Goal: Task Accomplishment & Management: Complete application form

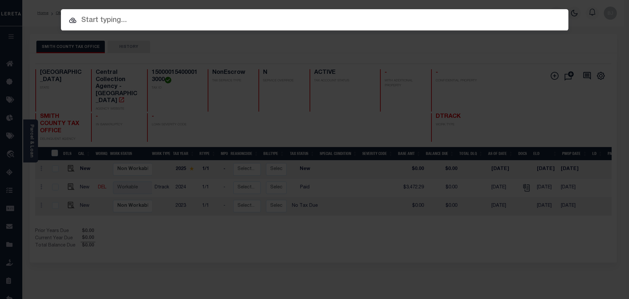
click at [195, 21] on input "text" at bounding box center [315, 20] width 508 height 11
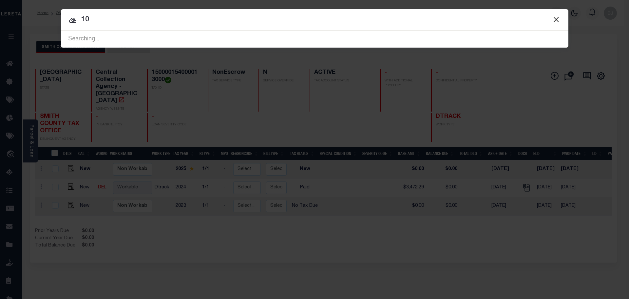
type input "1"
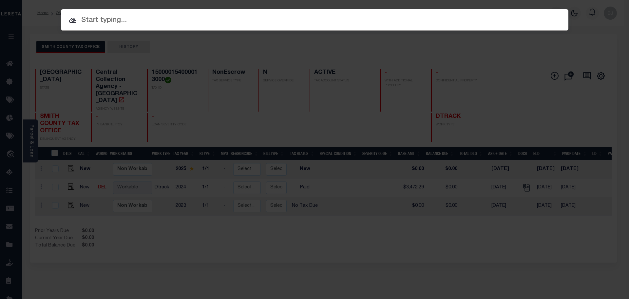
click at [261, 22] on input "text" at bounding box center [315, 20] width 508 height 11
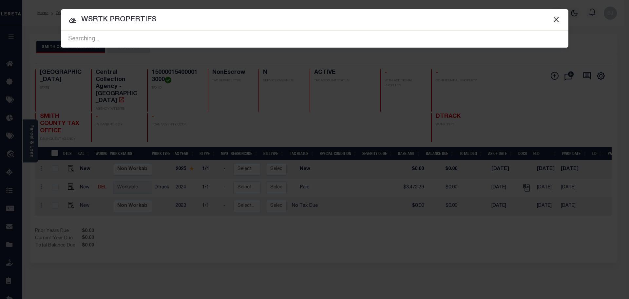
type input "WSRTK PROPERTIES"
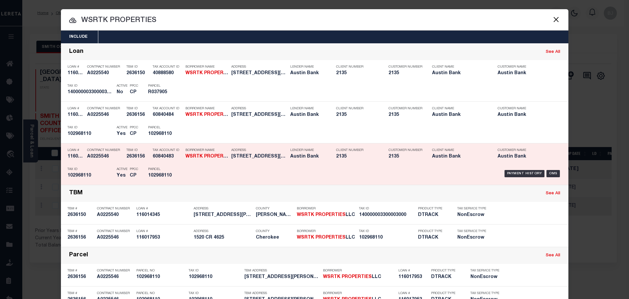
click at [224, 168] on div "Payment History OMS" at bounding box center [374, 173] width 375 height 19
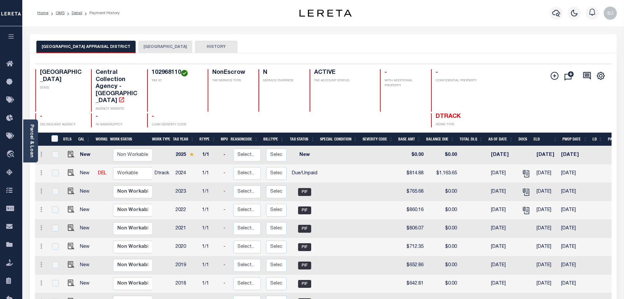
click at [378, 66] on div "Selected 9 Results 1 Items per page 25 50 100 TX STATE Central Collection Agenc…" at bounding box center [323, 96] width 587 height 64
click at [373, 66] on div "Selected 9 Results 1 Items per page 25 50 100 TX STATE Central Collection Agenc…" at bounding box center [323, 96] width 587 height 64
click at [340, 74] on h4 "ACTIVE" at bounding box center [343, 72] width 58 height 7
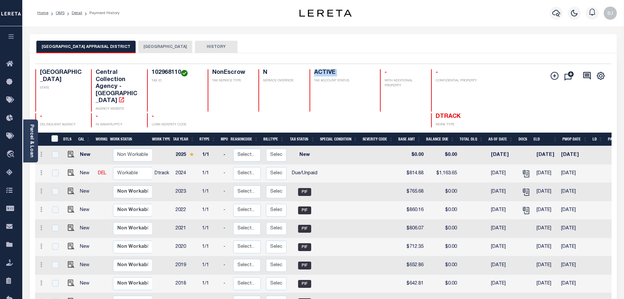
click at [330, 55] on div "Selected 9 Results 1 Items per page 25 50 100 TX STATE TAX ID N" at bounding box center [323, 205] width 587 height 305
click at [162, 46] on button "[GEOGRAPHIC_DATA]" at bounding box center [165, 47] width 54 height 12
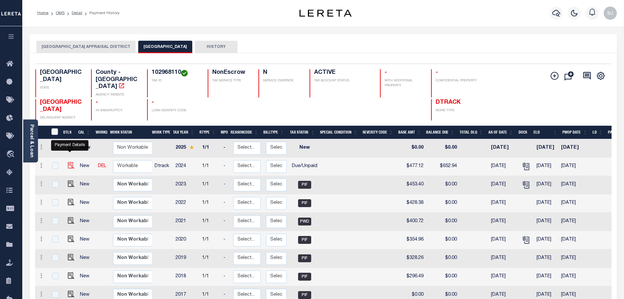
click at [68, 162] on img "" at bounding box center [71, 165] width 7 height 7
checkbox input "true"
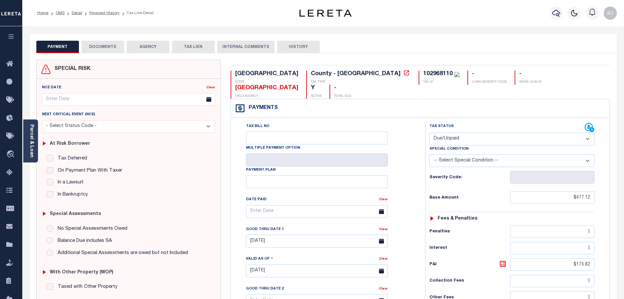
click at [471, 132] on select "- Select Status Code - Open Due/Unpaid Paid Incomplete No Tax Due Internal Refu…" at bounding box center [512, 138] width 165 height 13
select select "PYD"
click at [430, 132] on select "- Select Status Code - Open Due/Unpaid Paid Incomplete No Tax Due Internal Refu…" at bounding box center [512, 138] width 165 height 13
type input "[DATE]"
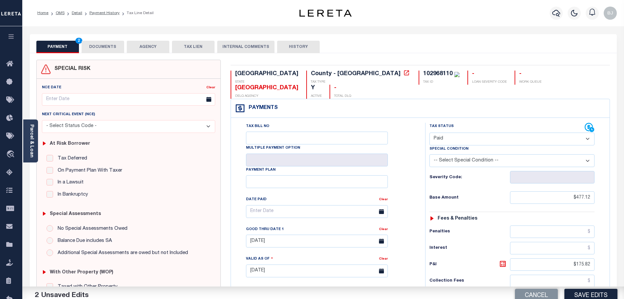
scroll to position [131, 0]
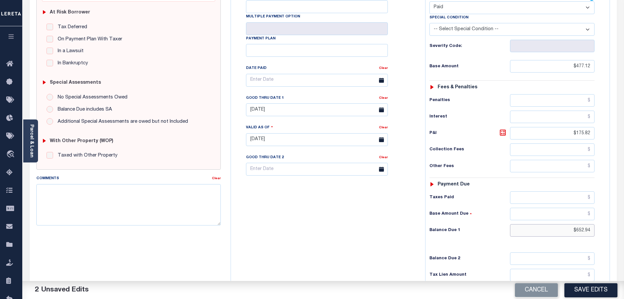
drag, startPoint x: 561, startPoint y: 217, endPoint x: 628, endPoint y: 226, distance: 67.8
click at [573, 224] on input "$652.94" at bounding box center [552, 230] width 85 height 12
drag, startPoint x: 566, startPoint y: 216, endPoint x: 622, endPoint y: 216, distance: 56.0
click at [622, 216] on div "PAYMENT 2 DOCUMENTS AGENCY DELINQUENT PAYEE" at bounding box center [323, 133] width 597 height 461
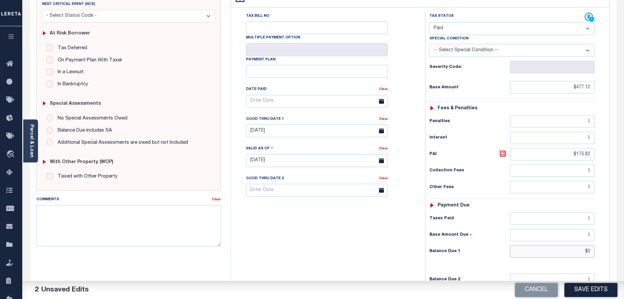
scroll to position [0, 0]
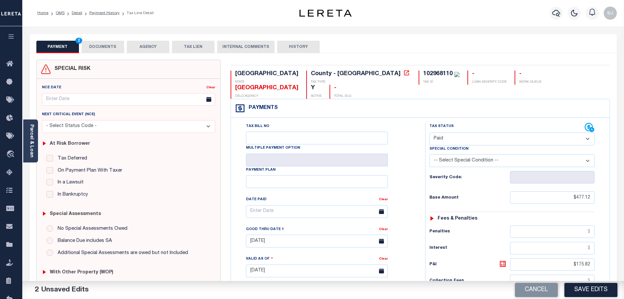
type input "$0.00"
click at [101, 43] on button "DOCUMENTS" at bounding box center [103, 47] width 43 height 12
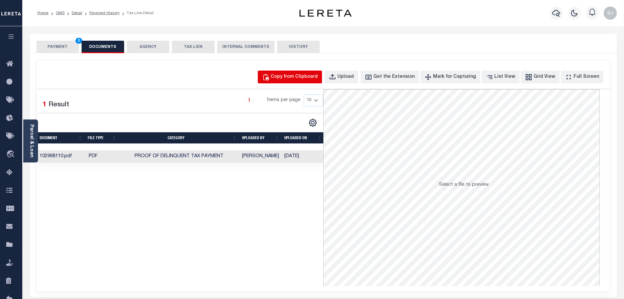
click at [318, 76] on div "Copy from Clipboard" at bounding box center [294, 76] width 47 height 7
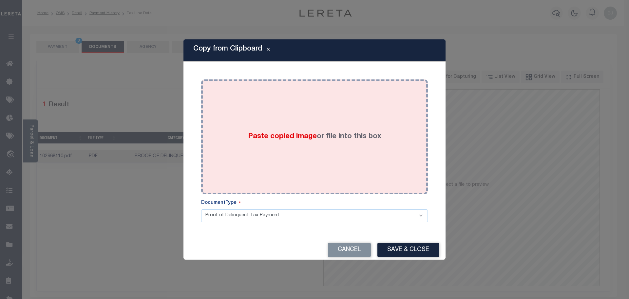
click at [351, 143] on div "Paste copied image or file into this box" at bounding box center [314, 136] width 217 height 105
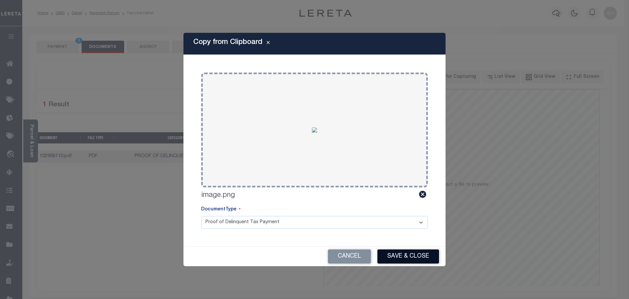
click at [419, 256] on button "Save & Close" at bounding box center [409, 256] width 62 height 14
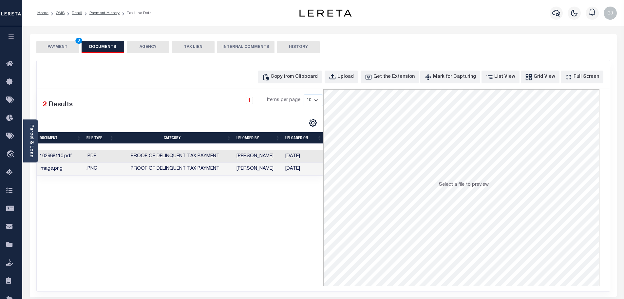
click at [67, 48] on button "PAYMENT 3" at bounding box center [57, 47] width 43 height 12
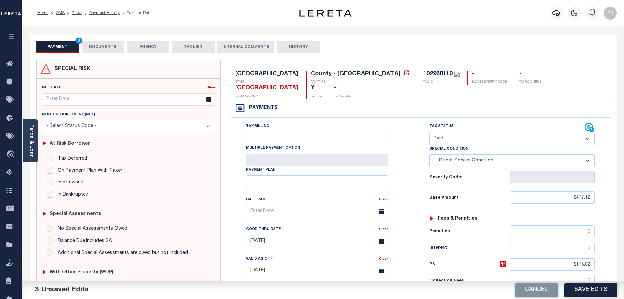
drag, startPoint x: 324, startPoint y: 269, endPoint x: 584, endPoint y: 289, distance: 260.6
click at [584, 289] on button "Save Edits" at bounding box center [591, 289] width 53 height 14
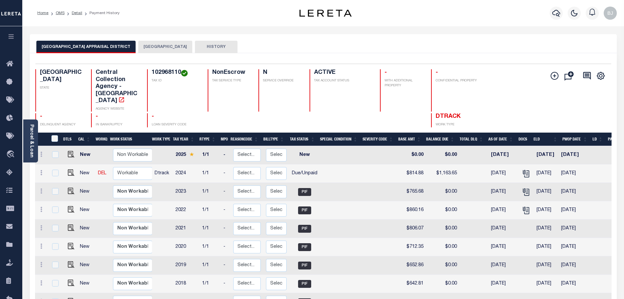
click at [154, 43] on button "[GEOGRAPHIC_DATA]" at bounding box center [165, 47] width 54 height 12
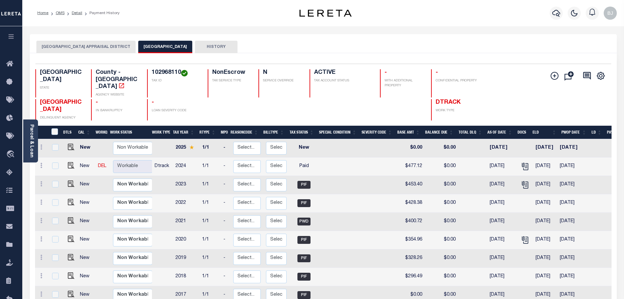
click at [93, 43] on button "CHEROKEE COUNTY APPRAISAL DISTRICT" at bounding box center [85, 47] width 99 height 12
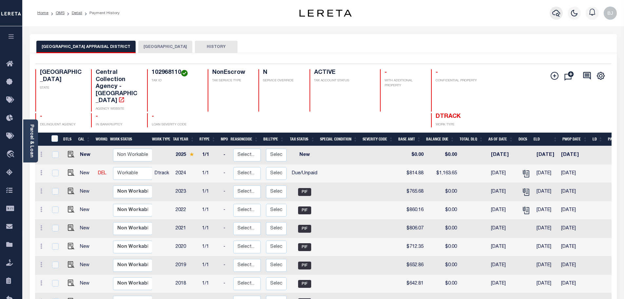
click at [553, 13] on icon "button" at bounding box center [556, 13] width 8 height 8
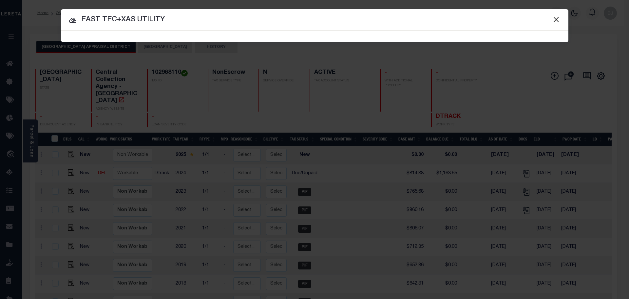
click at [120, 19] on input "EAST TEC+XAS UTILITY" at bounding box center [315, 19] width 508 height 11
type input "EAST TEXAS UTILITY"
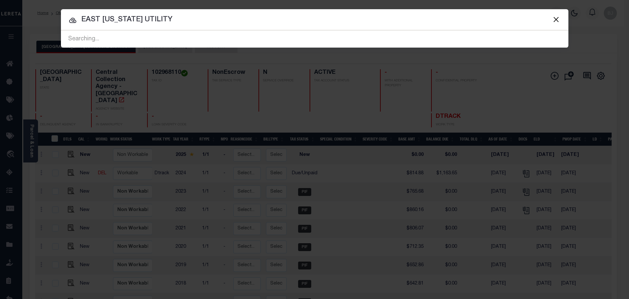
click at [258, 13] on div at bounding box center [315, 19] width 508 height 21
click at [245, 23] on input "EAST TEXAS UTILITY" at bounding box center [315, 19] width 508 height 11
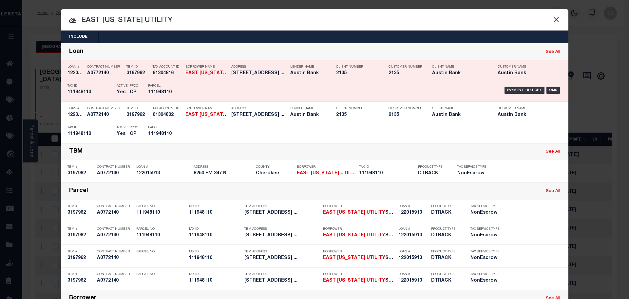
click at [264, 89] on div "Payment History OMS" at bounding box center [374, 90] width 375 height 19
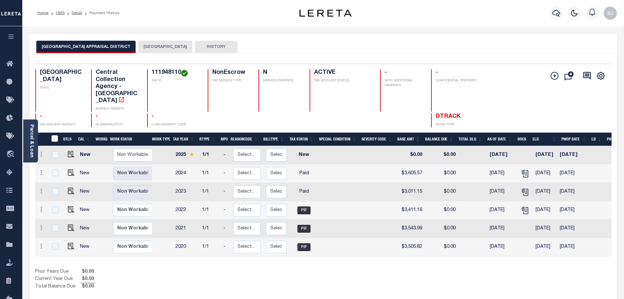
click at [149, 47] on button "[GEOGRAPHIC_DATA]" at bounding box center [165, 47] width 54 height 12
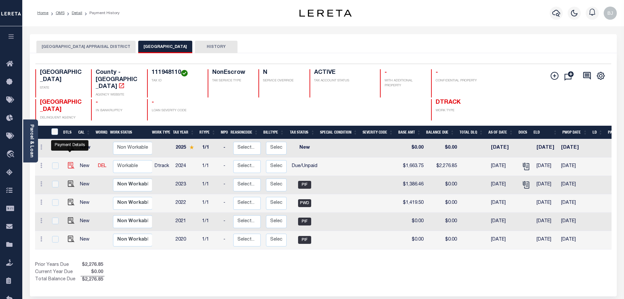
click at [71, 162] on img "" at bounding box center [71, 165] width 7 height 7
checkbox input "true"
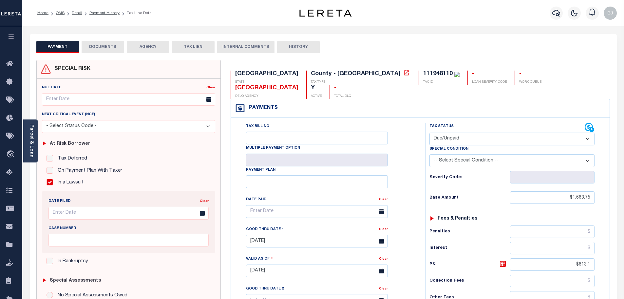
click at [525, 132] on select "- Select Status Code - Open Due/Unpaid Paid Incomplete No Tax Due Internal Refu…" at bounding box center [512, 138] width 165 height 13
click at [430, 132] on select "- Select Status Code - Open Due/Unpaid Paid Incomplete No Tax Due Internal Refu…" at bounding box center [512, 138] width 165 height 13
select select "PYD"
type input "[DATE]"
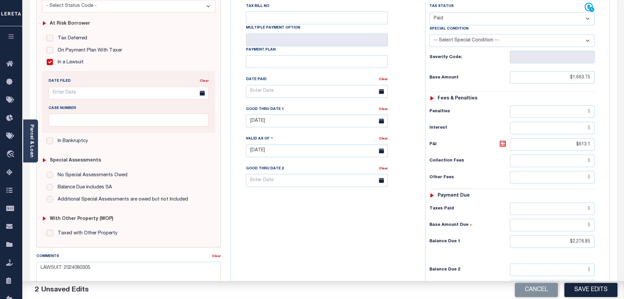
scroll to position [131, 0]
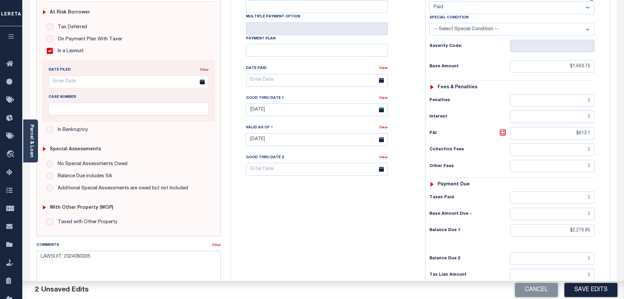
click at [558, 207] on div "Tax Status Status - Select Status Code -" at bounding box center [514, 135] width 178 height 289
drag, startPoint x: 558, startPoint y: 213, endPoint x: 620, endPoint y: 217, distance: 62.7
click at [620, 217] on div "PAYMENT 2 DOCUMENTS AGENCY DELINQUENT PAYEE" at bounding box center [323, 133] width 597 height 461
type input "$0"
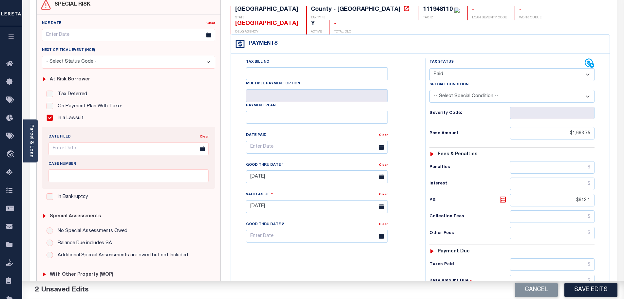
scroll to position [0, 0]
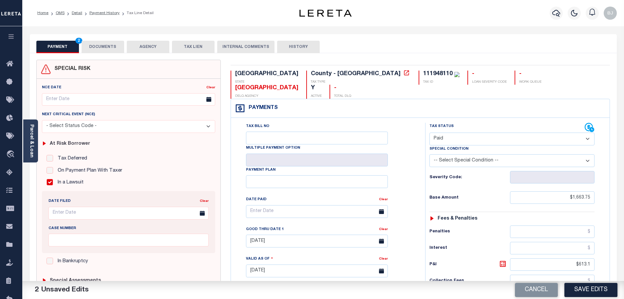
click at [110, 46] on button "DOCUMENTS" at bounding box center [103, 47] width 43 height 12
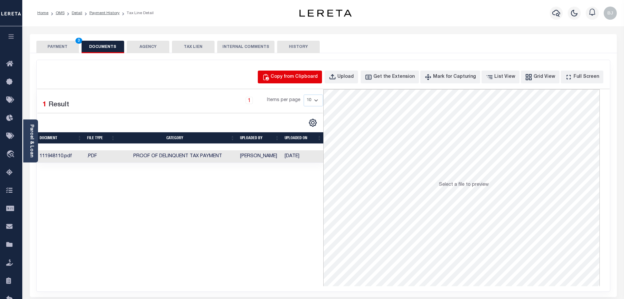
click at [318, 80] on div "Copy from Clipboard" at bounding box center [294, 76] width 47 height 7
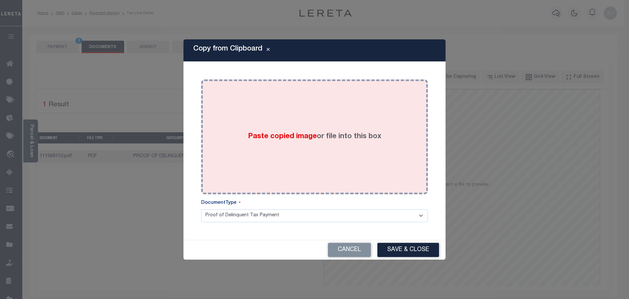
click at [331, 122] on div "Paste copied image or file into this box" at bounding box center [314, 136] width 217 height 105
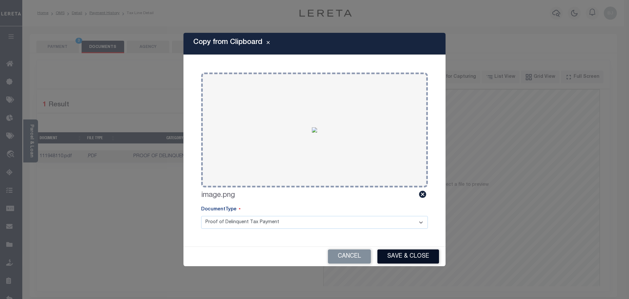
click at [419, 261] on button "Save & Close" at bounding box center [409, 256] width 62 height 14
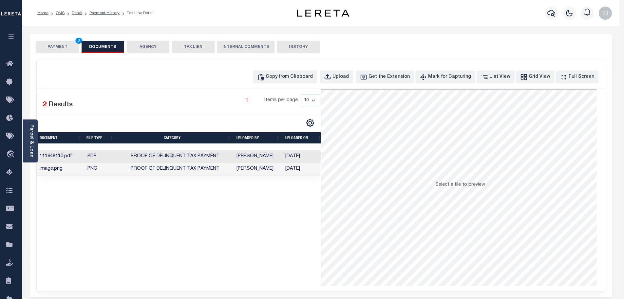
click at [53, 51] on button "PAYMENT 3" at bounding box center [57, 47] width 43 height 12
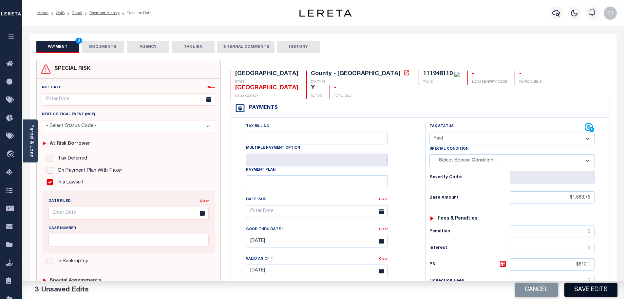
click at [590, 289] on button "Save Edits" at bounding box center [591, 289] width 53 height 14
checkbox input "false"
type input "$1,663.75"
type input "$613.1"
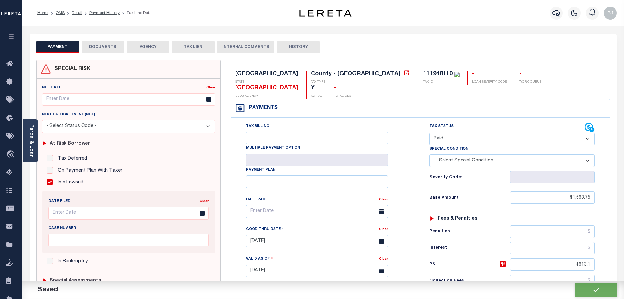
type input "$0"
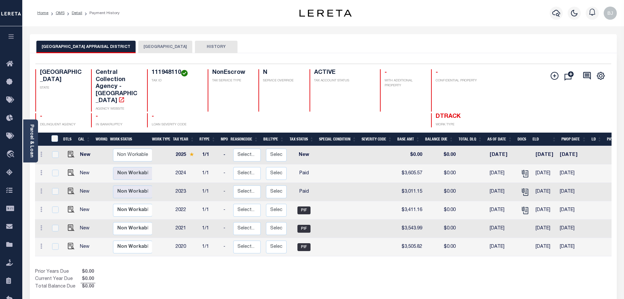
click at [358, 64] on div "Selected 6 Results 1 Items per page 25 50 100 TX STATE Central Collection Agenc…" at bounding box center [323, 96] width 587 height 64
click at [141, 44] on button "[GEOGRAPHIC_DATA]" at bounding box center [165, 47] width 54 height 12
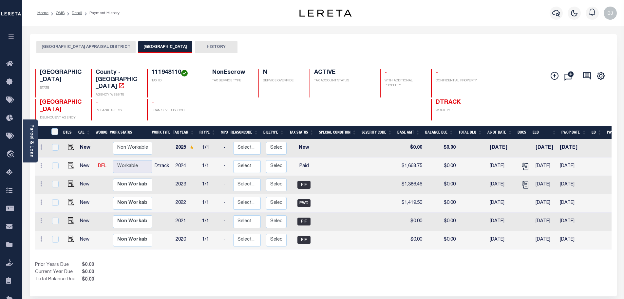
click at [449, 62] on div "Selected 6 Results 1 Items per page 25 50 100 TX STATE TAX ID N" at bounding box center [323, 174] width 587 height 243
click at [90, 49] on button "[GEOGRAPHIC_DATA] APPRAISAL DISTRICT" at bounding box center [85, 47] width 99 height 12
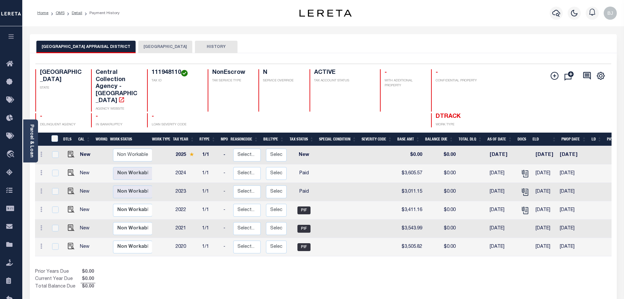
click at [158, 53] on div "Selected 6 Results 1 Items per page 25 50 100 TX STATE TAX ID N" at bounding box center [323, 178] width 587 height 250
click at [158, 44] on button "[GEOGRAPHIC_DATA]" at bounding box center [165, 47] width 54 height 12
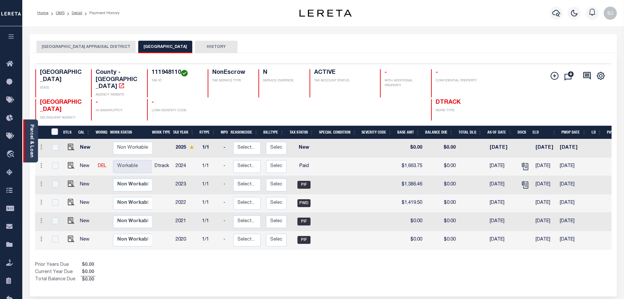
click at [34, 134] on link "Parcel & Loan" at bounding box center [31, 140] width 5 height 33
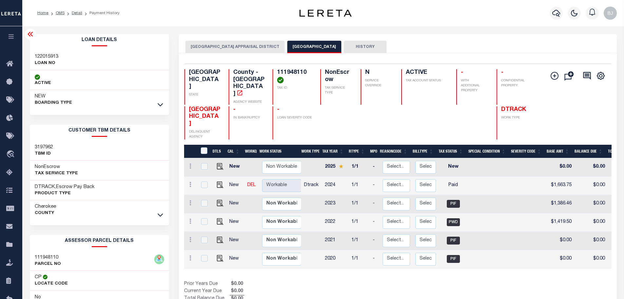
click at [33, 37] on icon at bounding box center [31, 34] width 8 height 8
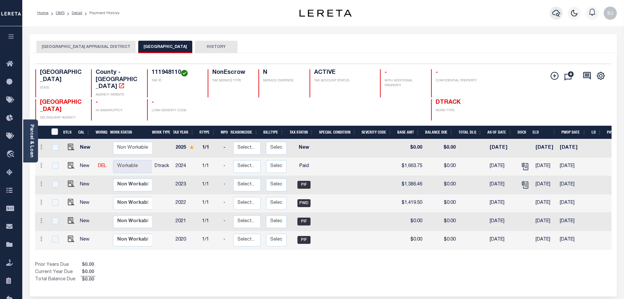
click at [557, 12] on icon "button" at bounding box center [556, 13] width 8 height 8
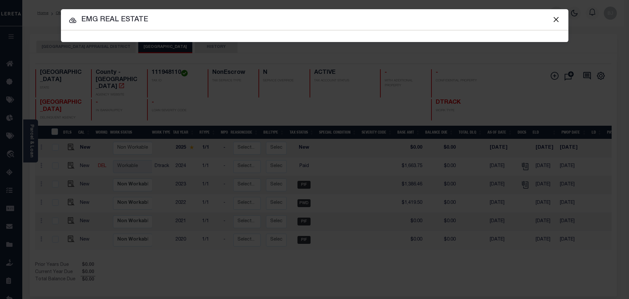
type input "EMG REAL ESTATE"
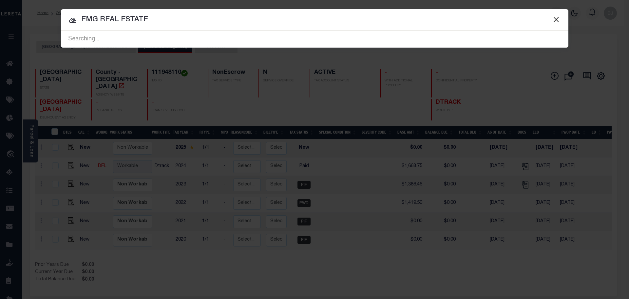
click at [184, 26] on div at bounding box center [315, 19] width 508 height 21
click at [190, 24] on input "EMG REAL ESTATE" at bounding box center [315, 19] width 508 height 11
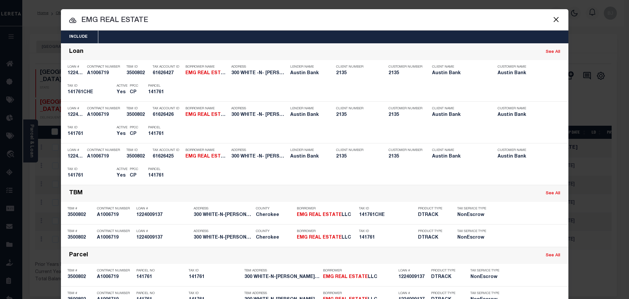
click at [190, 24] on input "EMG REAL ESTATE" at bounding box center [315, 20] width 508 height 11
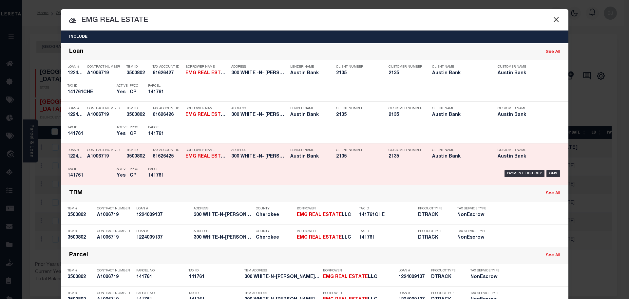
click at [247, 158] on h5 "300 WHITE -N- GAIL LN BULLARD T..." at bounding box center [259, 157] width 56 height 6
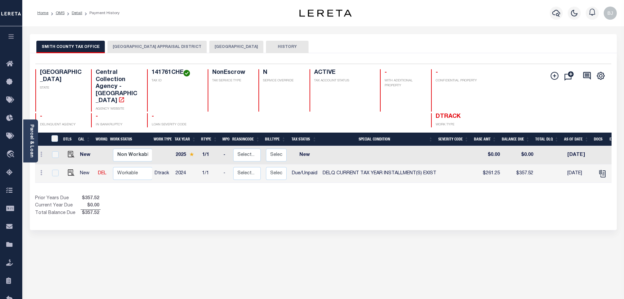
click at [75, 164] on td at bounding box center [70, 173] width 16 height 18
checkbox input "true"
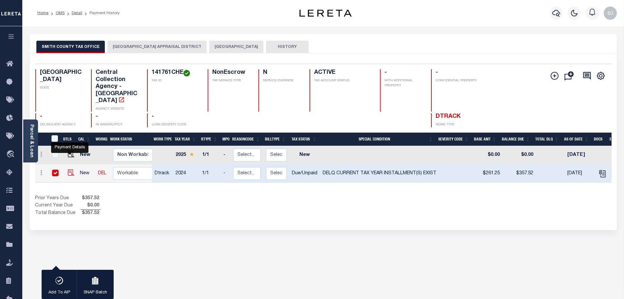
click at [69, 169] on img "" at bounding box center [71, 172] width 7 height 7
checkbox input "false"
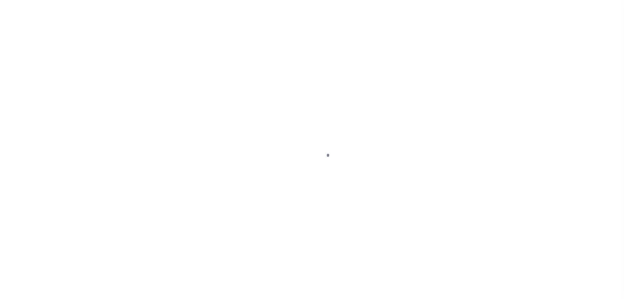
select select "DUE"
select select "17"
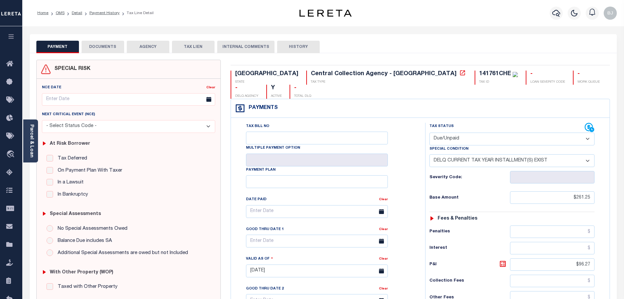
drag, startPoint x: 507, startPoint y: 124, endPoint x: 500, endPoint y: 128, distance: 8.2
click at [506, 132] on select "- Select Status Code - Open Due/Unpaid Paid Incomplete No Tax Due Internal Refu…" at bounding box center [512, 138] width 165 height 13
select select "PYD"
click at [430, 132] on select "- Select Status Code - Open Due/Unpaid Paid Incomplete No Tax Due Internal Refu…" at bounding box center [512, 138] width 165 height 13
select select "0"
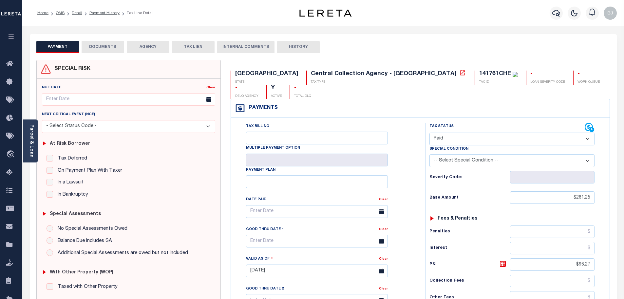
type input "[DATE]"
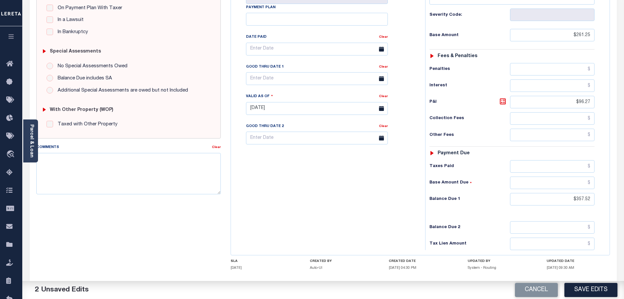
scroll to position [164, 0]
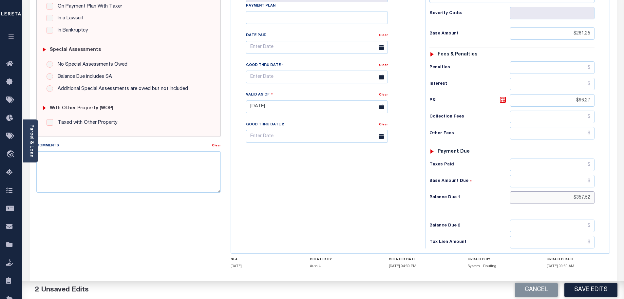
drag, startPoint x: 565, startPoint y: 186, endPoint x: 667, endPoint y: 208, distance: 104.2
click at [624, 208] on html "Home OMS Detail Payment History Tax Line Detail" at bounding box center [312, 83] width 624 height 495
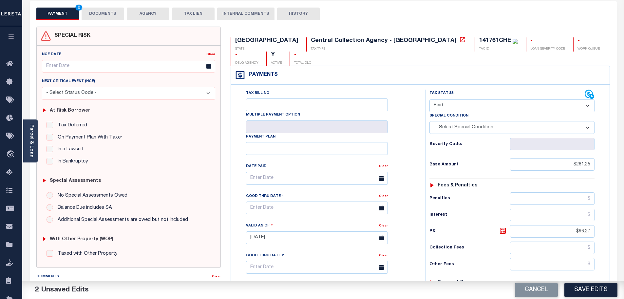
scroll to position [0, 0]
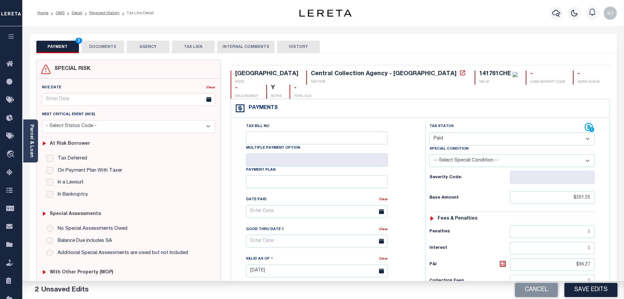
type input "$0.00"
click at [88, 46] on button "DOCUMENTS" at bounding box center [103, 47] width 43 height 12
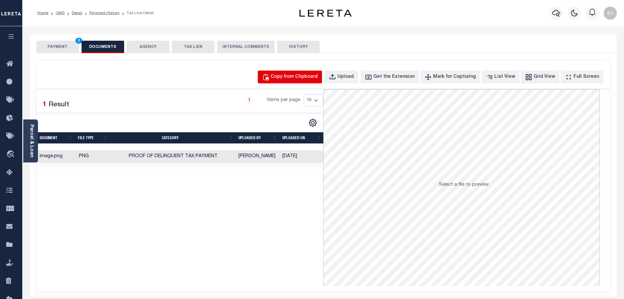
click at [300, 73] on div "Copy from Clipboard" at bounding box center [294, 76] width 47 height 7
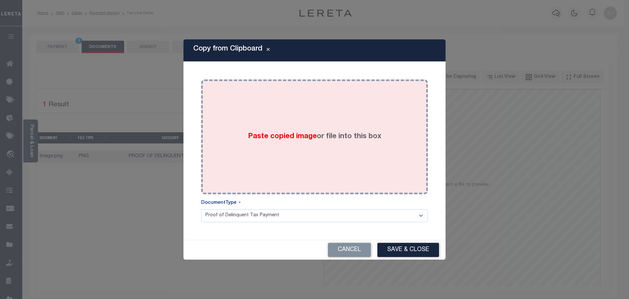
drag, startPoint x: 339, startPoint y: 150, endPoint x: 362, endPoint y: 190, distance: 46.0
click at [339, 151] on div "Paste copied image or file into this box" at bounding box center [314, 136] width 217 height 105
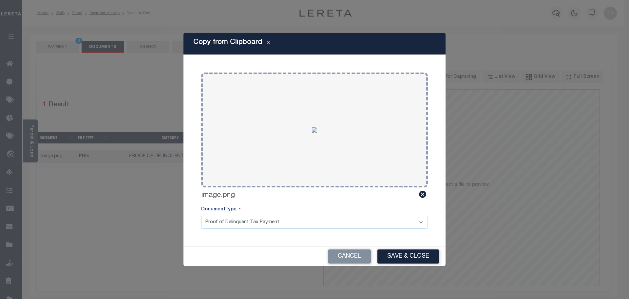
click at [420, 255] on button "Save & Close" at bounding box center [409, 256] width 62 height 14
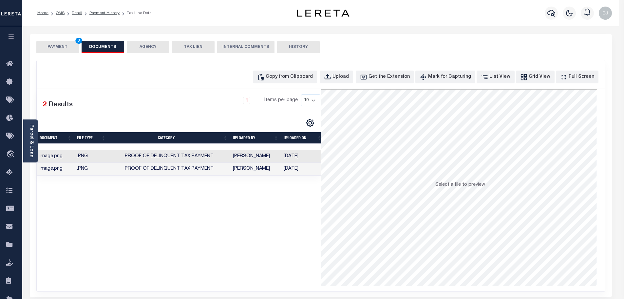
click at [65, 49] on button "PAYMENT 3" at bounding box center [57, 47] width 43 height 12
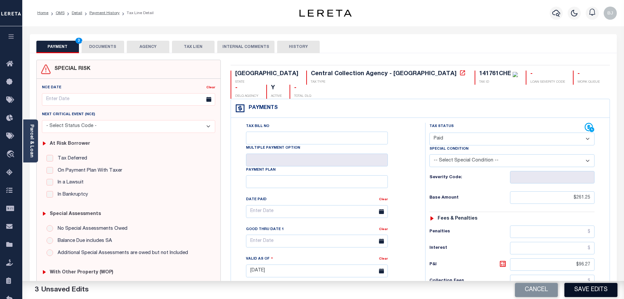
click at [594, 285] on button "Save Edits" at bounding box center [591, 289] width 53 height 14
checkbox input "false"
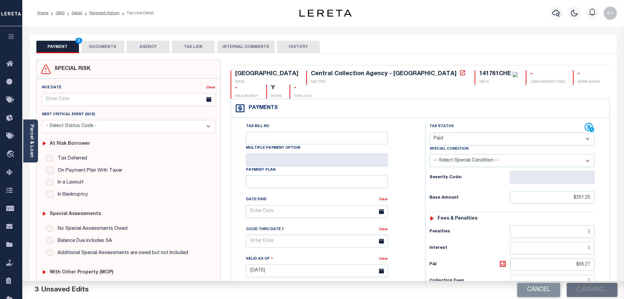
type input "$261.25"
type input "$96.27"
type input "$0"
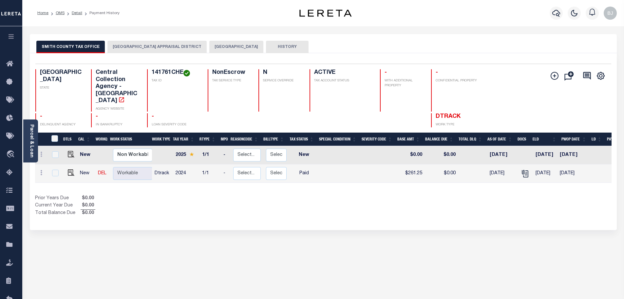
click at [28, 142] on div "Parcel & Loan" at bounding box center [30, 140] width 15 height 43
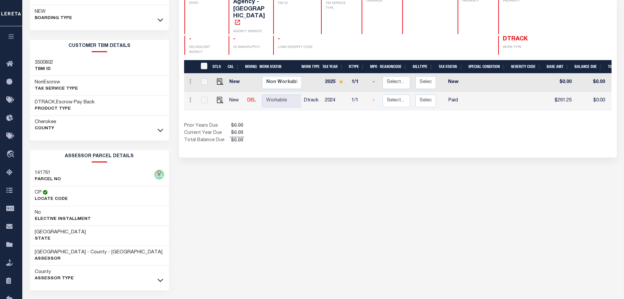
scroll to position [107, 0]
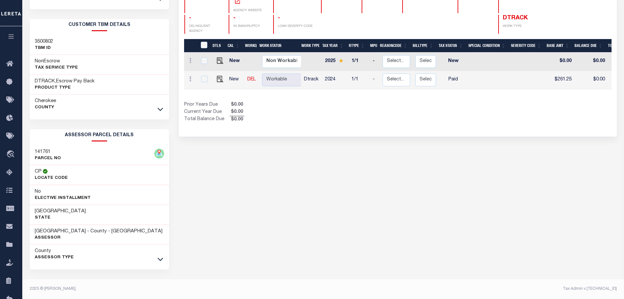
click at [166, 258] on div "County Assessor Type" at bounding box center [100, 254] width 140 height 20
click at [162, 259] on icon at bounding box center [161, 259] width 6 height 3
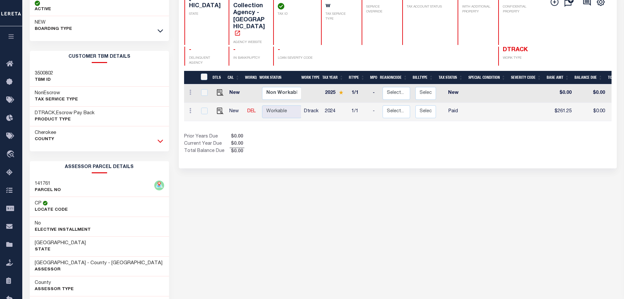
click at [161, 141] on icon at bounding box center [161, 140] width 6 height 7
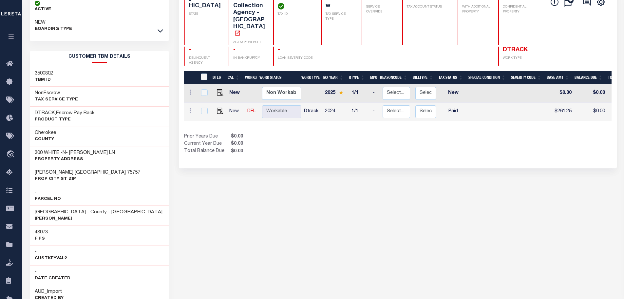
scroll to position [0, 0]
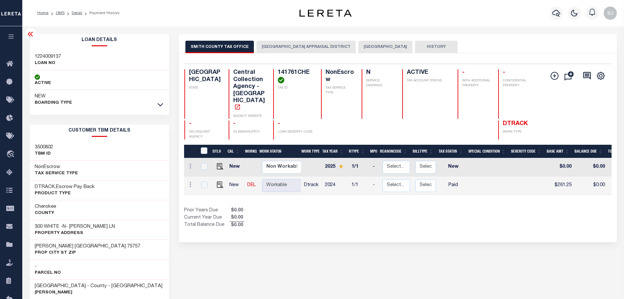
click at [327, 46] on button "CHEROKEE COUNTY APPRAISAL DISTRICT" at bounding box center [306, 47] width 99 height 12
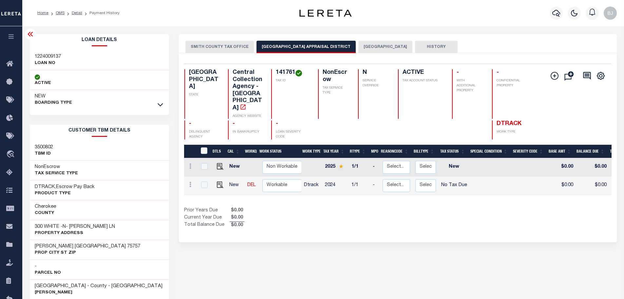
click at [387, 45] on button "[GEOGRAPHIC_DATA]" at bounding box center [385, 47] width 54 height 12
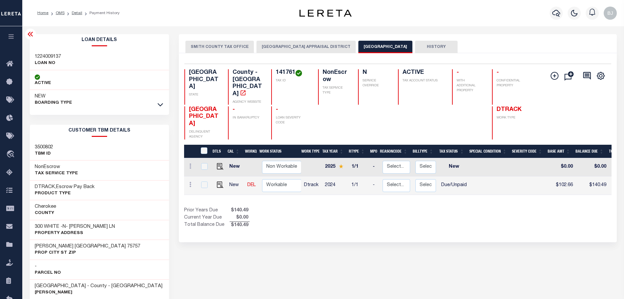
click at [215, 183] on link at bounding box center [219, 185] width 10 height 5
checkbox input "true"
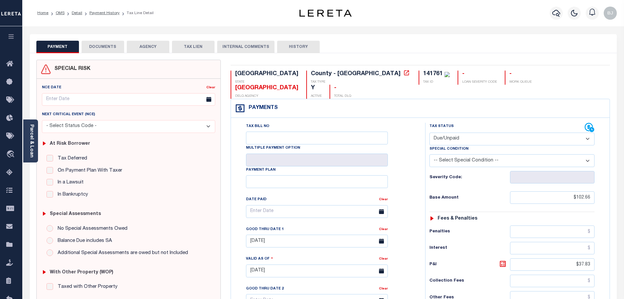
drag, startPoint x: 439, startPoint y: 122, endPoint x: 430, endPoint y: 122, distance: 9.2
click at [430, 132] on select "- Select Status Code - Open Due/Unpaid Paid Incomplete No Tax Due Internal Refu…" at bounding box center [512, 138] width 165 height 13
select select "PYD"
click at [430, 132] on select "- Select Status Code - Open Due/Unpaid Paid Incomplete No Tax Due Internal Refu…" at bounding box center [512, 138] width 165 height 13
type input "[DATE]"
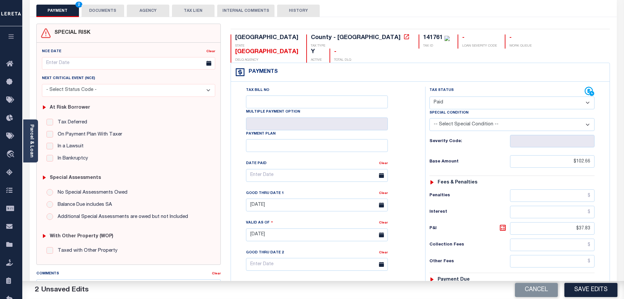
scroll to position [98, 0]
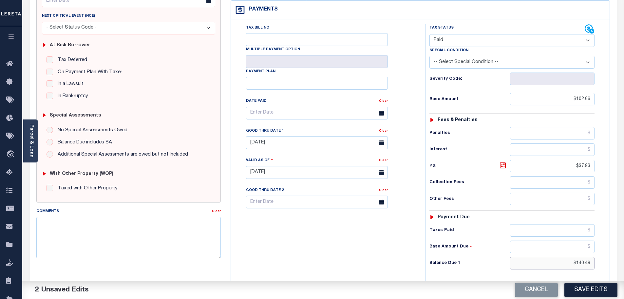
drag, startPoint x: 560, startPoint y: 247, endPoint x: 668, endPoint y: 247, distance: 107.2
click at [624, 247] on html "Home OMS Detail Payment History Tax Line Detail" at bounding box center [312, 149] width 624 height 495
type input "$0"
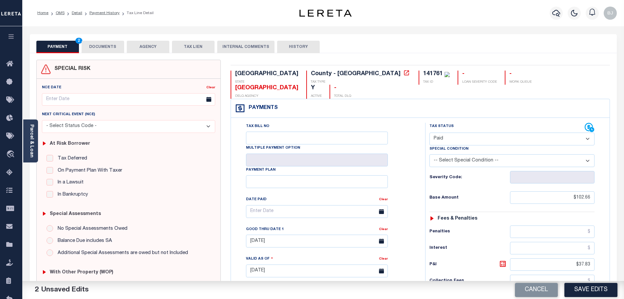
click at [102, 48] on button "DOCUMENTS" at bounding box center [103, 47] width 43 height 12
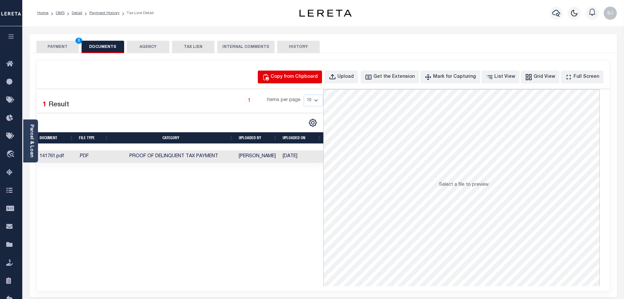
click at [317, 72] on button "Copy from Clipboard" at bounding box center [290, 76] width 64 height 13
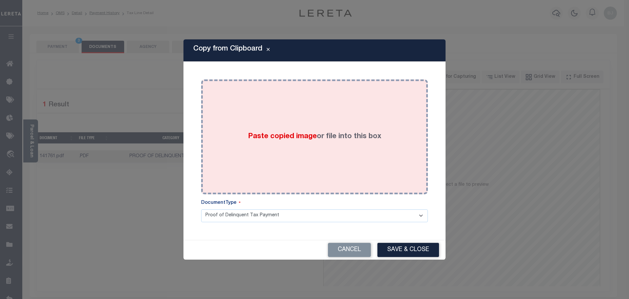
click at [358, 106] on div "Paste copied image or file into this box" at bounding box center [314, 136] width 217 height 105
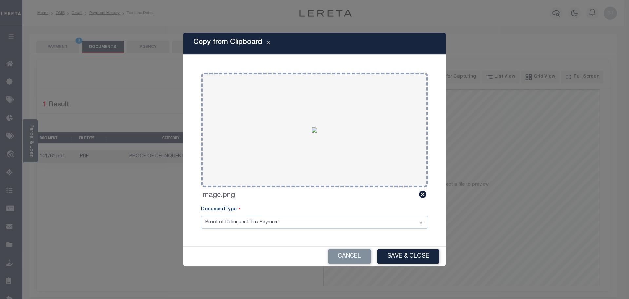
click at [419, 247] on div "Cancel Save & Close" at bounding box center [315, 255] width 262 height 19
click at [419, 256] on button "Save & Close" at bounding box center [409, 256] width 62 height 14
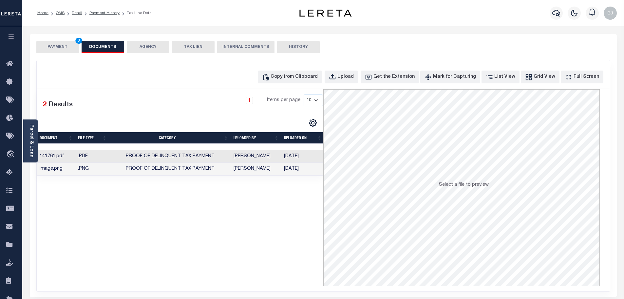
click at [56, 48] on button "PAYMENT 3" at bounding box center [57, 47] width 43 height 12
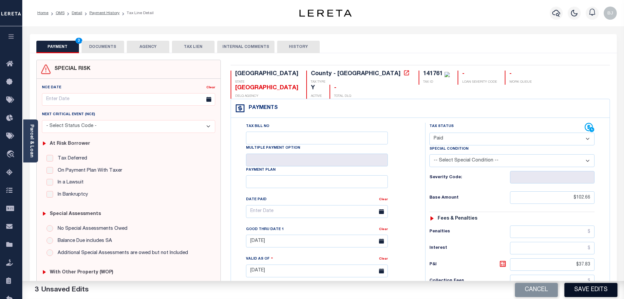
click at [592, 283] on button "Save Edits" at bounding box center [591, 289] width 53 height 14
checkbox input "false"
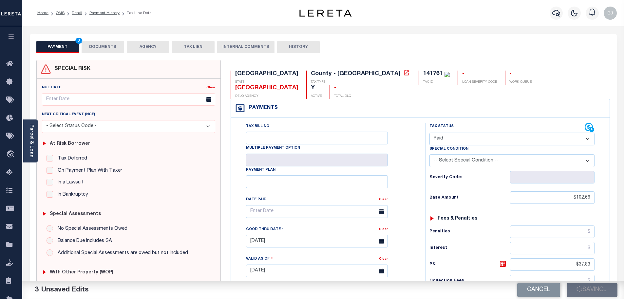
type input "$102.66"
type input "$37.83"
type input "$0"
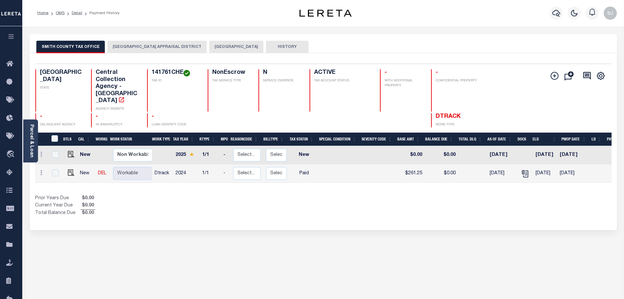
click at [165, 47] on button "[GEOGRAPHIC_DATA] APPRAISAL DISTRICT" at bounding box center [156, 47] width 99 height 12
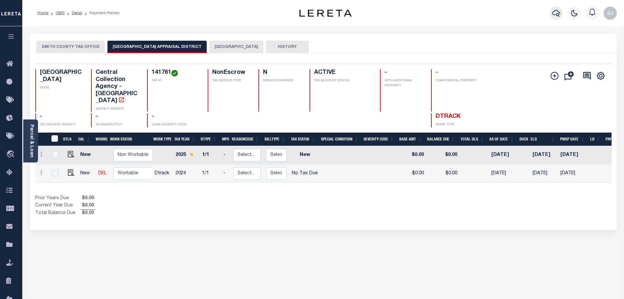
click at [557, 12] on icon "button" at bounding box center [556, 13] width 8 height 8
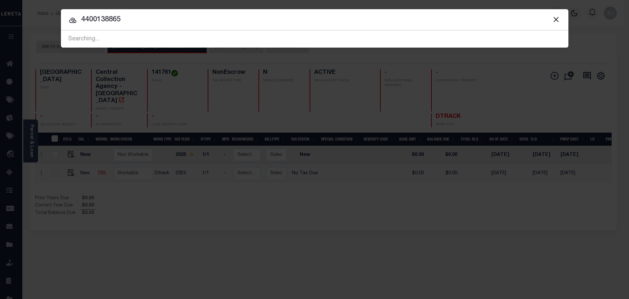
type input "4400138865"
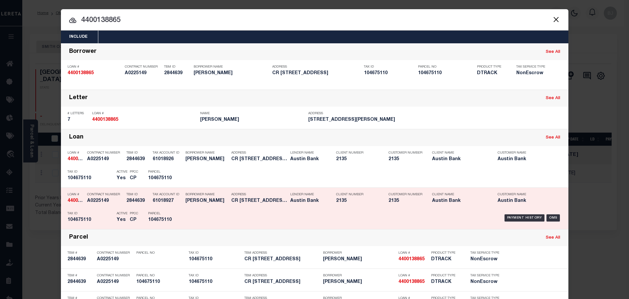
click at [331, 229] on div "Loan # 4400138865 Contract Number A0225149 TBM ID 2844639 Tax Account ID 610189…" at bounding box center [315, 208] width 508 height 42
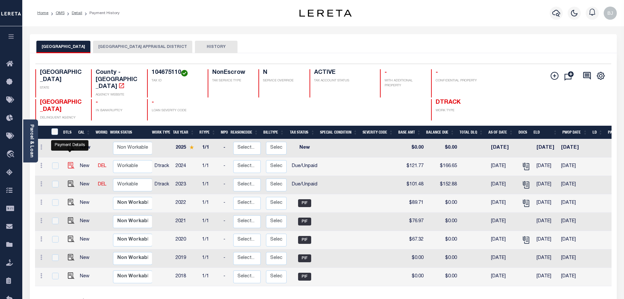
click at [72, 162] on img "" at bounding box center [71, 165] width 7 height 7
checkbox input "true"
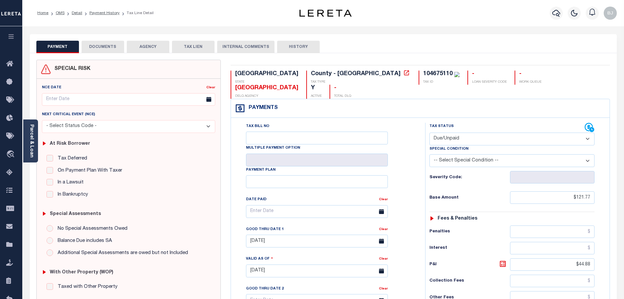
click at [528, 132] on select "- Select Status Code - Open Due/Unpaid Paid Incomplete No Tax Due Internal Refu…" at bounding box center [512, 138] width 165 height 13
select select "PYD"
click at [430, 132] on select "- Select Status Code - Open Due/Unpaid Paid Incomplete No Tax Due Internal Refu…" at bounding box center [512, 138] width 165 height 13
type input "[DATE]"
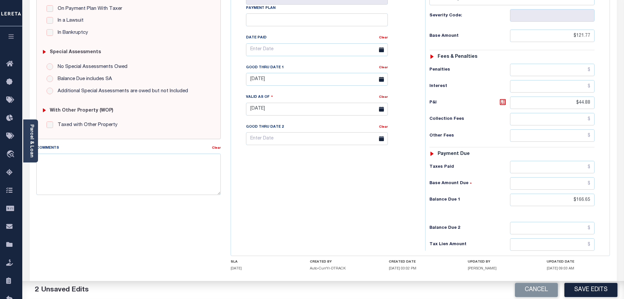
scroll to position [164, 0]
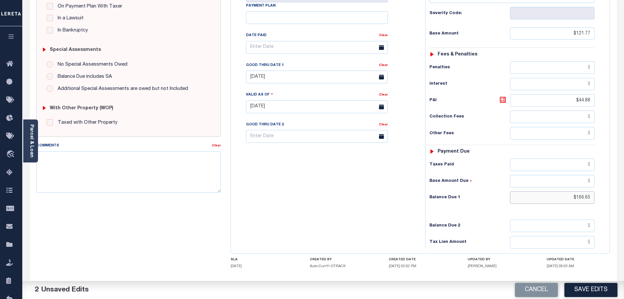
drag, startPoint x: 571, startPoint y: 181, endPoint x: 649, endPoint y: 190, distance: 79.5
click at [624, 190] on html "Home OMS Detail Payment History Tax Line Detail" at bounding box center [312, 83] width 624 height 495
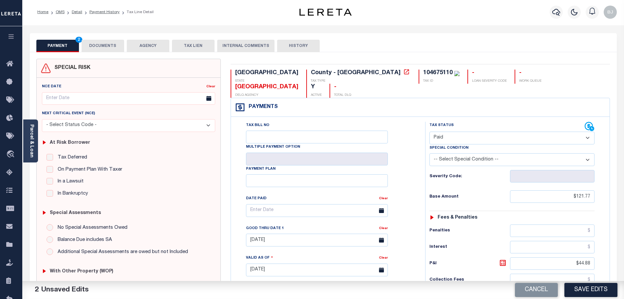
scroll to position [0, 0]
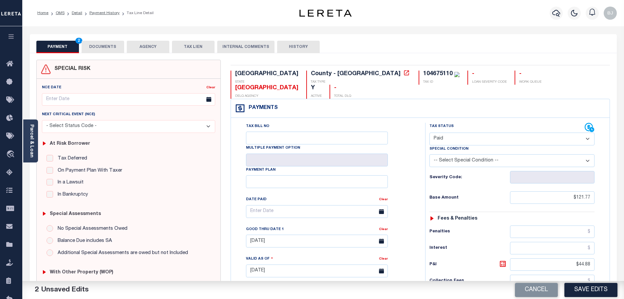
type input "$0.00"
click at [113, 44] on button "DOCUMENTS" at bounding box center [103, 47] width 43 height 12
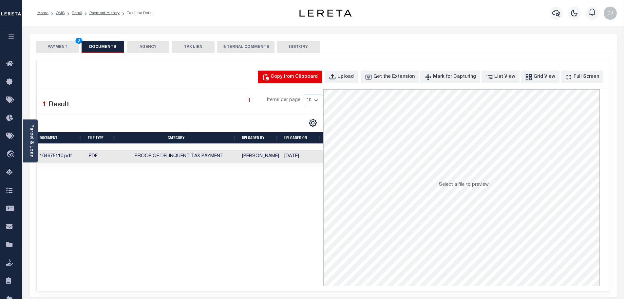
click at [299, 71] on button "Copy from Clipboard" at bounding box center [290, 76] width 64 height 13
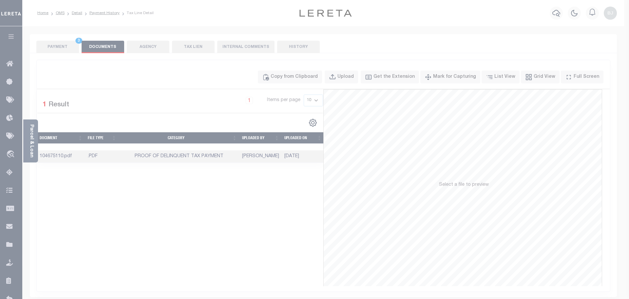
click at [0, 0] on div "Paste copied image or file into this box" at bounding box center [0, 0] width 0 height 0
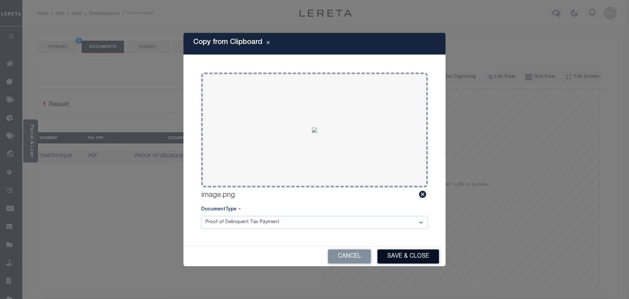
click at [406, 254] on button "Save & Close" at bounding box center [409, 256] width 62 height 14
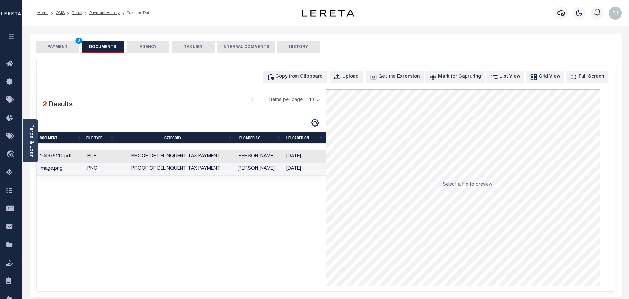
click at [70, 47] on button "PAYMENT 3" at bounding box center [57, 47] width 43 height 12
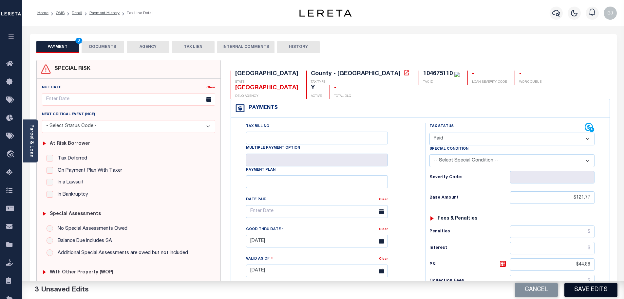
click at [577, 288] on button "Save Edits" at bounding box center [591, 289] width 53 height 14
checkbox input "false"
type input "$121.77"
type input "$44.88"
type input "$0"
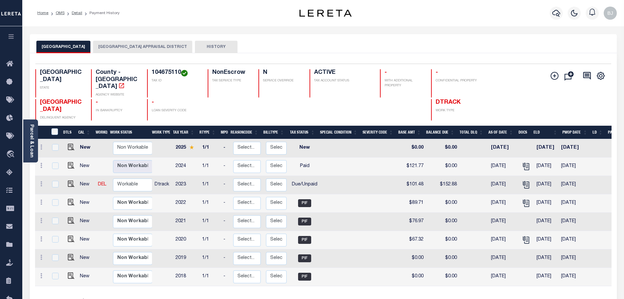
click at [361, 35] on div "CHEROKEE COUNTY CHEROKEE COUNTY APPRAISAL DISTRICT HISTORY" at bounding box center [323, 43] width 587 height 19
click at [362, 35] on div "CHEROKEE COUNTY CHEROKEE COUNTY APPRAISAL DISTRICT HISTORY" at bounding box center [323, 43] width 587 height 19
click at [69, 180] on img "" at bounding box center [71, 183] width 7 height 7
checkbox input "true"
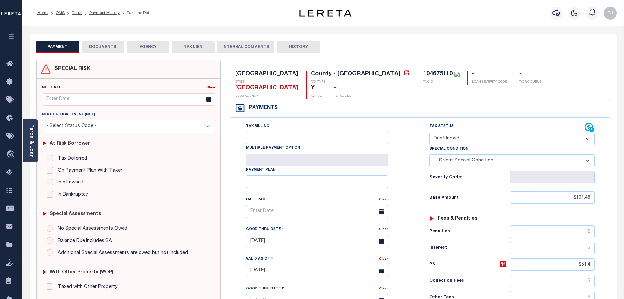
click at [105, 51] on button "DOCUMENTS" at bounding box center [103, 47] width 43 height 12
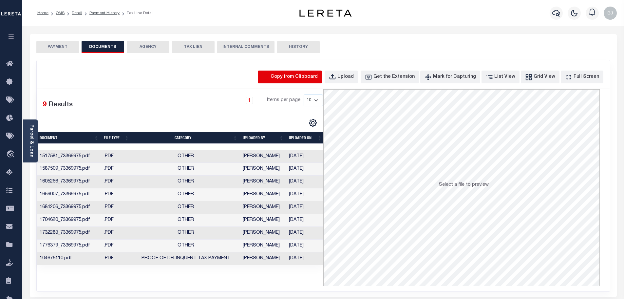
click at [269, 78] on icon "button" at bounding box center [265, 76] width 7 height 7
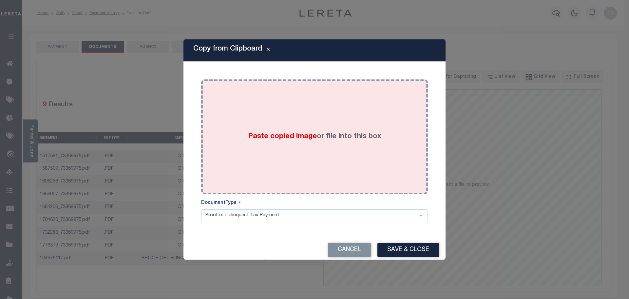
click at [319, 134] on div "Paste copied image or file into this box" at bounding box center [314, 136] width 217 height 105
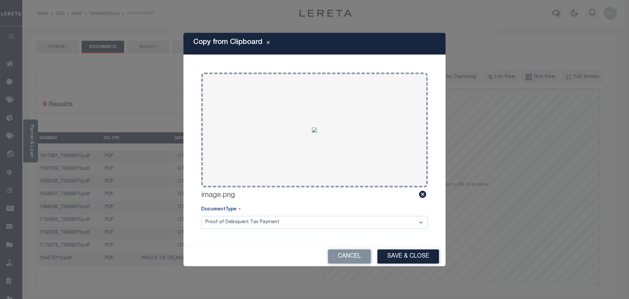
click at [417, 246] on div "Cancel Save & Close" at bounding box center [315, 255] width 262 height 19
click at [415, 252] on button "Save & Close" at bounding box center [409, 256] width 62 height 14
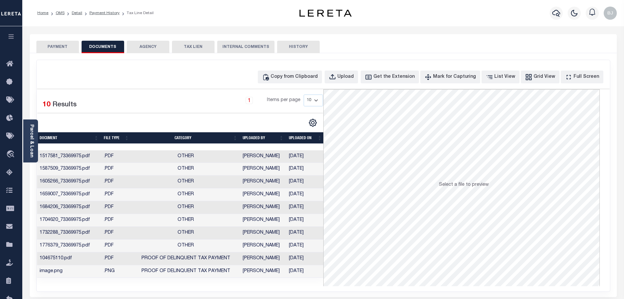
click at [63, 51] on button "PAYMENT" at bounding box center [57, 47] width 43 height 12
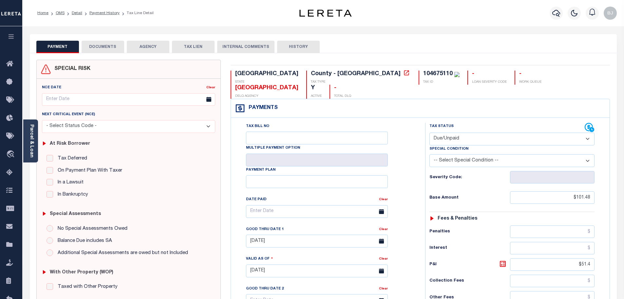
click at [509, 132] on select "- Select Status Code - Open Due/Unpaid Paid Incomplete No Tax Due Internal Refu…" at bounding box center [512, 138] width 165 height 13
select select "PYD"
click at [430, 132] on select "- Select Status Code - Open Due/Unpaid Paid Incomplete No Tax Due Internal Refu…" at bounding box center [512, 138] width 165 height 13
type input "[DATE]"
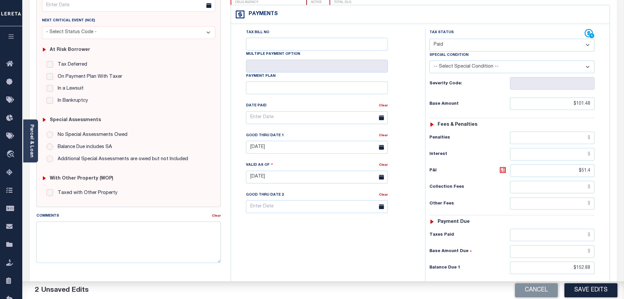
scroll to position [98, 0]
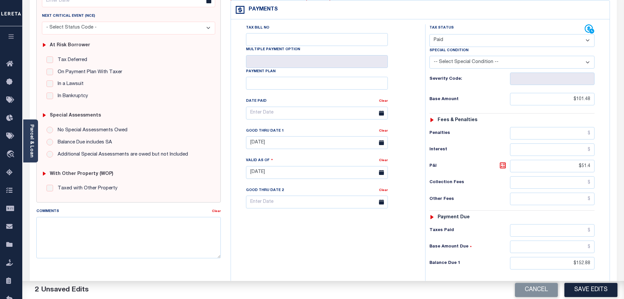
drag, startPoint x: 567, startPoint y: 257, endPoint x: 614, endPoint y: 258, distance: 46.5
click at [614, 258] on div "TX STATE County - TX TAX TYPE 104675110 TAX ID - LOAN SEVERITY CODE - WORK QUEU…" at bounding box center [420, 171] width 389 height 421
drag, startPoint x: 561, startPoint y: 249, endPoint x: 612, endPoint y: 249, distance: 51.1
click at [612, 249] on div "TX STATE County - TX TAX TYPE 104675110 TAX ID - LOAN SEVERITY CODE - WORK QUEU…" at bounding box center [420, 171] width 389 height 421
type input "$0.00"
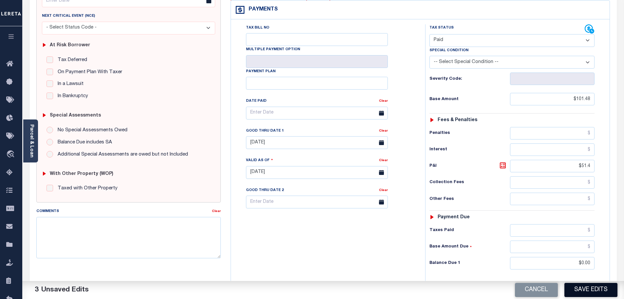
click at [597, 291] on button "Save Edits" at bounding box center [591, 289] width 53 height 14
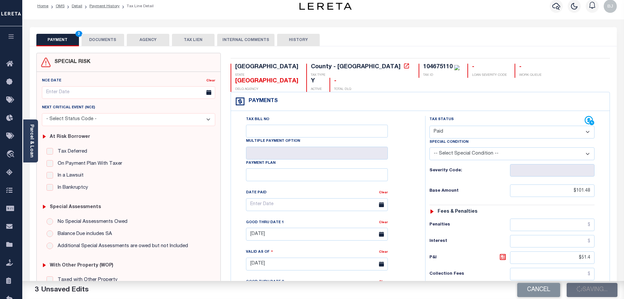
scroll to position [0, 0]
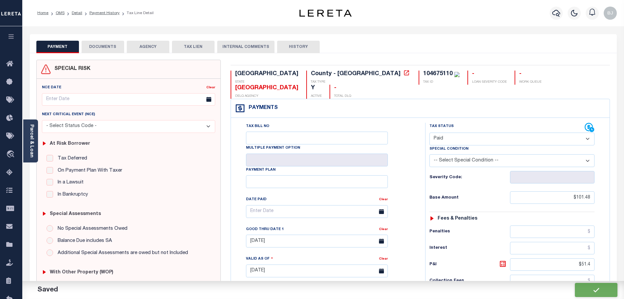
checkbox input "false"
type input "$101.48"
type input "$51.4"
type input "$0"
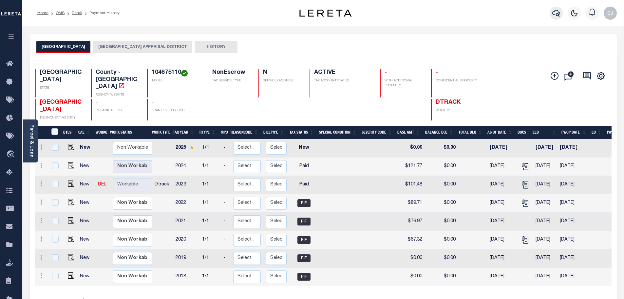
click at [553, 14] on icon "button" at bounding box center [556, 13] width 8 height 7
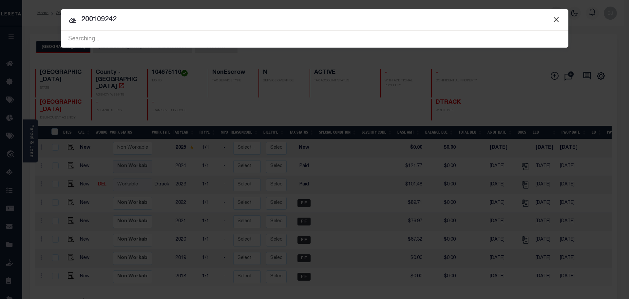
type input "200109242"
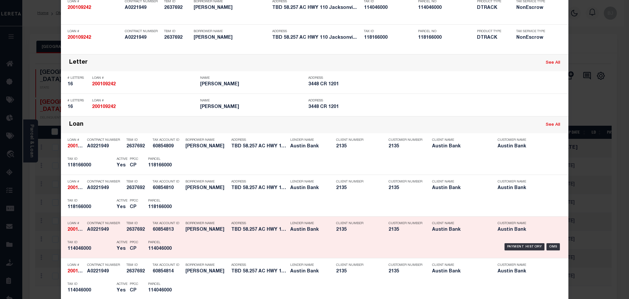
scroll to position [66, 0]
click at [213, 247] on div "Payment History OMS" at bounding box center [374, 246] width 375 height 19
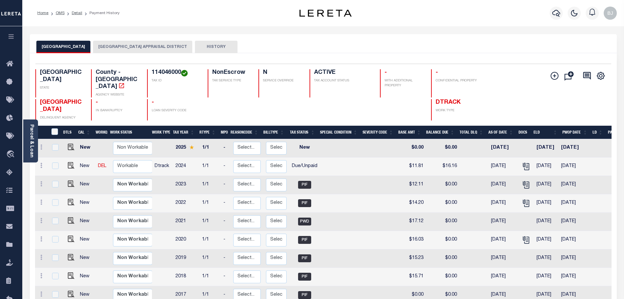
click at [162, 47] on button "[GEOGRAPHIC_DATA] APPRAISAL DISTRICT" at bounding box center [142, 47] width 99 height 12
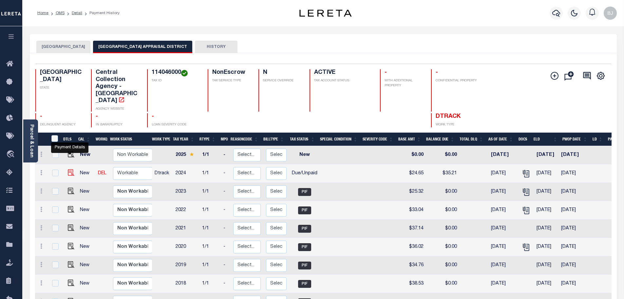
click at [70, 169] on img "" at bounding box center [71, 172] width 7 height 7
checkbox input "true"
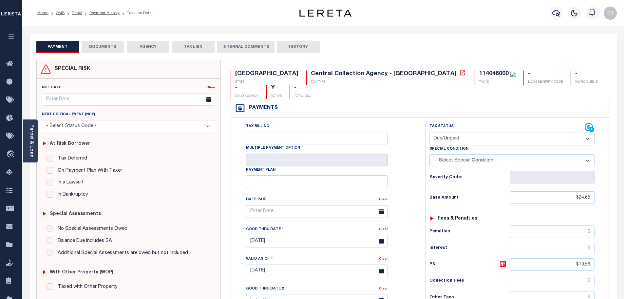
click at [478, 132] on select "- Select Status Code - Open Due/Unpaid Paid Incomplete No Tax Due Internal Refu…" at bounding box center [512, 138] width 165 height 13
select select "PYD"
click at [430, 132] on select "- Select Status Code - Open Due/Unpaid Paid Incomplete No Tax Due Internal Refu…" at bounding box center [512, 138] width 165 height 13
type input "09/12/2025"
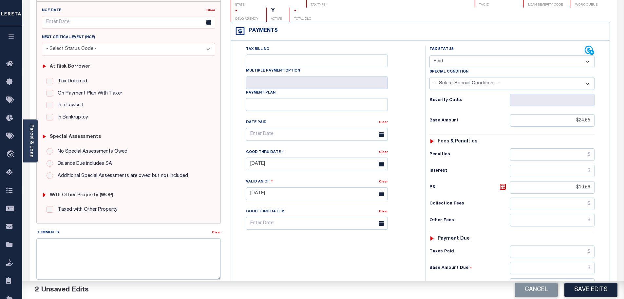
scroll to position [98, 0]
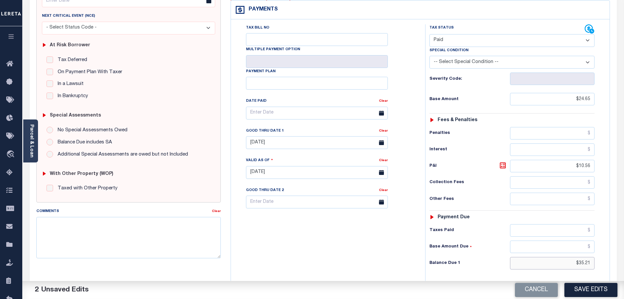
drag, startPoint x: 569, startPoint y: 249, endPoint x: 630, endPoint y: 259, distance: 62.0
click at [624, 259] on html "Home OMS Detail Payment History Tax Line Detail" at bounding box center [312, 149] width 624 height 495
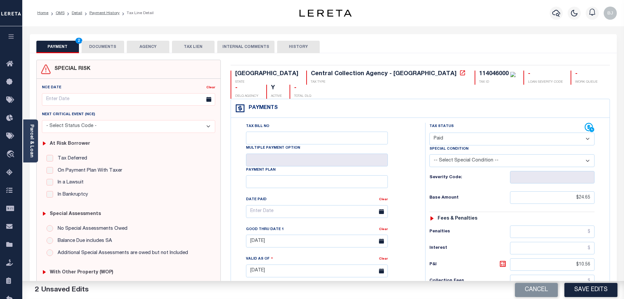
type input "$0.00"
click at [120, 50] on button "DOCUMENTS" at bounding box center [103, 47] width 43 height 12
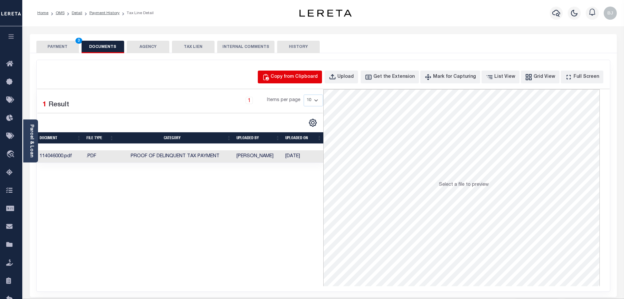
click at [300, 72] on button "Copy from Clipboard" at bounding box center [290, 76] width 64 height 13
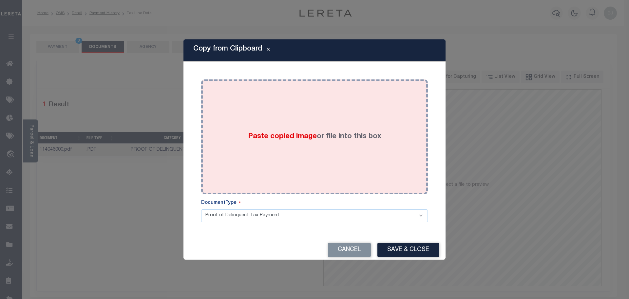
click at [316, 108] on div "Paste copied image or file into this box" at bounding box center [314, 136] width 217 height 105
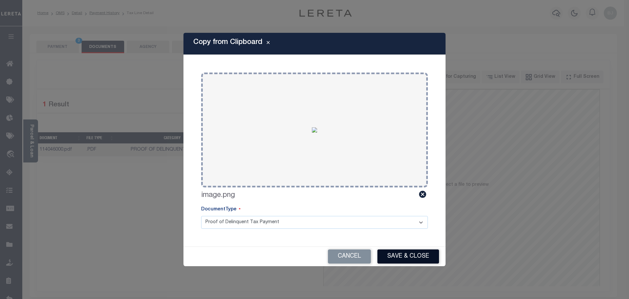
click at [406, 259] on button "Save & Close" at bounding box center [409, 256] width 62 height 14
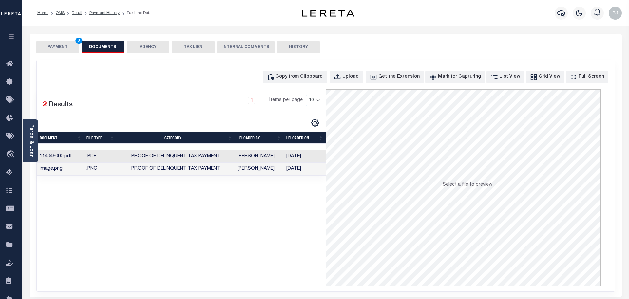
click at [69, 47] on button "PAYMENT 3" at bounding box center [57, 47] width 43 height 12
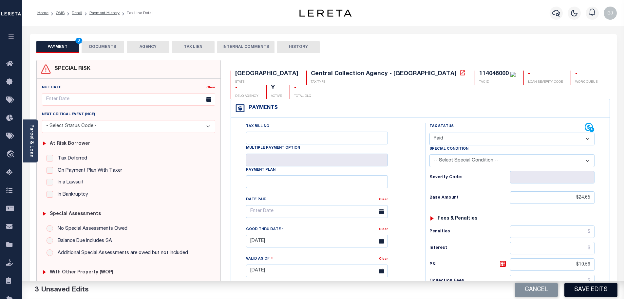
click at [580, 291] on button "Save Edits" at bounding box center [591, 289] width 53 height 14
checkbox input "false"
type input "$24.65"
type input "$10.56"
type input "$0"
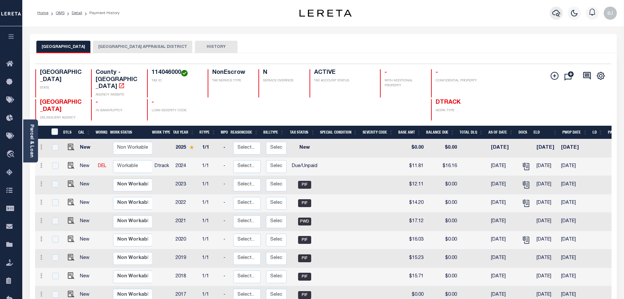
click at [556, 14] on icon "button" at bounding box center [556, 13] width 8 height 7
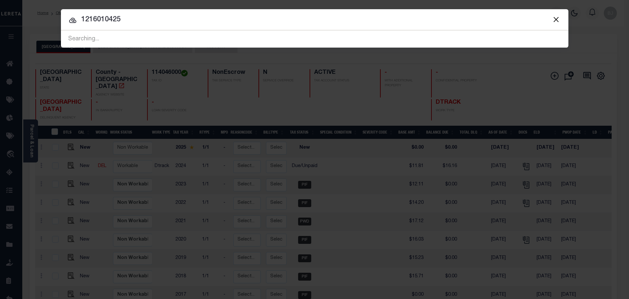
type input "1216010425"
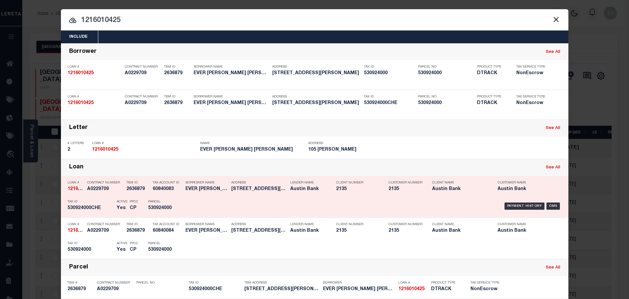
click at [176, 211] on div "Parcel 530924000" at bounding box center [162, 205] width 39 height 19
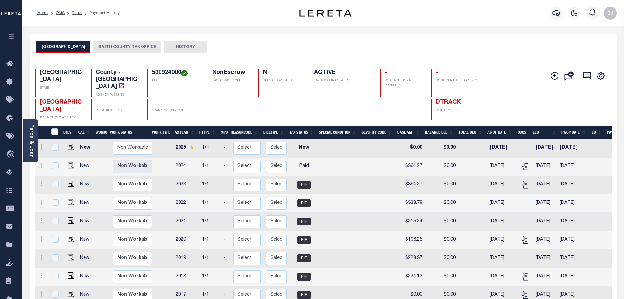
click at [125, 51] on button "SMITH COUNTY TAX OFFICE" at bounding box center [127, 47] width 68 height 12
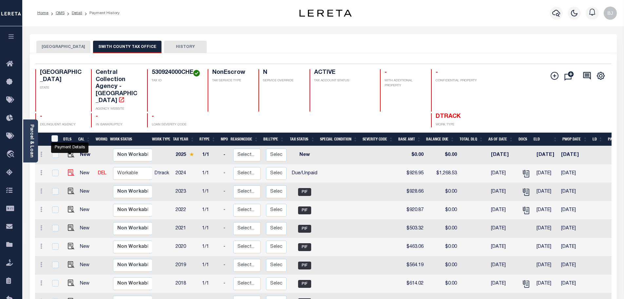
click at [68, 169] on img "" at bounding box center [71, 172] width 7 height 7
checkbox input "true"
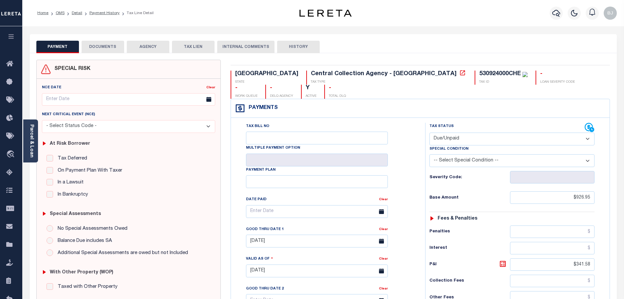
click at [453, 132] on select "- Select Status Code - Open Due/Unpaid Paid Incomplete No Tax Due Internal Refu…" at bounding box center [512, 138] width 165 height 13
select select "PYD"
click at [430, 132] on select "- Select Status Code - Open Due/Unpaid Paid Incomplete No Tax Due Internal Refu…" at bounding box center [512, 138] width 165 height 13
type input "[DATE]"
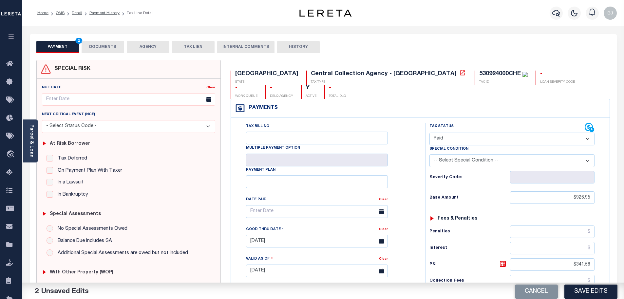
scroll to position [131, 0]
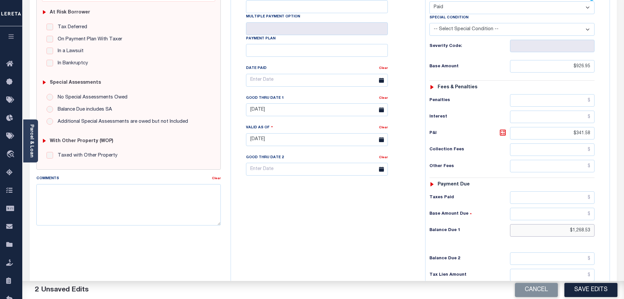
drag, startPoint x: 562, startPoint y: 215, endPoint x: 632, endPoint y: 214, distance: 70.1
click at [624, 214] on html "Home OMS Detail Payment History Tax Line Detail" at bounding box center [312, 116] width 624 height 495
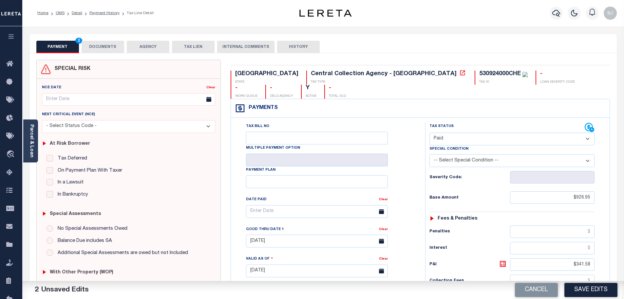
type input "$0.00"
click at [111, 50] on button "DOCUMENTS" at bounding box center [103, 47] width 43 height 12
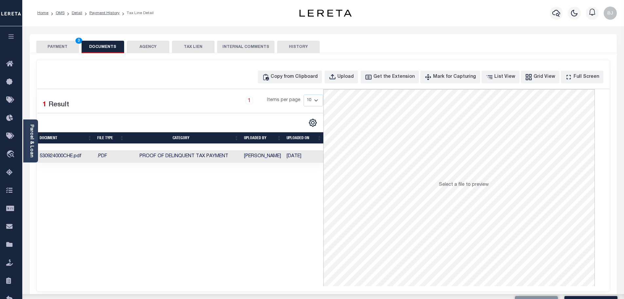
click at [314, 84] on div "Copy from Clipboard Upload Get the Extension Mark for Capturing Got it List Vie…" at bounding box center [323, 175] width 573 height 231
click at [320, 82] on button "Copy from Clipboard" at bounding box center [290, 76] width 64 height 13
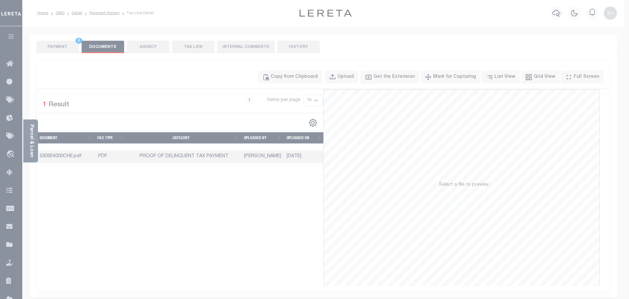
drag, startPoint x: 350, startPoint y: 131, endPoint x: 353, endPoint y: 134, distance: 4.4
click at [0, 0] on div "Paste copied image or file into this box" at bounding box center [0, 0] width 0 height 0
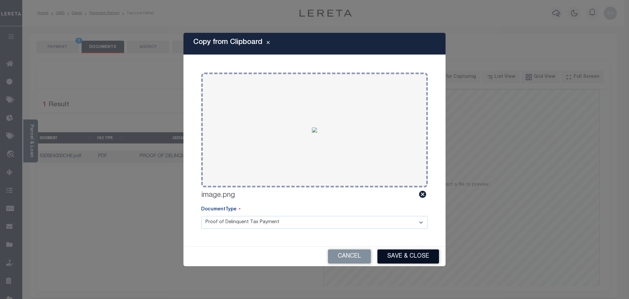
click at [416, 254] on button "Save & Close" at bounding box center [409, 256] width 62 height 14
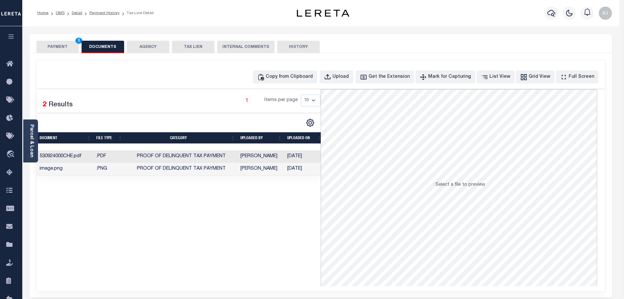
click at [63, 56] on div "SPECIAL RISK NCE Date Clear" at bounding box center [321, 174] width 582 height 243
click at [66, 52] on button "PAYMENT 3" at bounding box center [57, 47] width 43 height 12
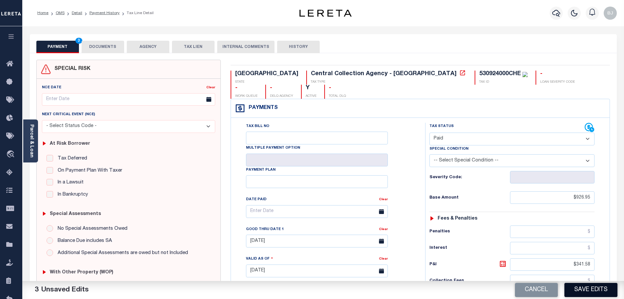
click at [598, 285] on button "Save Edits" at bounding box center [591, 289] width 53 height 14
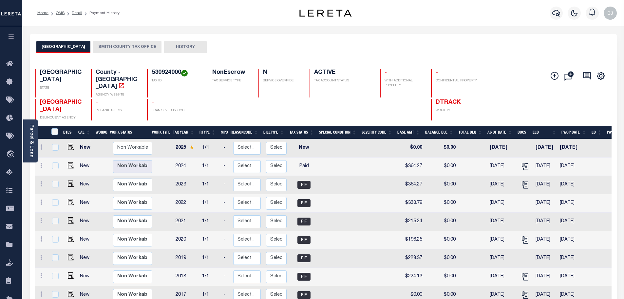
click at [34, 140] on link "Parcel & Loan" at bounding box center [31, 140] width 5 height 33
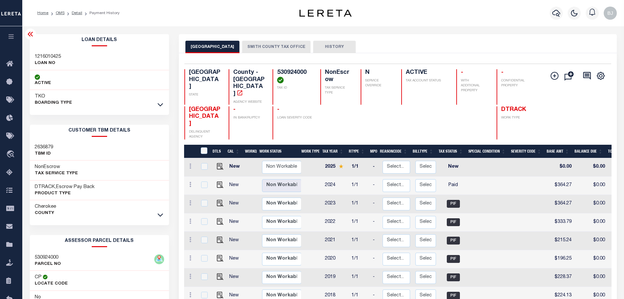
click at [279, 47] on button "SMITH COUNTY TAX OFFICE" at bounding box center [276, 47] width 68 height 12
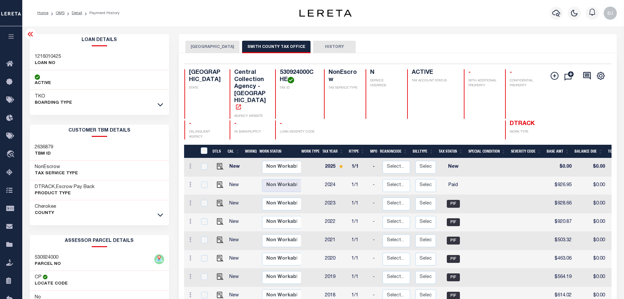
click at [34, 35] on icon at bounding box center [31, 34] width 8 height 8
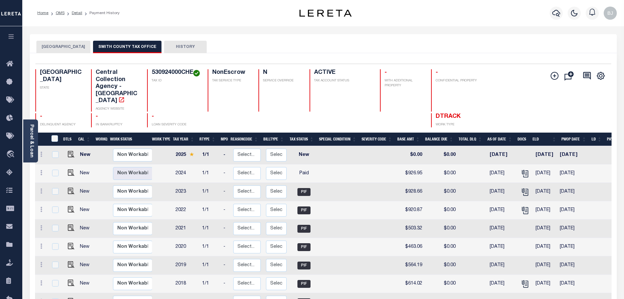
drag, startPoint x: 71, startPoint y: 52, endPoint x: 103, endPoint y: 48, distance: 32.0
click at [71, 52] on button "[GEOGRAPHIC_DATA]" at bounding box center [63, 47] width 54 height 12
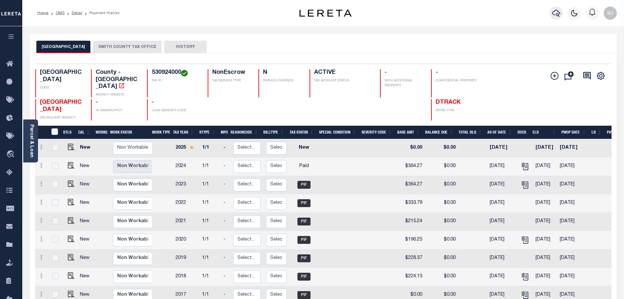
click at [554, 13] on icon "button" at bounding box center [556, 13] width 8 height 8
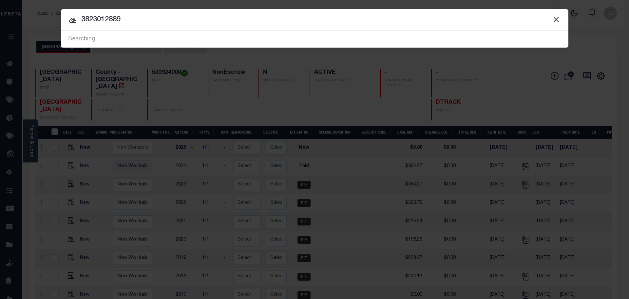
type input "3823012889"
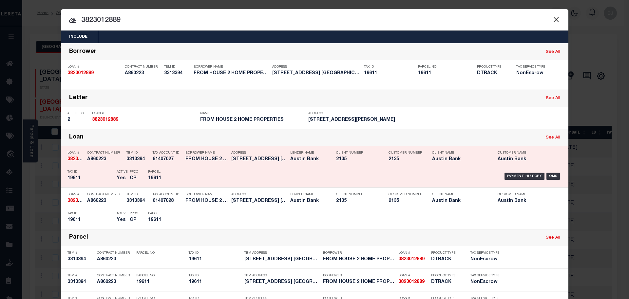
click at [228, 152] on div "Address [STREET_ADDRESS] [GEOGRAPHIC_DATA] TX 75631" at bounding box center [255, 156] width 59 height 19
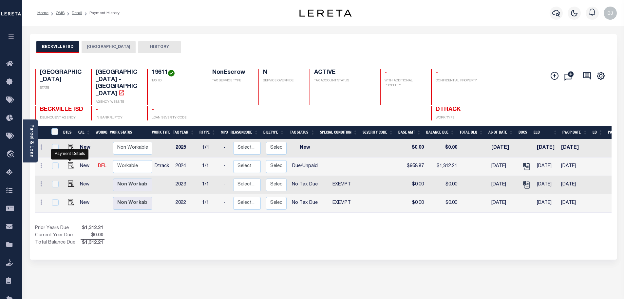
drag, startPoint x: 69, startPoint y: 158, endPoint x: 81, endPoint y: 158, distance: 12.1
click at [69, 162] on img "" at bounding box center [71, 165] width 7 height 7
checkbox input "true"
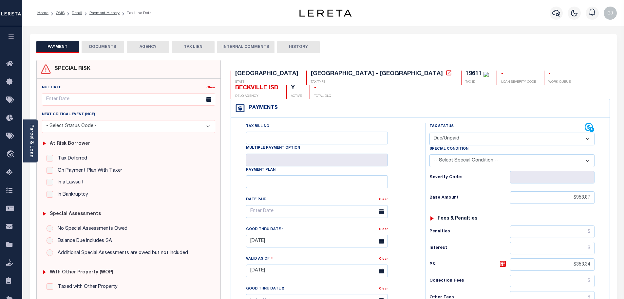
click at [528, 132] on select "- Select Status Code - Open Due/Unpaid Paid Incomplete No Tax Due Internal Refu…" at bounding box center [512, 138] width 165 height 13
select select "PYD"
click at [430, 132] on select "- Select Status Code - Open Due/Unpaid Paid Incomplete No Tax Due Internal Refu…" at bounding box center [512, 138] width 165 height 13
type input "[DATE]"
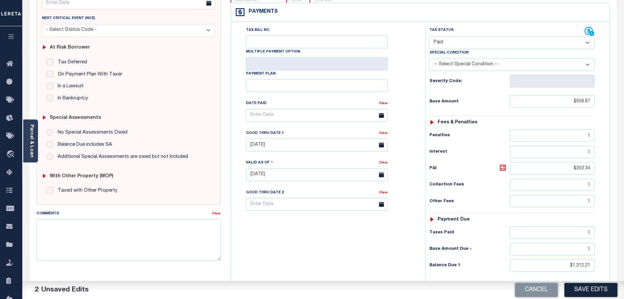
scroll to position [98, 0]
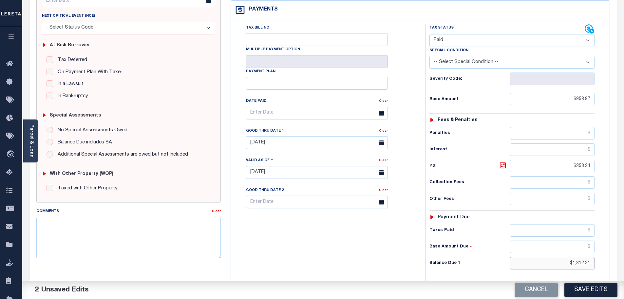
drag, startPoint x: 566, startPoint y: 252, endPoint x: 647, endPoint y: 254, distance: 80.3
click at [624, 254] on html "Home OMS Detail Payment History Tax Line Detail" at bounding box center [312, 149] width 624 height 495
type input "$0"
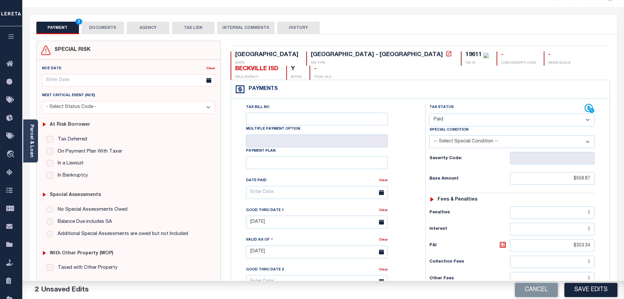
scroll to position [0, 0]
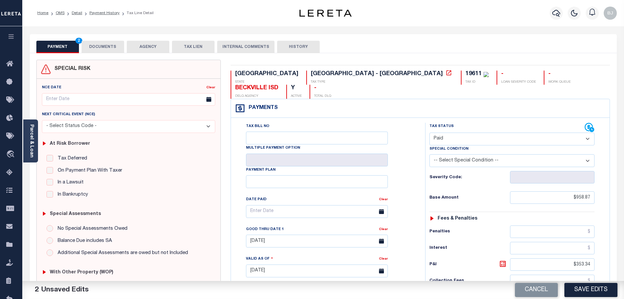
click at [107, 49] on button "DOCUMENTS" at bounding box center [103, 47] width 43 height 12
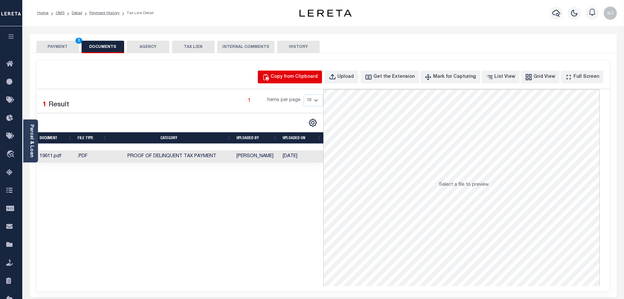
click at [308, 77] on div "Copy from Clipboard" at bounding box center [294, 76] width 47 height 7
select select "POP"
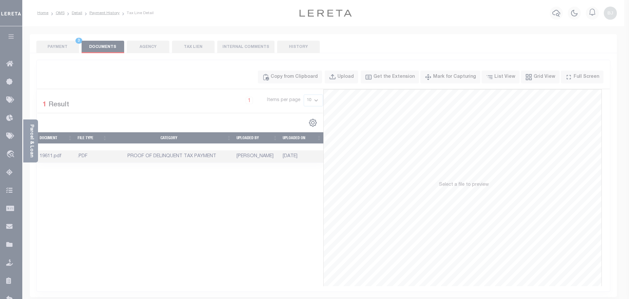
click at [0, 0] on div "Paste copied image or file into this box" at bounding box center [0, 0] width 0 height 0
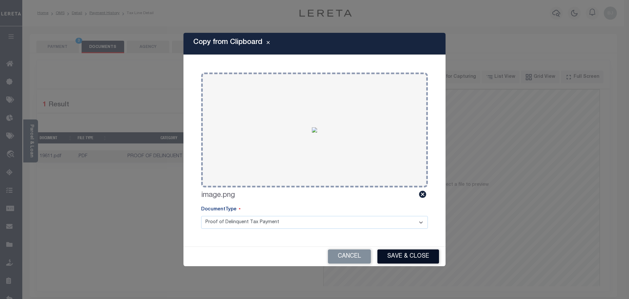
click at [405, 254] on button "Save & Close" at bounding box center [409, 256] width 62 height 14
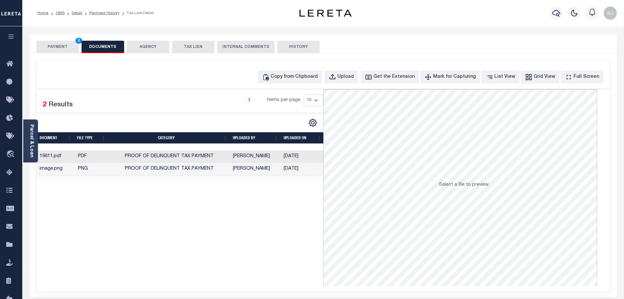
click at [48, 47] on button "PAYMENT 3" at bounding box center [57, 47] width 43 height 12
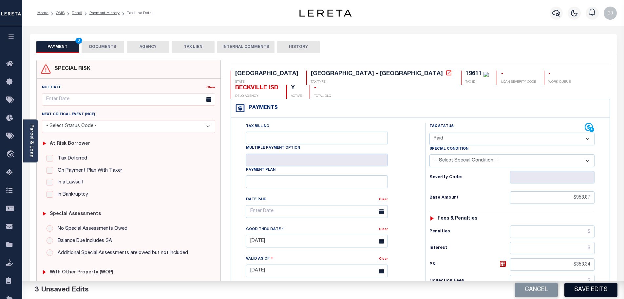
click at [596, 292] on button "Save Edits" at bounding box center [591, 289] width 53 height 14
checkbox input "false"
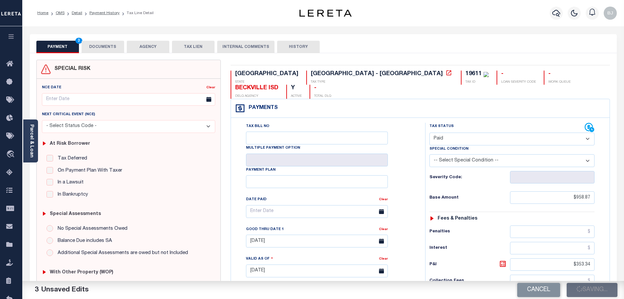
type input "$958.87"
type input "$353.34"
type input "$0"
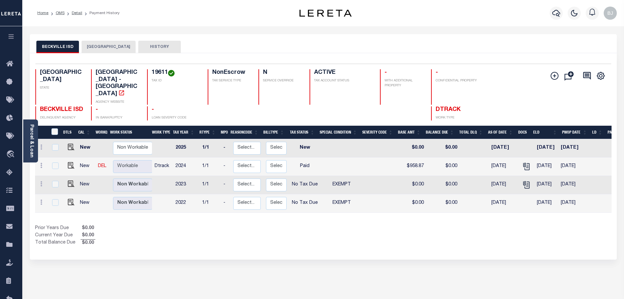
click at [99, 50] on button "[GEOGRAPHIC_DATA]" at bounding box center [109, 47] width 54 height 12
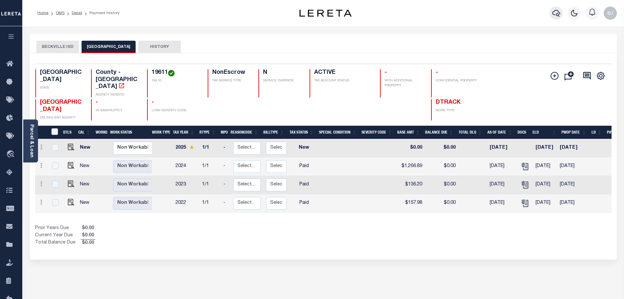
click at [553, 14] on icon "button" at bounding box center [556, 13] width 8 height 7
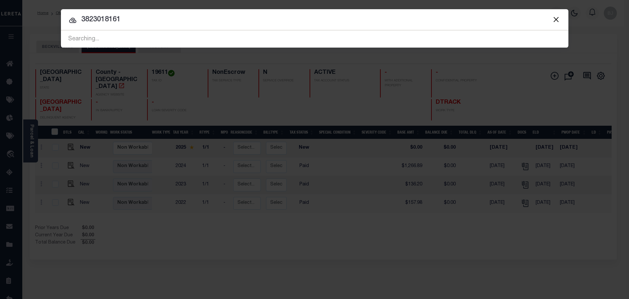
type input "3823018161"
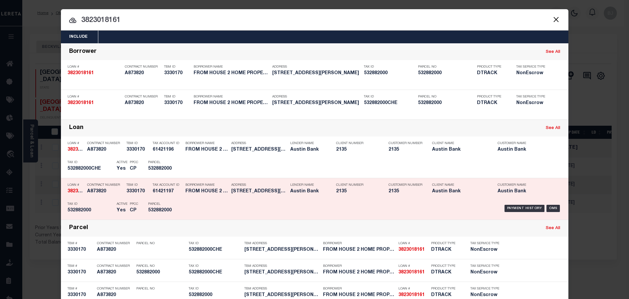
click at [290, 188] on div "Lender Name Austin Bank" at bounding box center [308, 189] width 36 height 19
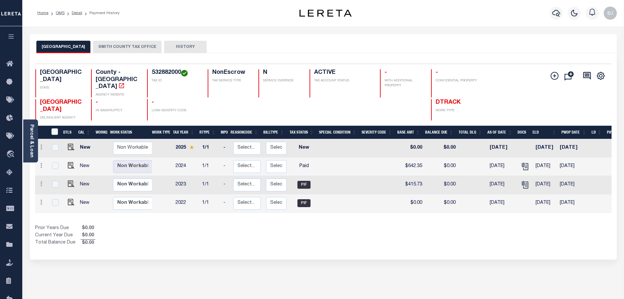
click at [108, 40] on div "CHEROKEE COUNTY SMITH COUNTY TAX OFFICE HISTORY" at bounding box center [323, 43] width 587 height 19
click at [110, 42] on button "SMITH COUNTY TAX OFFICE" at bounding box center [127, 47] width 68 height 12
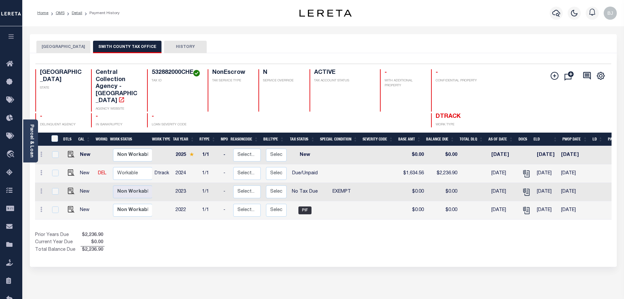
click at [59, 47] on button "[GEOGRAPHIC_DATA]" at bounding box center [63, 47] width 54 height 12
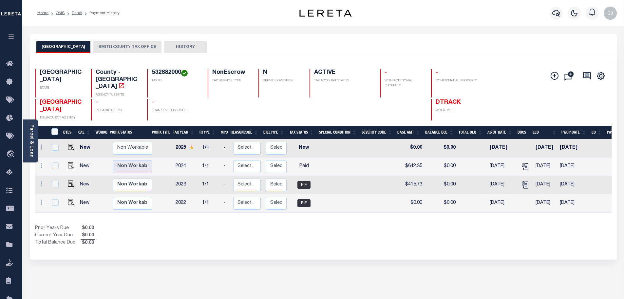
click at [106, 51] on button "SMITH COUNTY TAX OFFICE" at bounding box center [127, 47] width 68 height 12
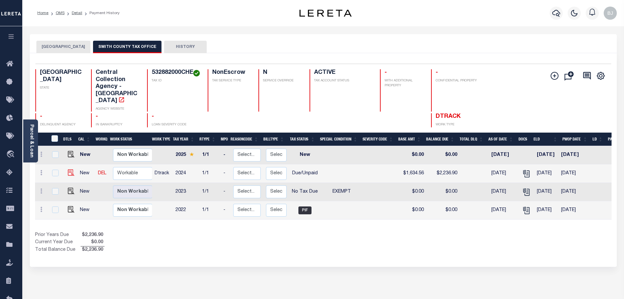
click at [69, 155] on body "Home OMS Detail Payment History Profile" at bounding box center [312, 202] width 624 height 404
click at [70, 169] on img "" at bounding box center [71, 172] width 7 height 7
checkbox input "true"
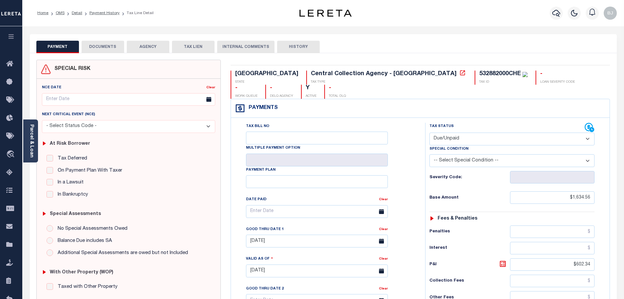
click at [486, 132] on select "- Select Status Code - Open Due/Unpaid Paid Incomplete No Tax Due Internal Refu…" at bounding box center [512, 138] width 165 height 13
select select "PYD"
click at [430, 132] on select "- Select Status Code - Open Due/Unpaid Paid Incomplete No Tax Due Internal Refu…" at bounding box center [512, 138] width 165 height 13
type input "[DATE]"
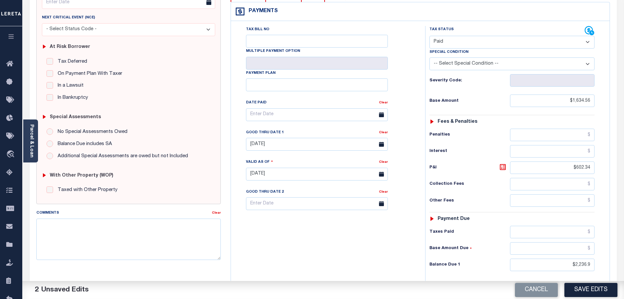
scroll to position [98, 0]
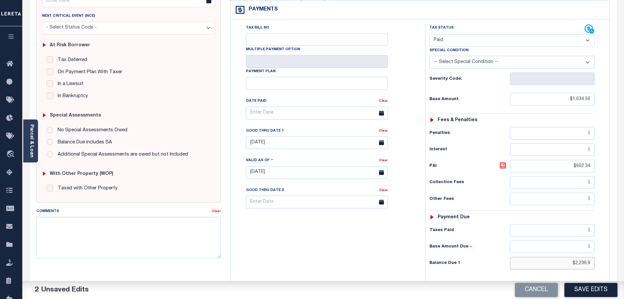
click at [624, 247] on html "Home OMS Detail Payment History Tax Line Detail" at bounding box center [312, 149] width 624 height 495
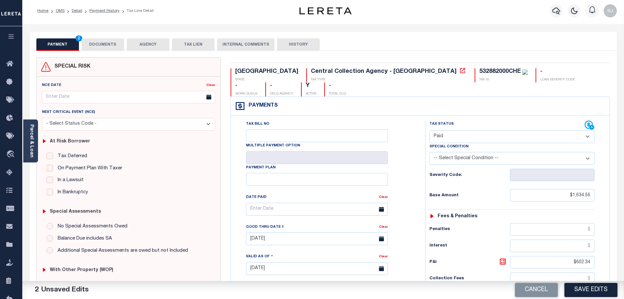
scroll to position [0, 0]
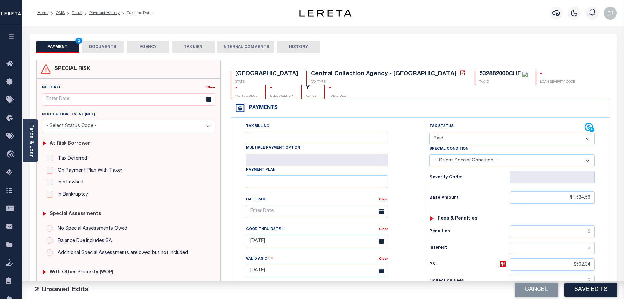
type input "$0.00"
click at [89, 46] on button "DOCUMENTS" at bounding box center [103, 47] width 43 height 12
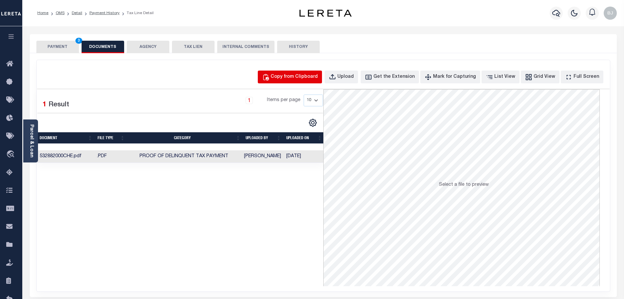
click at [318, 80] on div "Copy from Clipboard" at bounding box center [294, 76] width 47 height 7
select select "POP"
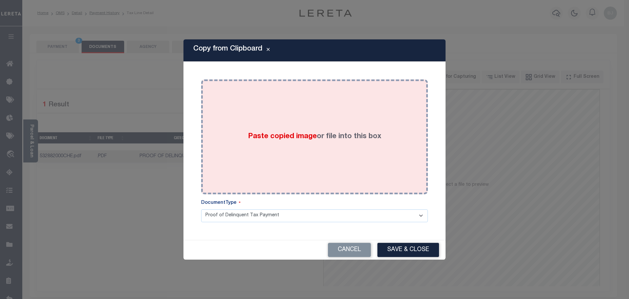
click at [361, 144] on div "Paste copied image or file into this box" at bounding box center [314, 136] width 217 height 105
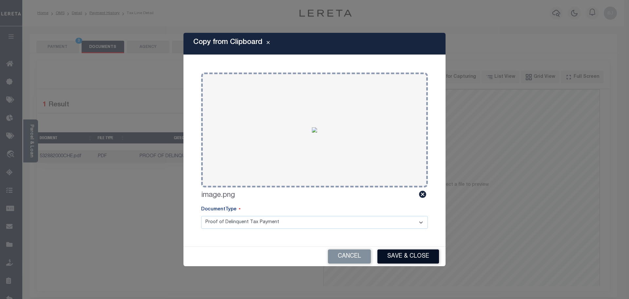
click at [404, 259] on button "Save & Close" at bounding box center [409, 256] width 62 height 14
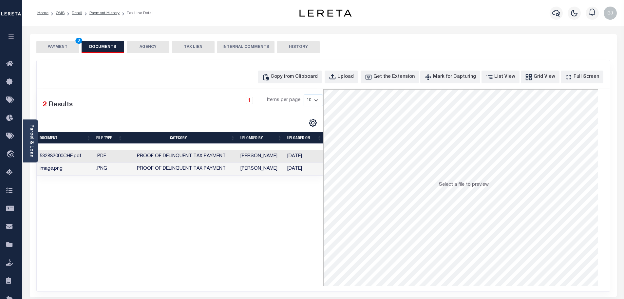
click at [70, 49] on button "PAYMENT 3" at bounding box center [57, 47] width 43 height 12
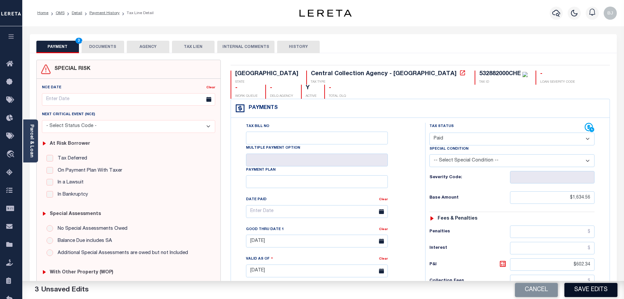
drag, startPoint x: 591, startPoint y: 281, endPoint x: 591, endPoint y: 287, distance: 5.9
click at [591, 281] on div "Cancel Save Edits" at bounding box center [473, 290] width 301 height 18
click at [591, 287] on button "Save Edits" at bounding box center [591, 289] width 53 height 14
checkbox input "false"
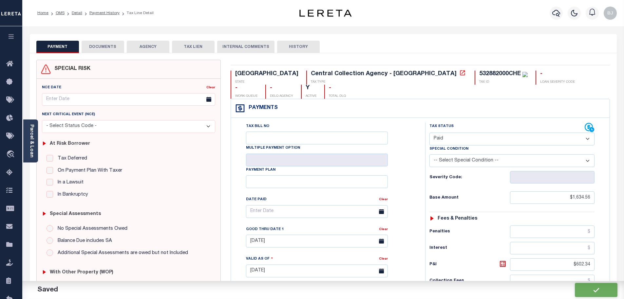
checkbox input "false"
type input "$1,634.56"
type input "$602.34"
type input "$0"
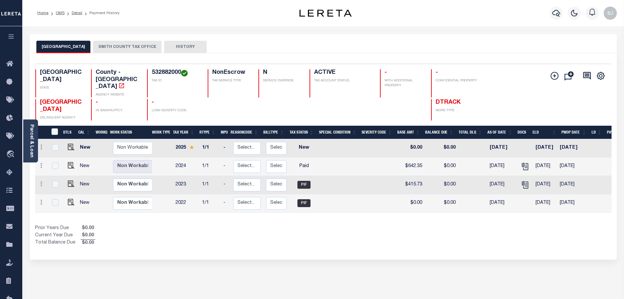
click at [112, 48] on button "SMITH COUNTY TAX OFFICE" at bounding box center [127, 47] width 68 height 12
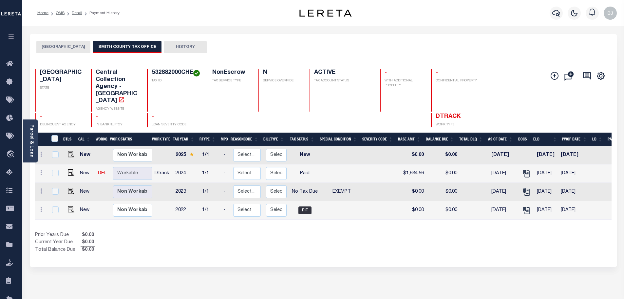
click at [321, 75] on h4 "ACTIVE" at bounding box center [343, 72] width 58 height 7
click at [322, 55] on div "Selected 4 Results 1 Items per page 25 50 100 TX STATE TAX ID N" at bounding box center [323, 159] width 587 height 213
click at [323, 78] on div "ACTIVE TAX ACCOUNT STATUS" at bounding box center [341, 90] width 62 height 42
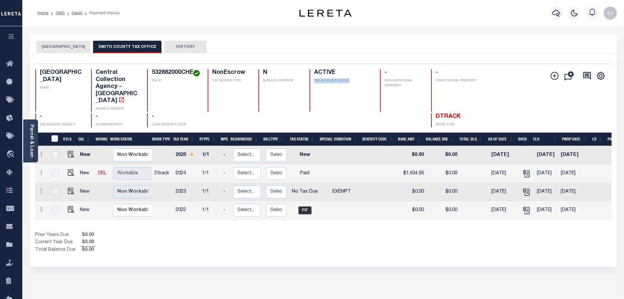
click at [323, 78] on div "ACTIVE TAX ACCOUNT STATUS" at bounding box center [341, 90] width 62 height 42
click at [341, 54] on div "Selected 4 Results 1 Items per page 25 50 100 TX STATE TAX ID N" at bounding box center [323, 159] width 587 height 213
click at [332, 113] on div at bounding box center [341, 120] width 62 height 14
drag, startPoint x: 302, startPoint y: 92, endPoint x: 239, endPoint y: 86, distance: 63.9
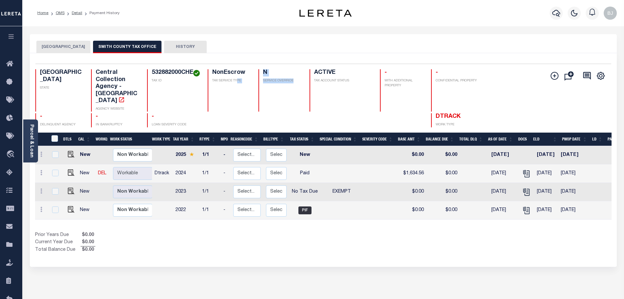
click at [239, 86] on div "TX STATE Central Collection Agency - TX AGENCY WEBSITE 532882000CHE TAX ID NonE…" at bounding box center [275, 90] width 480 height 42
click at [261, 113] on div at bounding box center [280, 120] width 43 height 14
click at [76, 46] on button "CHEROKEE COUNTY" at bounding box center [63, 47] width 54 height 12
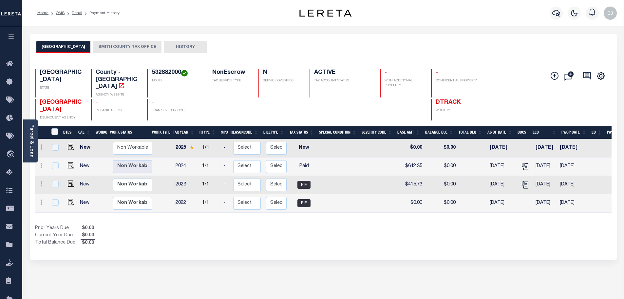
click at [124, 56] on div "Selected 4 Results 1 Items per page 25 50 100 TX STATE TAX ID N" at bounding box center [323, 156] width 587 height 206
click at [134, 45] on button "SMITH COUNTY TAX OFFICE" at bounding box center [127, 47] width 68 height 12
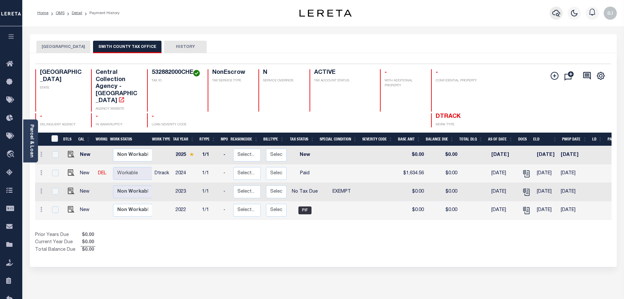
click at [554, 14] on icon "button" at bounding box center [556, 13] width 8 height 8
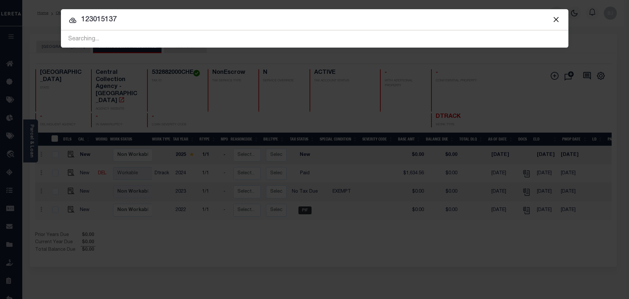
type input "123015137"
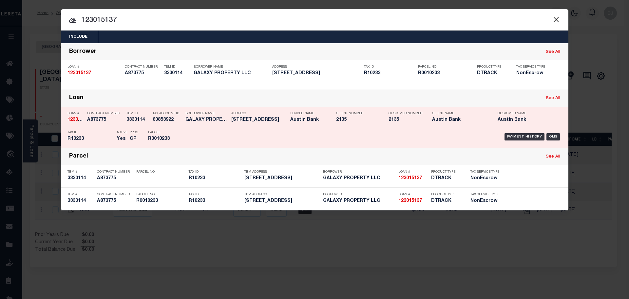
click at [389, 136] on div "Payment History OMS" at bounding box center [374, 136] width 375 height 19
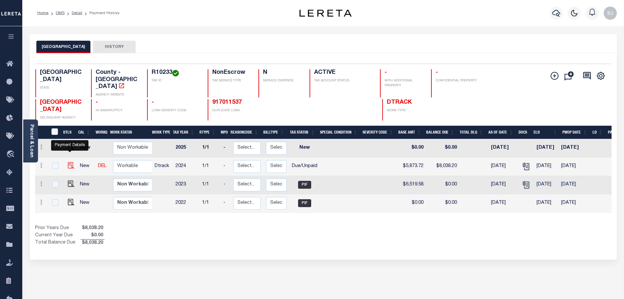
click at [69, 162] on img "" at bounding box center [71, 165] width 7 height 7
checkbox input "true"
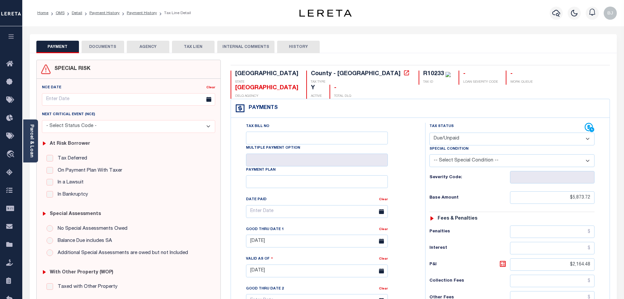
click at [476, 132] on select "- Select Status Code - Open Due/Unpaid Paid Incomplete No Tax Due Internal Refu…" at bounding box center [512, 138] width 165 height 13
select select "PYD"
click at [430, 132] on select "- Select Status Code - Open Due/Unpaid Paid Incomplete No Tax Due Internal Refu…" at bounding box center [512, 138] width 165 height 13
type input "09/12/2025"
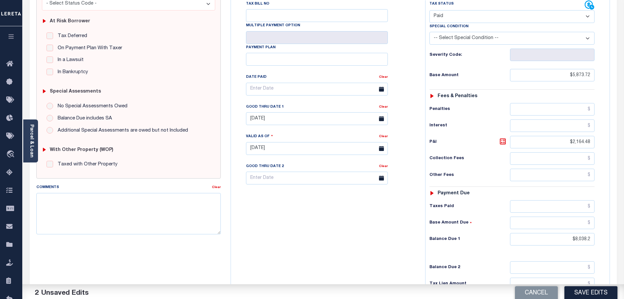
scroll to position [131, 0]
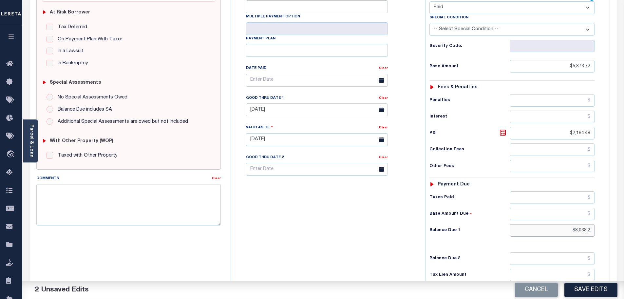
drag, startPoint x: 553, startPoint y: 222, endPoint x: 606, endPoint y: 222, distance: 53.4
click at [606, 222] on div "Tax Status Status" at bounding box center [514, 135] width 188 height 289
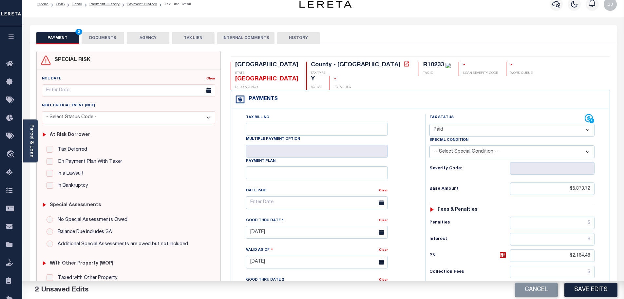
scroll to position [0, 0]
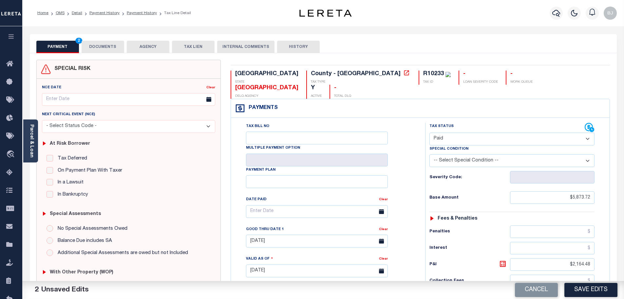
type input "$0.00"
click at [102, 39] on div "PAYMENT 3 DOCUMENTS AGENCY DELINQUENT PAYEE TAX LIEN" at bounding box center [323, 43] width 587 height 19
click at [101, 47] on button "DOCUMENTS" at bounding box center [103, 47] width 43 height 12
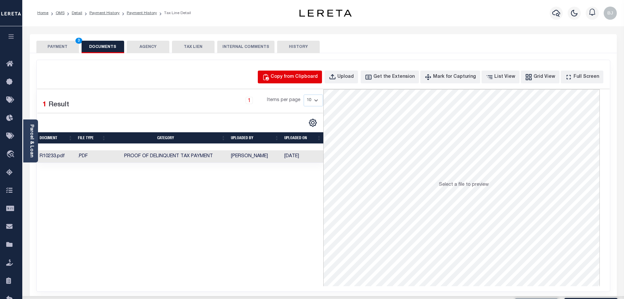
click at [318, 73] on div "Copy from Clipboard" at bounding box center [294, 76] width 47 height 7
select select "POP"
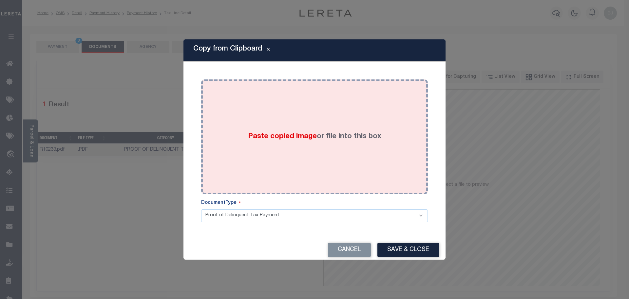
drag, startPoint x: 338, startPoint y: 144, endPoint x: 341, endPoint y: 149, distance: 5.9
click at [339, 146] on div "Paste copied image or file into this box" at bounding box center [314, 136] width 217 height 105
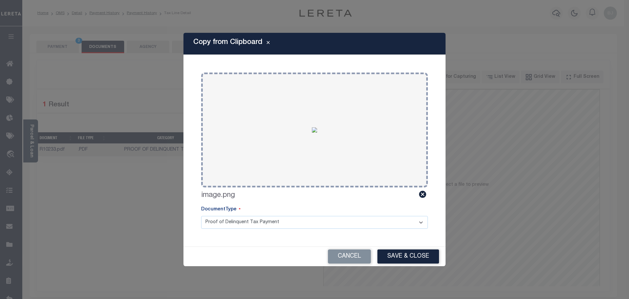
click at [416, 266] on div "Cancel Save & Close" at bounding box center [315, 255] width 262 height 19
click at [422, 257] on button "Save & Close" at bounding box center [409, 256] width 62 height 14
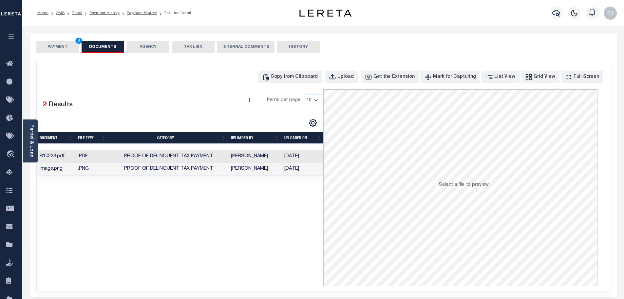
click at [53, 49] on button "PAYMENT 3" at bounding box center [57, 47] width 43 height 12
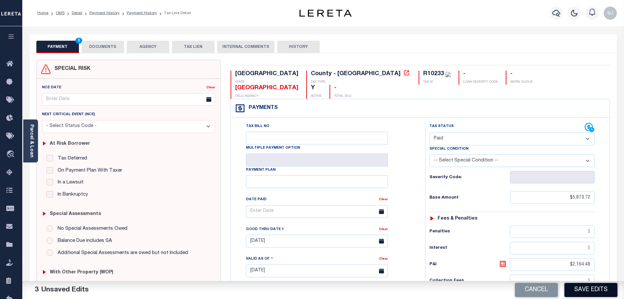
click at [585, 286] on button "Save Edits" at bounding box center [591, 289] width 53 height 14
checkbox input "false"
type input "$5,873.72"
type input "$2,164.48"
type input "$0"
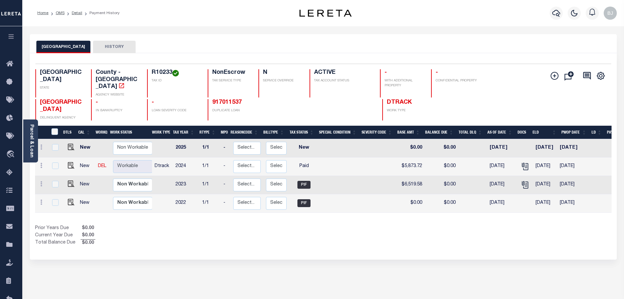
click at [250, 228] on div "Prior Years Due $0.00 Current Year Due $0.00 Total Balance Due $0.00" at bounding box center [179, 235] width 288 height 22
click at [31, 129] on link "Parcel & Loan" at bounding box center [31, 140] width 5 height 33
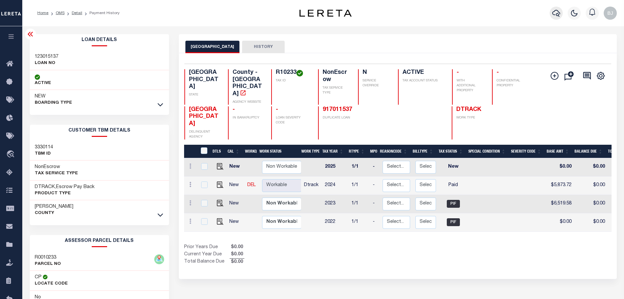
click at [558, 14] on icon "button" at bounding box center [556, 13] width 8 height 7
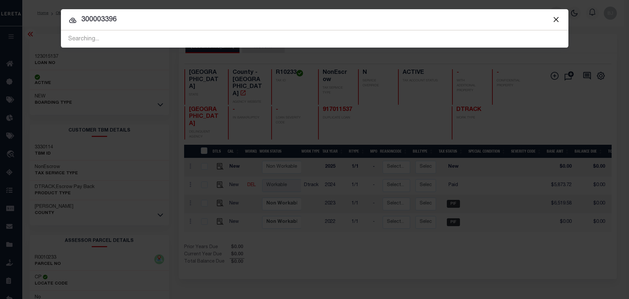
type input "300003396"
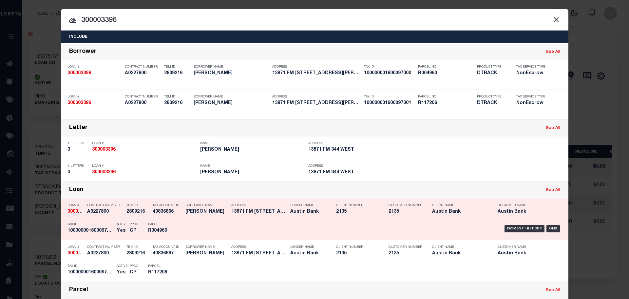
drag, startPoint x: 102, startPoint y: 233, endPoint x: 120, endPoint y: 231, distance: 17.5
click at [102, 233] on h5 "100000001600097000" at bounding box center [91, 231] width 46 height 6
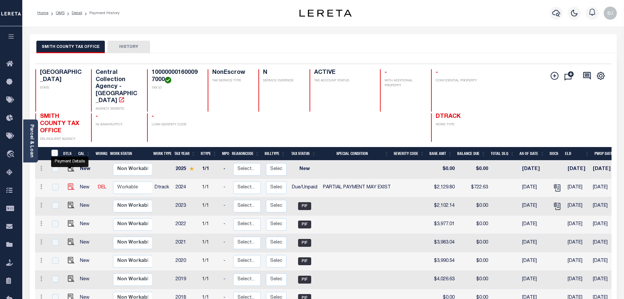
click at [70, 183] on img "" at bounding box center [71, 186] width 7 height 7
checkbox input "true"
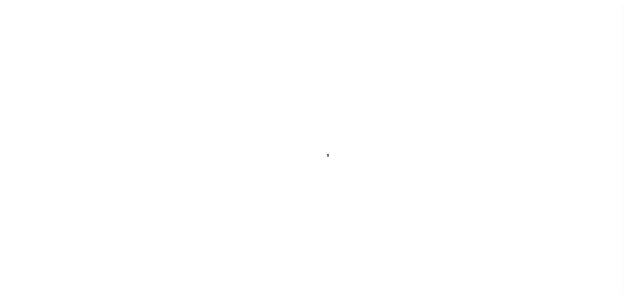
select select "DUE"
select select "15"
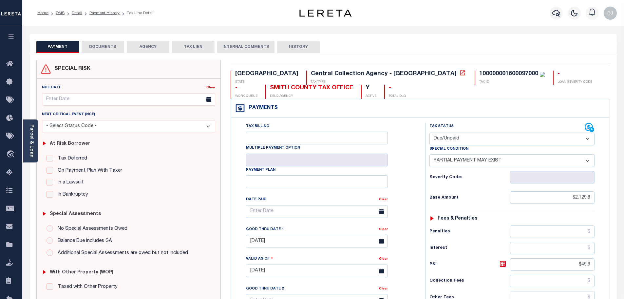
click at [487, 144] on select "- Select Status Code - Open Due/Unpaid Paid Incomplete No Tax Due Internal Refu…" at bounding box center [512, 138] width 165 height 13
select select "PYD"
click at [430, 133] on select "- Select Status Code - Open Due/Unpaid Paid Incomplete No Tax Due Internal Refu…" at bounding box center [512, 138] width 165 height 13
select select "0"
type input "[DATE]"
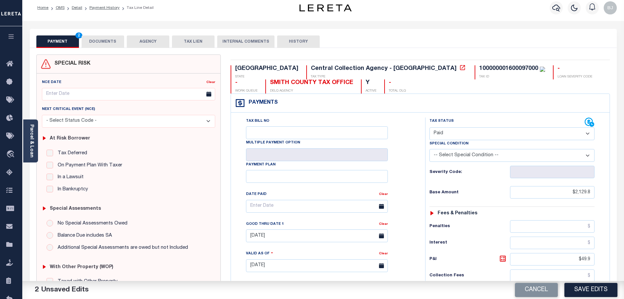
scroll to position [131, 0]
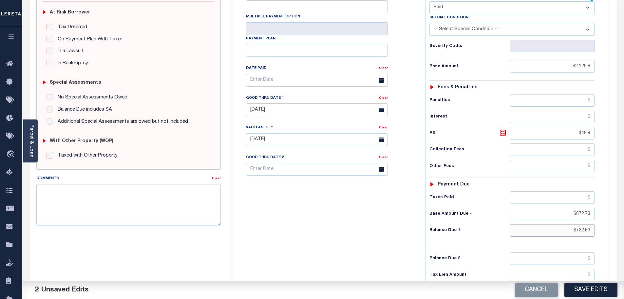
drag, startPoint x: 555, startPoint y: 230, endPoint x: 612, endPoint y: 231, distance: 56.4
click at [610, 231] on div "Tax Bill No Multiple Payment Option Payment Plan" at bounding box center [420, 136] width 379 height 299
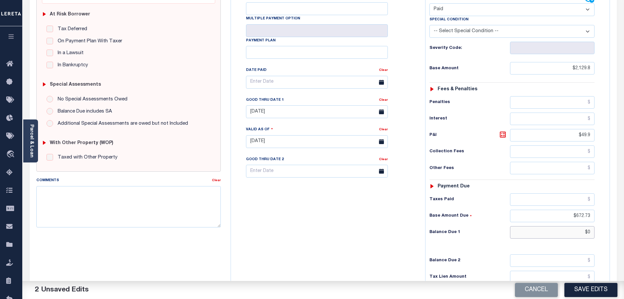
scroll to position [0, 0]
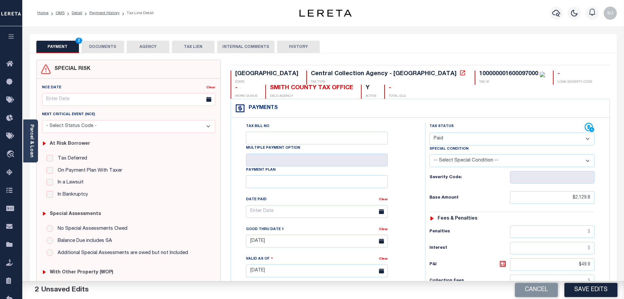
type input "$0.00"
click at [113, 50] on button "DOCUMENTS" at bounding box center [103, 47] width 43 height 12
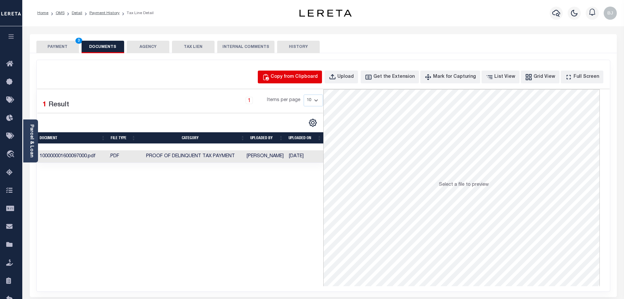
click at [302, 77] on div "Copy from Clipboard" at bounding box center [294, 76] width 47 height 7
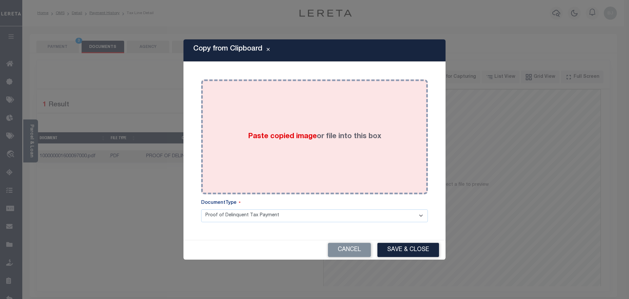
click at [378, 180] on div "Paste copied image or file into this box" at bounding box center [314, 136] width 217 height 105
click at [377, 180] on div "Paste copied image or file into this box" at bounding box center [314, 136] width 217 height 105
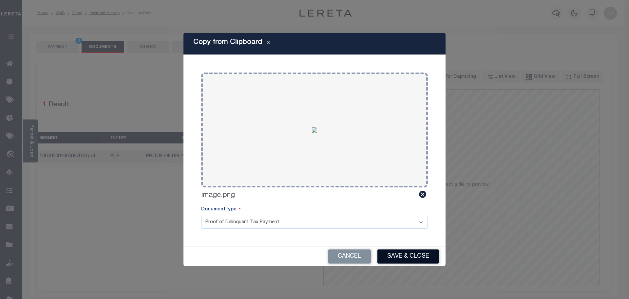
click at [405, 260] on button "Save & Close" at bounding box center [409, 256] width 62 height 14
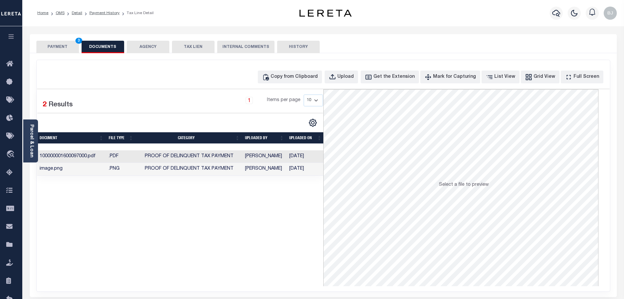
click at [58, 45] on button "PAYMENT 3" at bounding box center [57, 47] width 43 height 12
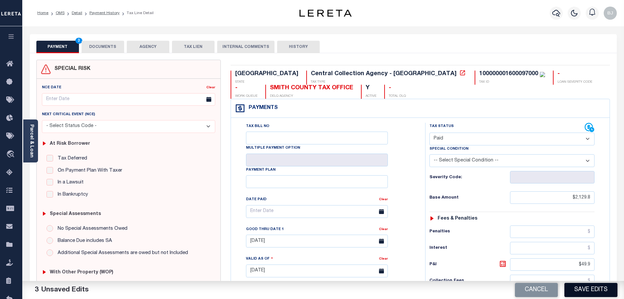
click at [594, 292] on button "Save Edits" at bounding box center [591, 289] width 53 height 14
checkbox input "false"
type input "$2,129.8"
type input "$49.9"
type input "$672.73"
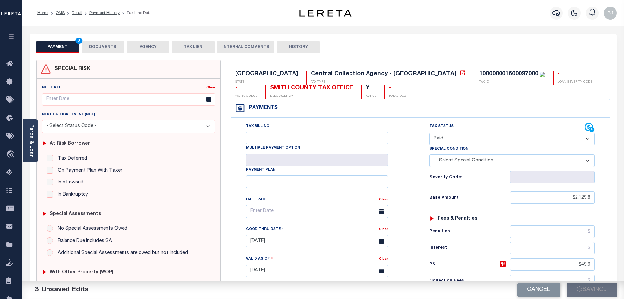
type input "$0"
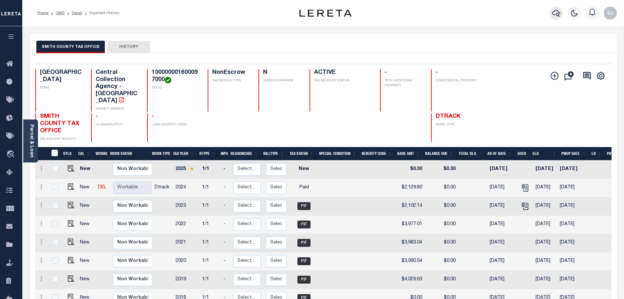
click at [556, 15] on icon "button" at bounding box center [556, 13] width 8 height 7
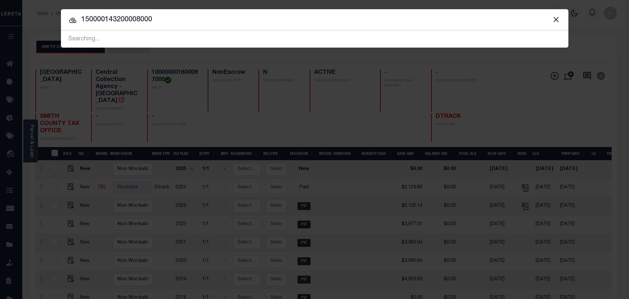
type input "150000143200008000"
click at [380, 25] on input "150000143200008000" at bounding box center [315, 19] width 508 height 11
click at [325, 13] on div at bounding box center [315, 19] width 508 height 21
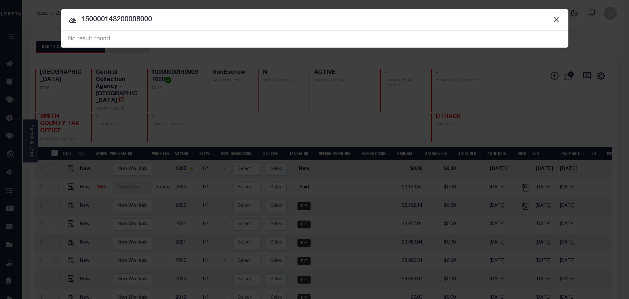
click at [325, 18] on input "150000143200008000" at bounding box center [315, 19] width 508 height 11
type input "517 SHERRY LN"
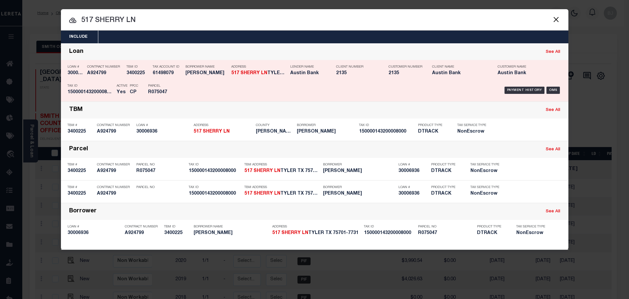
click at [325, 83] on div "Payment History OMS" at bounding box center [374, 90] width 375 height 19
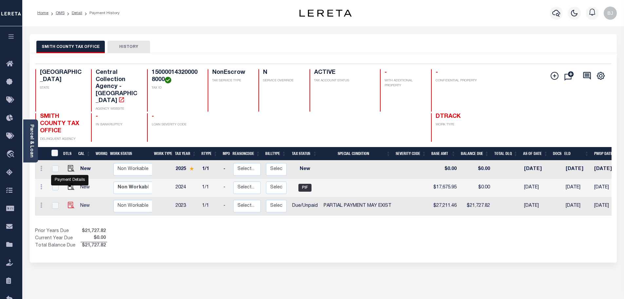
click at [70, 202] on img "" at bounding box center [71, 205] width 7 height 7
checkbox input "true"
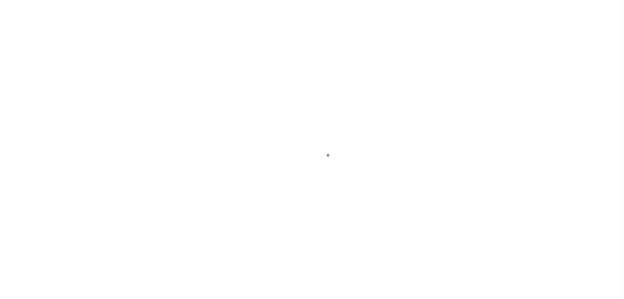
select select "DUE"
select select "15"
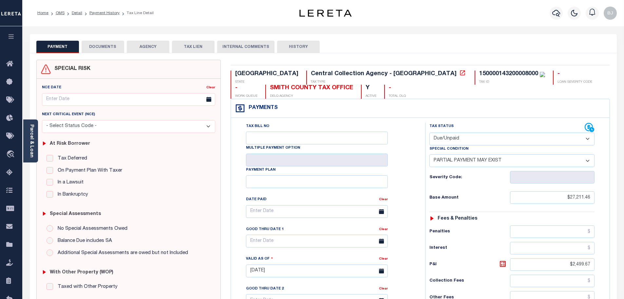
click at [99, 48] on button "DOCUMENTS" at bounding box center [103, 47] width 43 height 12
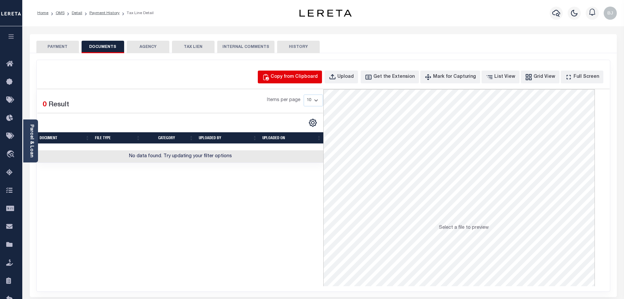
click at [303, 79] on div "Copy from Clipboard" at bounding box center [294, 76] width 47 height 7
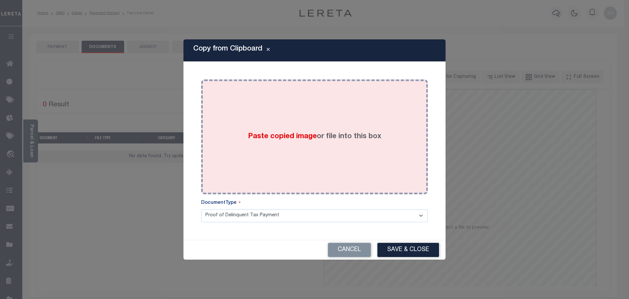
click at [331, 152] on div "Paste copied image or file into this box" at bounding box center [314, 136] width 217 height 105
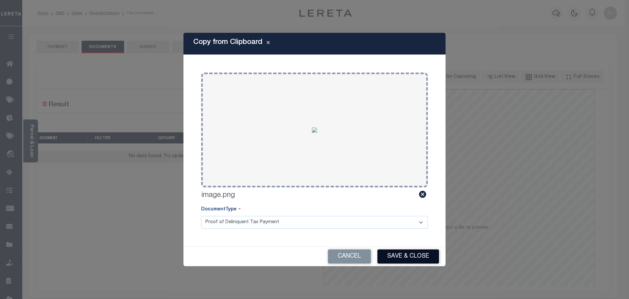
click at [404, 260] on button "Save & Close" at bounding box center [409, 256] width 62 height 14
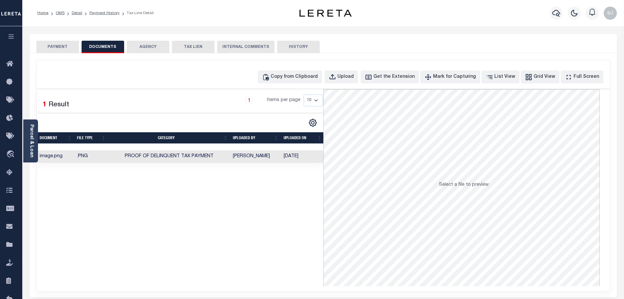
click at [50, 53] on div "SPECIAL RISK NCE Date Clear" at bounding box center [323, 174] width 587 height 243
click at [51, 48] on button "PAYMENT" at bounding box center [57, 47] width 43 height 12
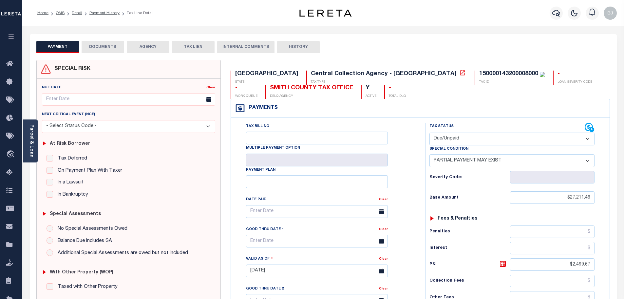
click at [479, 138] on select "- Select Status Code - Open Due/Unpaid Paid Incomplete No Tax Due Internal Refu…" at bounding box center [512, 138] width 165 height 13
select select "PYD"
click at [430, 133] on select "- Select Status Code - Open Due/Unpaid Paid Incomplete No Tax Due Internal Refu…" at bounding box center [512, 138] width 165 height 13
select select "0"
type input "[DATE]"
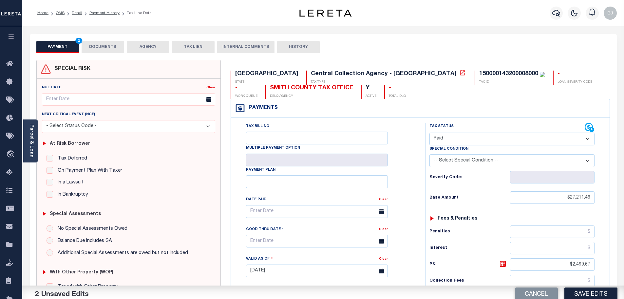
scroll to position [131, 0]
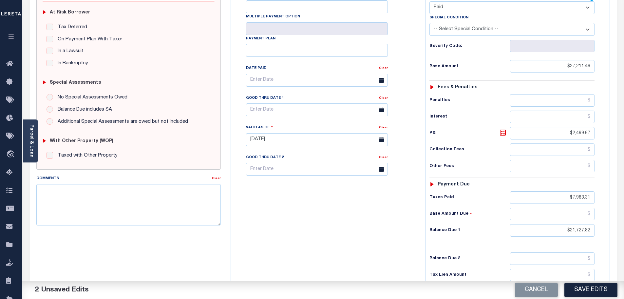
click at [561, 239] on div "Tax Status Status - Select Status Code -" at bounding box center [514, 135] width 178 height 289
drag, startPoint x: 561, startPoint y: 234, endPoint x: 612, endPoint y: 235, distance: 51.8
click at [612, 235] on div "TX STATE Central Collection Agency - TX TAX TYPE 150000143200008000 TAX ID - LO…" at bounding box center [420, 140] width 389 height 422
type input "$0.00"
click at [608, 286] on button "Save Edits" at bounding box center [591, 289] width 53 height 14
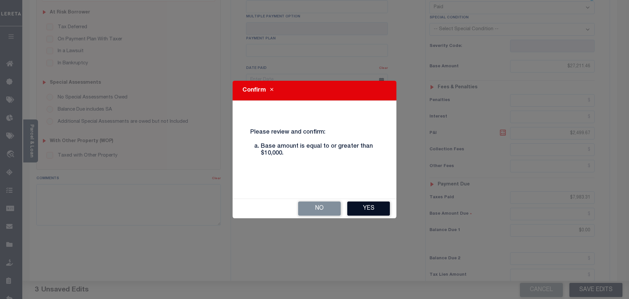
click at [367, 208] on button "Yes" at bounding box center [368, 208] width 43 height 14
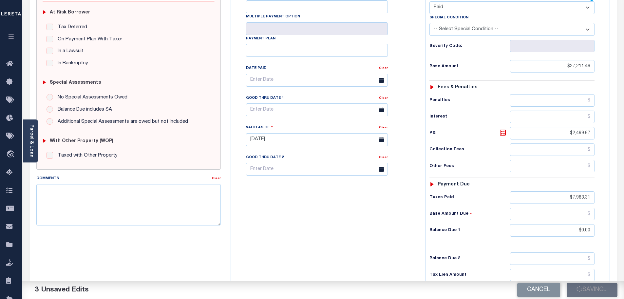
checkbox input "false"
type input "$27,211.46"
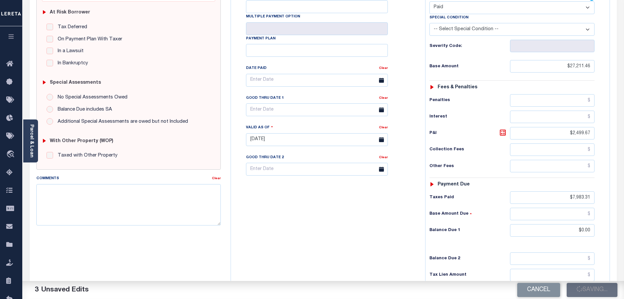
type input "$2,499.67"
type input "$7,983.31"
type input "$0"
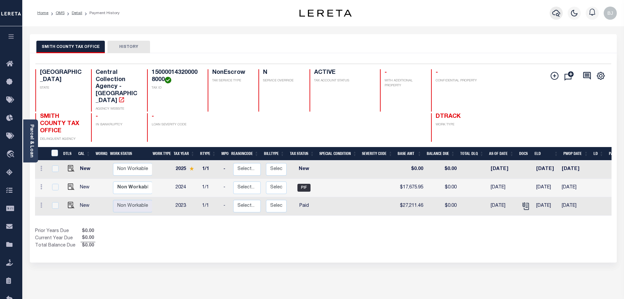
click at [557, 8] on button "button" at bounding box center [556, 13] width 13 height 13
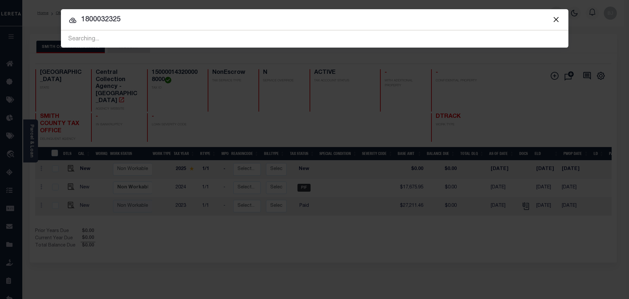
type input "1800032325"
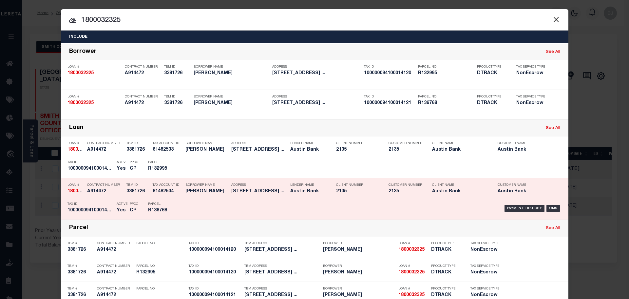
click at [114, 206] on div "Active Yes" at bounding box center [118, 208] width 13 height 19
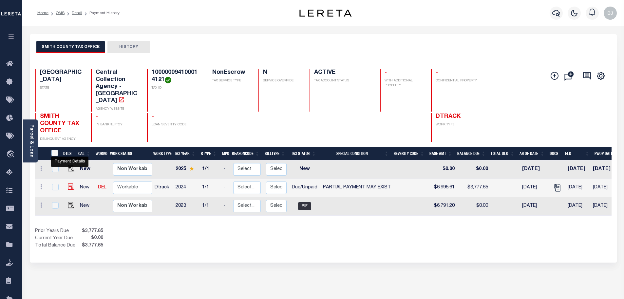
click at [68, 183] on img "" at bounding box center [71, 186] width 7 height 7
checkbox input "true"
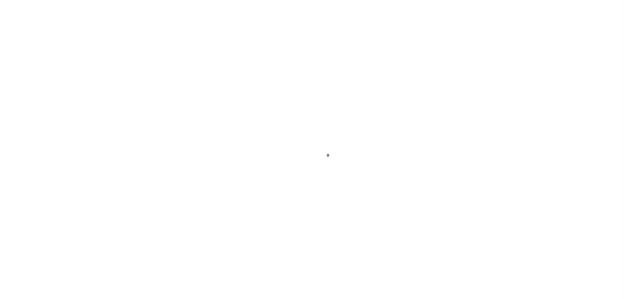
select select "DUE"
select select "15"
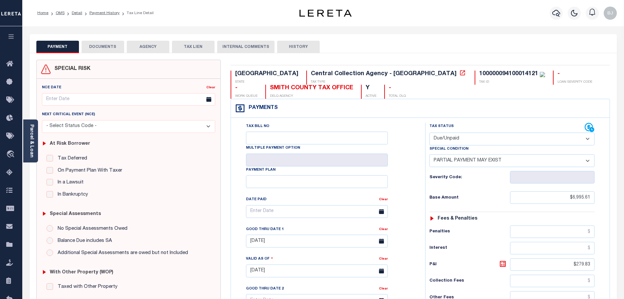
click at [92, 45] on button "DOCUMENTS" at bounding box center [103, 47] width 43 height 12
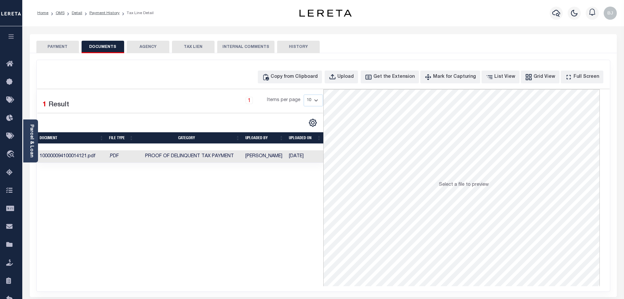
click at [305, 84] on div "Copy from Clipboard Upload Get the Extension Mark for Capturing Got it List Vie…" at bounding box center [323, 175] width 573 height 231
click at [302, 77] on div "Copy from Clipboard" at bounding box center [294, 76] width 47 height 7
select select "POP"
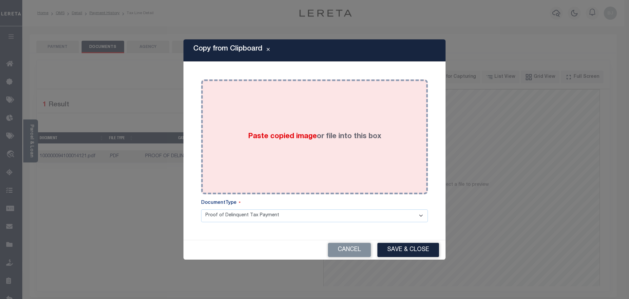
click at [323, 118] on div "Paste copied image or file into this box" at bounding box center [314, 136] width 217 height 105
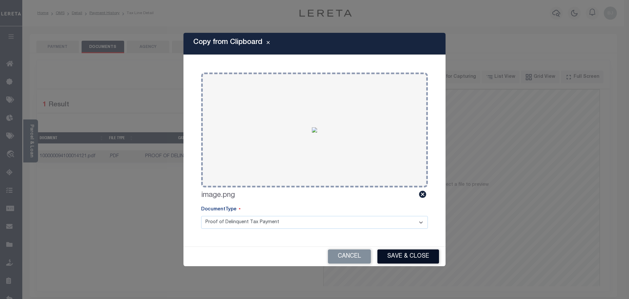
click at [409, 255] on button "Save & Close" at bounding box center [409, 256] width 62 height 14
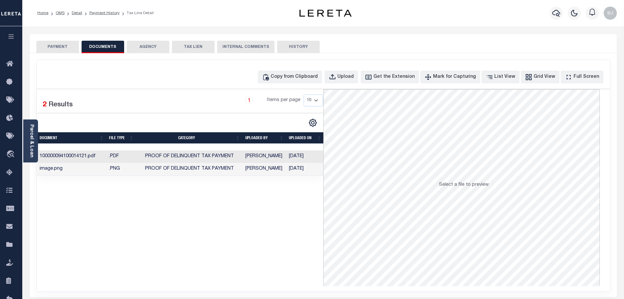
click at [62, 48] on button "PAYMENT" at bounding box center [57, 47] width 43 height 12
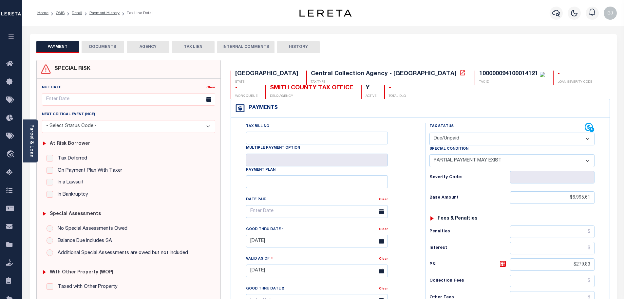
click at [476, 138] on select "- Select Status Code - Open Due/Unpaid Paid Incomplete No Tax Due Internal Refu…" at bounding box center [512, 138] width 165 height 13
select select "PYD"
click at [430, 133] on select "- Select Status Code - Open Due/Unpaid Paid Incomplete No Tax Due Internal Refu…" at bounding box center [512, 138] width 165 height 13
select select "0"
type input "[DATE]"
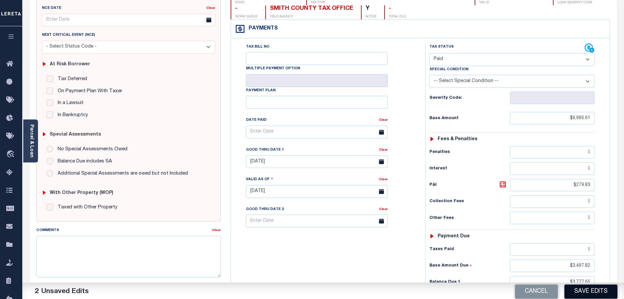
scroll to position [98, 0]
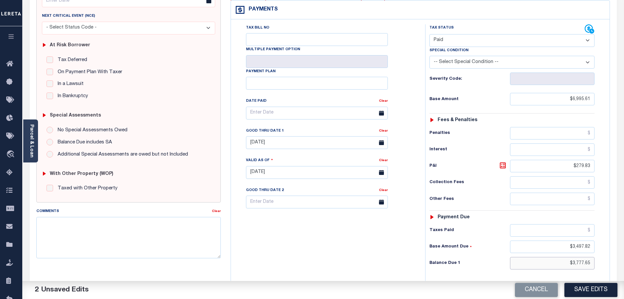
drag, startPoint x: 567, startPoint y: 261, endPoint x: 627, endPoint y: 263, distance: 60.3
click at [624, 262] on html "Home OMS Detail Payment History Tax Line Detail" at bounding box center [312, 149] width 624 height 494
type input "$0.00"
click at [580, 292] on button "Save Edits" at bounding box center [591, 289] width 53 height 14
checkbox input "false"
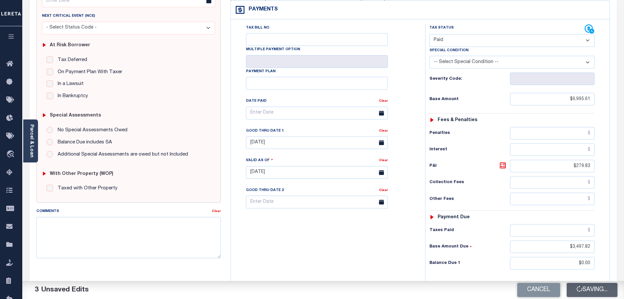
checkbox input "false"
type input "$6,995.61"
type input "$279.83"
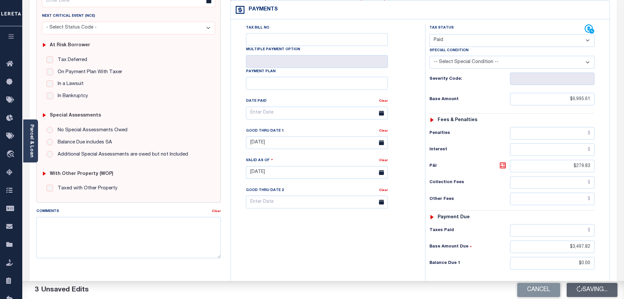
type input "$3,497.82"
type input "$0"
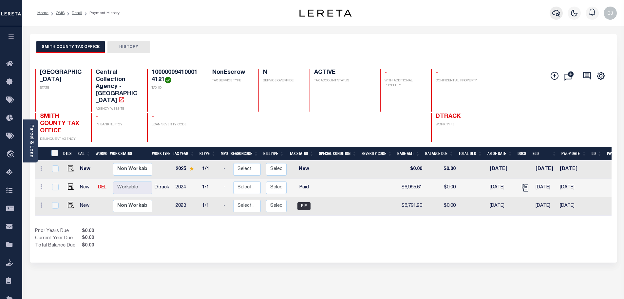
click at [553, 15] on icon "button" at bounding box center [556, 13] width 8 height 8
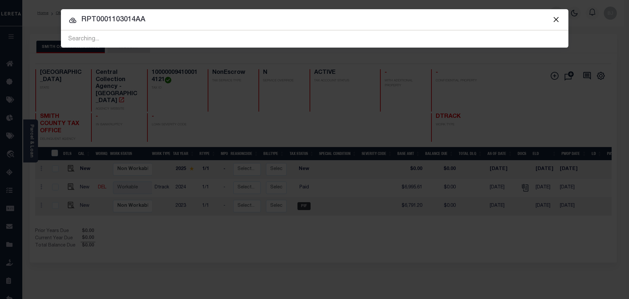
type input "RPT0001103014AA"
click at [185, 20] on input "RPT0001103014AA" at bounding box center [315, 19] width 508 height 11
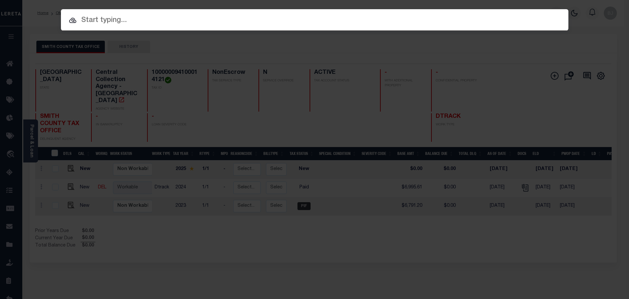
click at [457, 15] on input "text" at bounding box center [315, 20] width 508 height 11
paste input "3801218022603"
type input "3801218022603"
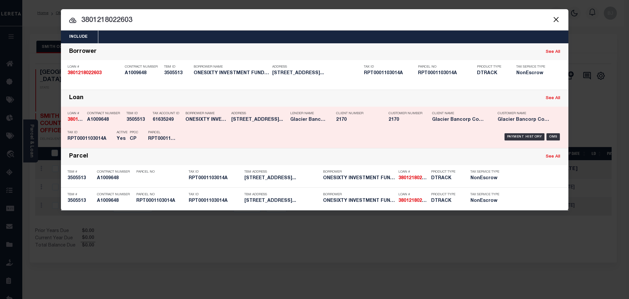
click at [296, 136] on div "Payment History OMS" at bounding box center [374, 136] width 375 height 19
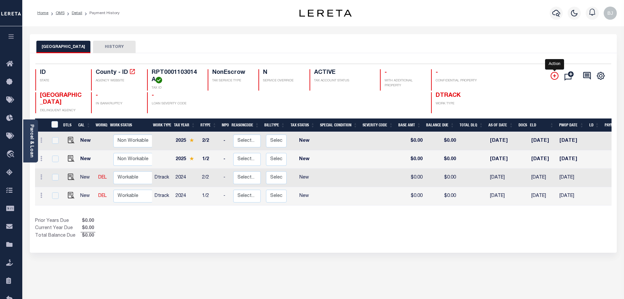
click at [553, 75] on icon "" at bounding box center [555, 76] width 8 height 8
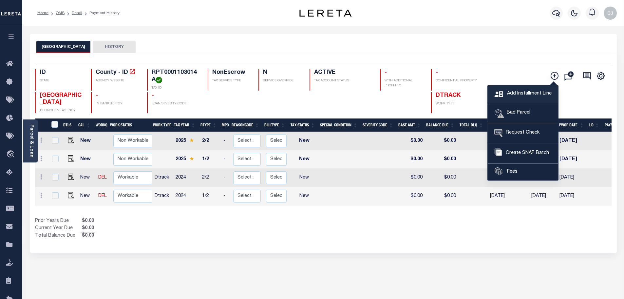
click at [515, 90] on span "Add Installment Line" at bounding box center [529, 93] width 46 height 7
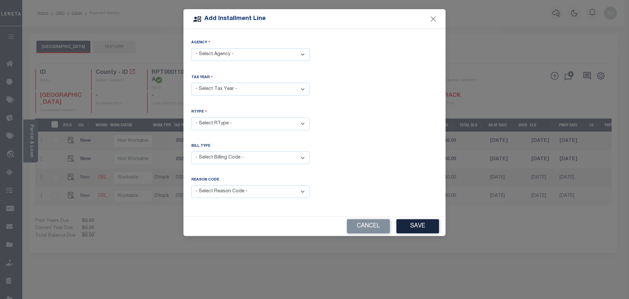
click at [237, 54] on select "- Select Agency - TWIN FALLS COUNTY - County" at bounding box center [250, 54] width 118 height 13
select select "1608300000"
click at [191, 48] on select "- Select Agency - TWIN FALLS COUNTY - County" at bounding box center [250, 54] width 118 height 13
click at [222, 90] on select "- Select Tax Year -" at bounding box center [250, 89] width 118 height 13
select select "2023"
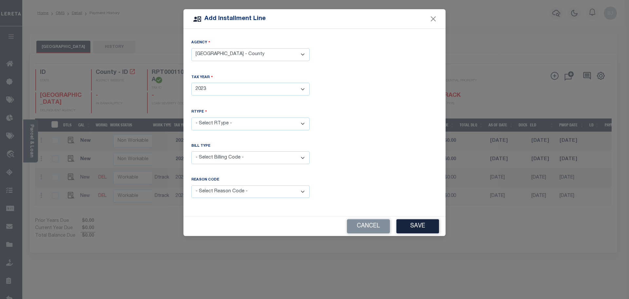
click at [191, 83] on select "- Select Year - 2005 2006 2007 2008 2009 2010 2011 2012 2013 2014 2015 2016 201…" at bounding box center [250, 89] width 118 height 13
click at [227, 127] on select "- Select RType - 1/2 2/2" at bounding box center [250, 123] width 118 height 13
select select "1"
click at [191, 117] on select "- Select RType - 1/2 2/2" at bounding box center [250, 123] width 118 height 13
click at [420, 223] on button "Save" at bounding box center [418, 226] width 43 height 14
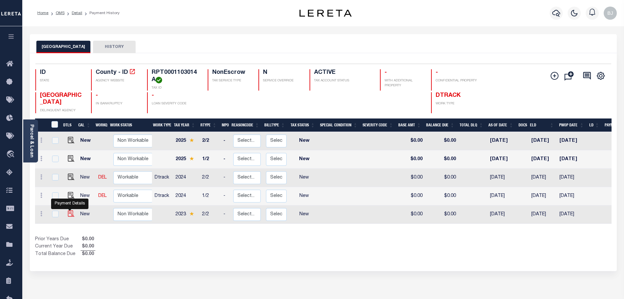
click at [69, 217] on img at bounding box center [71, 213] width 7 height 7
checkbox input "true"
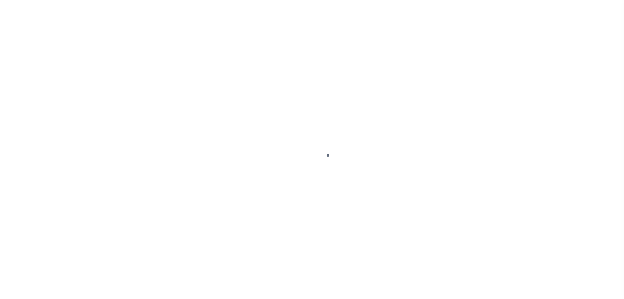
select select "NW2"
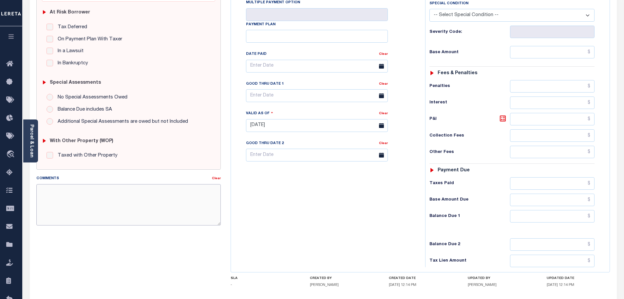
click at [178, 205] on textarea "Comments" at bounding box center [128, 204] width 185 height 41
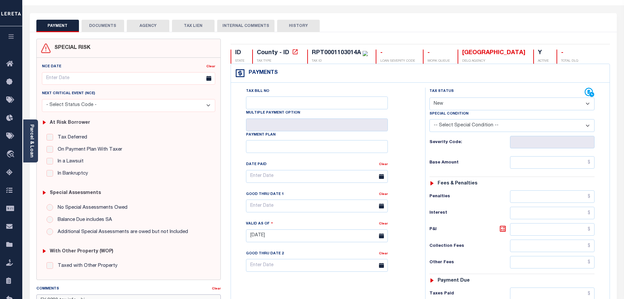
scroll to position [0, 0]
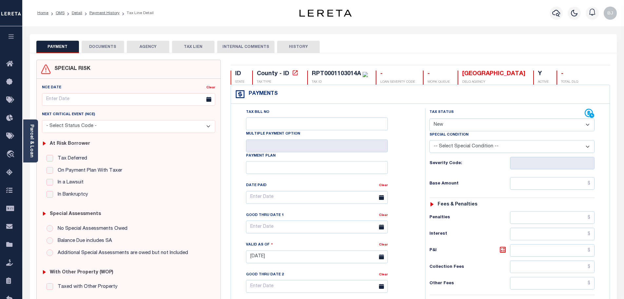
type textarea "FY 2023 tax info - bj"
click at [467, 123] on select "- Select Status Code - Open Due/Unpaid Paid Incomplete No Tax Due Internal Refu…" at bounding box center [512, 124] width 165 height 13
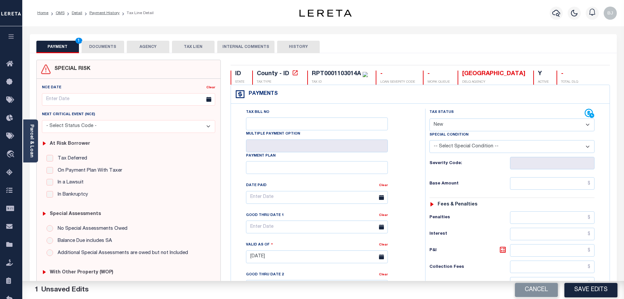
select select "DUE"
click at [430, 119] on select "- Select Status Code - Open Due/Unpaid Paid Incomplete No Tax Due Internal Refu…" at bounding box center [512, 124] width 165 height 13
click at [572, 182] on input "text" at bounding box center [552, 183] width 85 height 12
click at [541, 183] on input "text" at bounding box center [552, 183] width 85 height 12
paste input "70930.79"
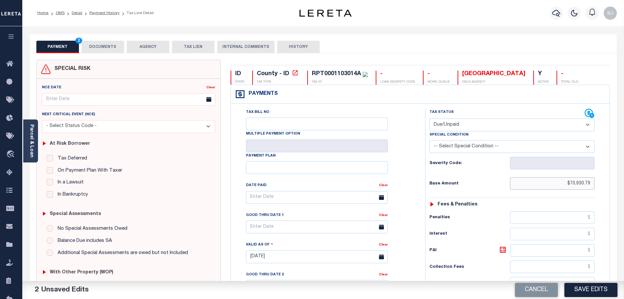
type input "$70,930.79"
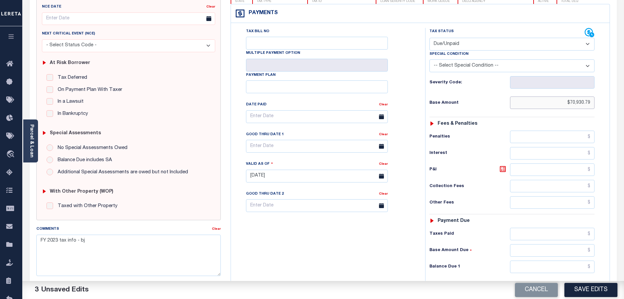
scroll to position [131, 0]
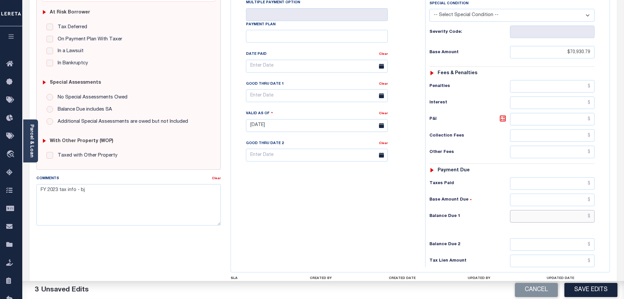
click at [548, 219] on input "text" at bounding box center [552, 216] width 85 height 12
paste input "87548.73"
type input "$87,548.73"
click at [503, 119] on icon at bounding box center [503, 118] width 8 height 8
type input "$16,617.94"
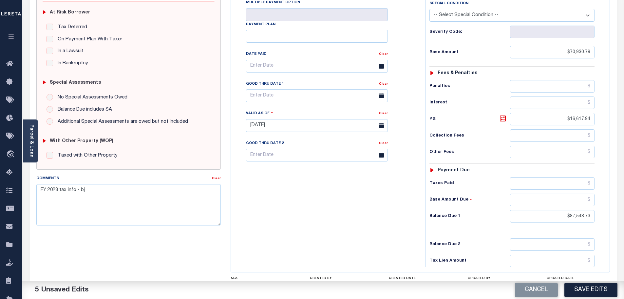
click at [284, 104] on div "Tax Bill No Multiple Payment Option Payment Plan Clear" at bounding box center [327, 69] width 178 height 184
click at [284, 101] on input "text" at bounding box center [317, 95] width 142 height 13
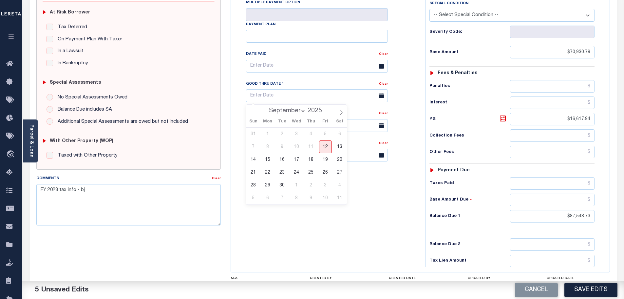
click at [275, 183] on div "31 1 2 3 4 5 6 7 8 9 10 11 12 13 14 15 16 17 18 19 20 21 22 23 24 25 26 27 28 2…" at bounding box center [296, 165] width 101 height 77
click at [282, 185] on span "30" at bounding box center [282, 185] width 13 height 13
type input "[DATE]"
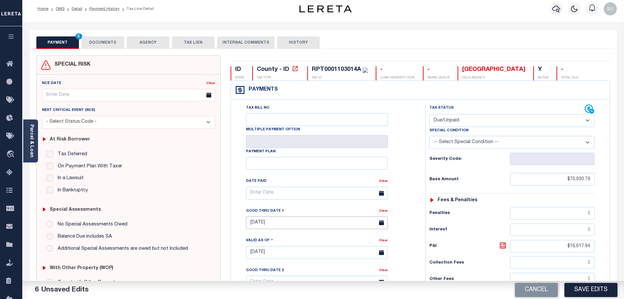
scroll to position [0, 0]
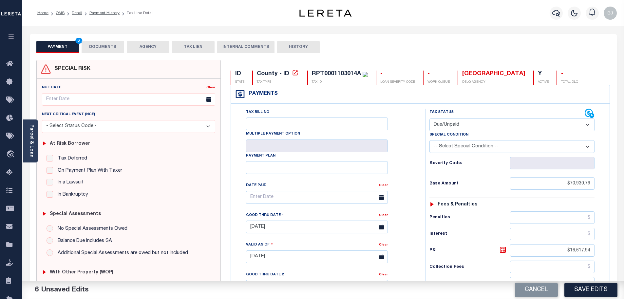
drag, startPoint x: 103, startPoint y: 48, endPoint x: 141, endPoint y: 58, distance: 39.0
click at [103, 48] on button "DOCUMENTS" at bounding box center [103, 47] width 43 height 12
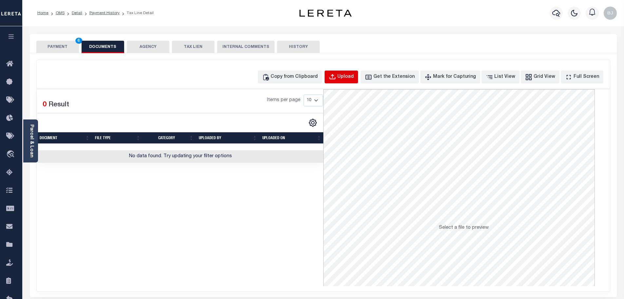
click at [354, 80] on div "Upload" at bounding box center [346, 76] width 16 height 7
select select "POP"
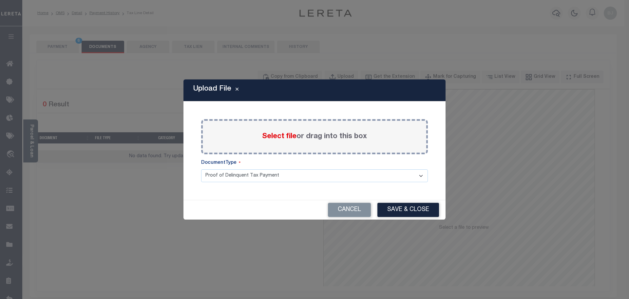
click at [279, 134] on span "Select file" at bounding box center [279, 136] width 34 height 7
click at [0, 0] on input "Select file or drag into this box" at bounding box center [0, 0] width 0 height 0
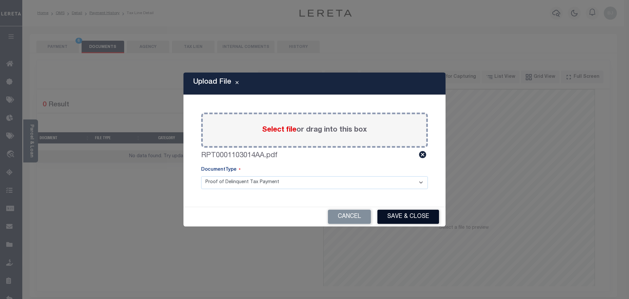
click at [389, 219] on button "Save & Close" at bounding box center [409, 216] width 62 height 14
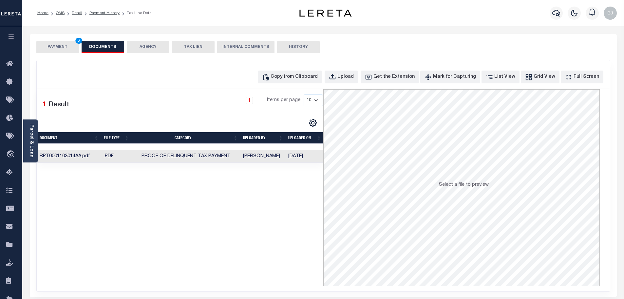
click at [59, 48] on button "PAYMENT 6" at bounding box center [57, 47] width 43 height 12
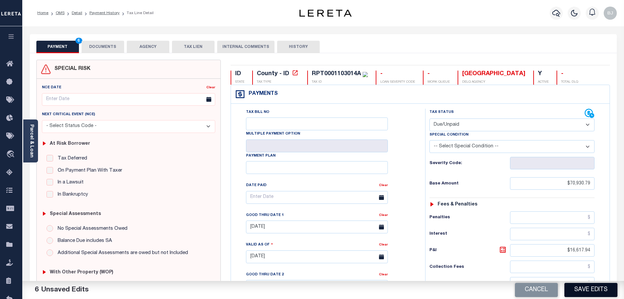
click at [606, 292] on button "Save Edits" at bounding box center [591, 289] width 53 height 14
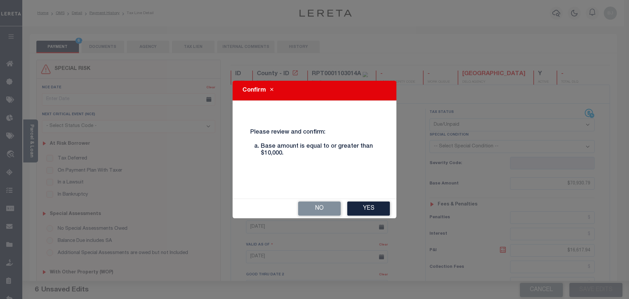
click at [360, 215] on div "No Yes" at bounding box center [315, 208] width 164 height 19
click at [362, 210] on button "Yes" at bounding box center [368, 208] width 43 height 14
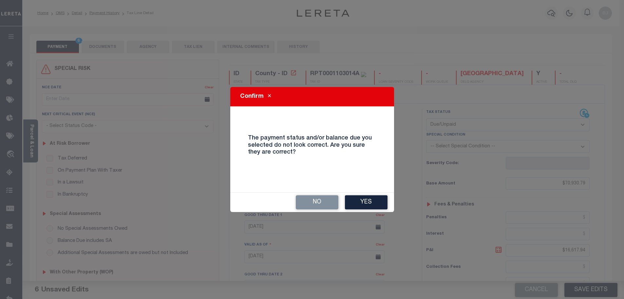
click at [361, 212] on div "No Yes" at bounding box center [312, 201] width 164 height 19
click at [362, 203] on button "Yes" at bounding box center [366, 202] width 43 height 14
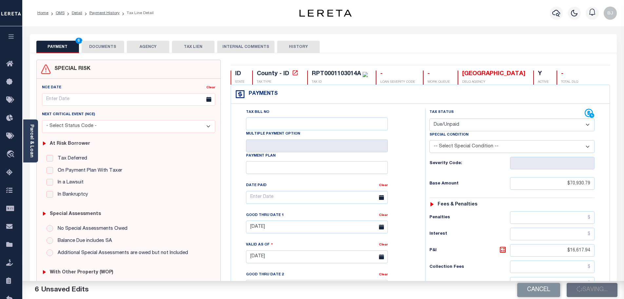
checkbox input "false"
type input "$70,930.79"
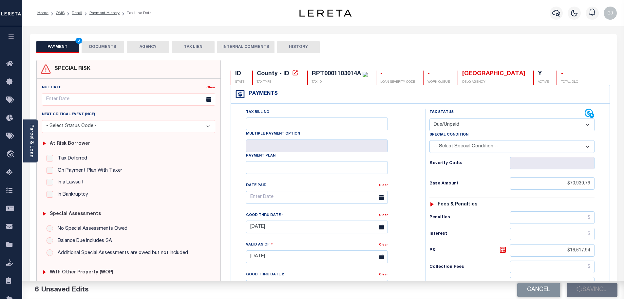
type input "$16,617.94"
type input "$87,548.73"
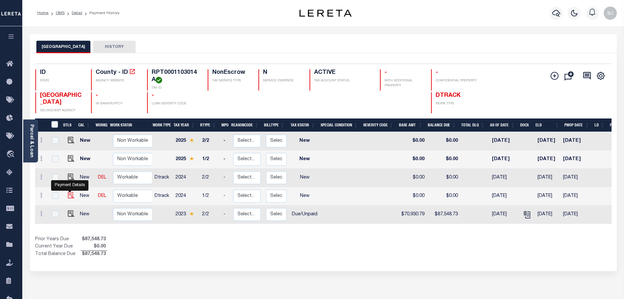
click at [69, 198] on img "" at bounding box center [71, 195] width 7 height 7
checkbox input "true"
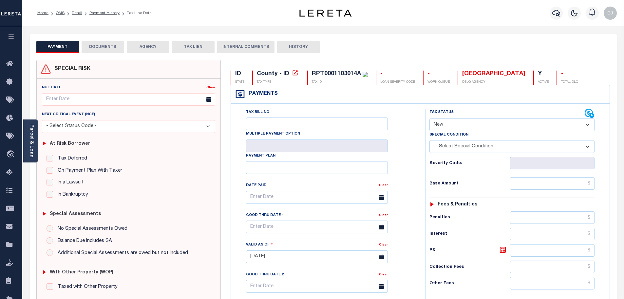
click at [496, 125] on select "- Select Status Code - Open Due/Unpaid Paid Incomplete No Tax Due Internal Refu…" at bounding box center [512, 124] width 165 height 13
select select "DUE"
click at [430, 119] on select "- Select Status Code - Open Due/Unpaid Paid Incomplete No Tax Due Internal Refu…" at bounding box center [512, 124] width 165 height 13
type input "[DATE]"
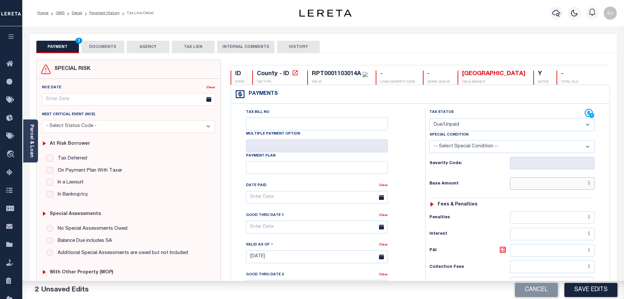
click at [538, 187] on input "text" at bounding box center [552, 183] width 85 height 12
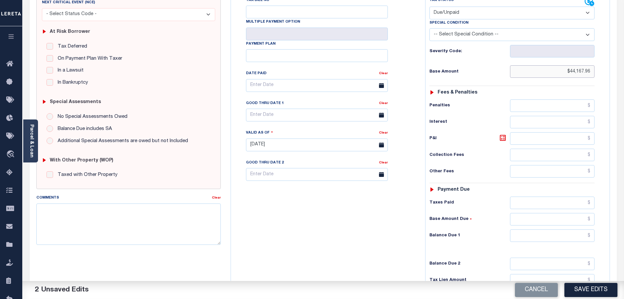
scroll to position [131, 0]
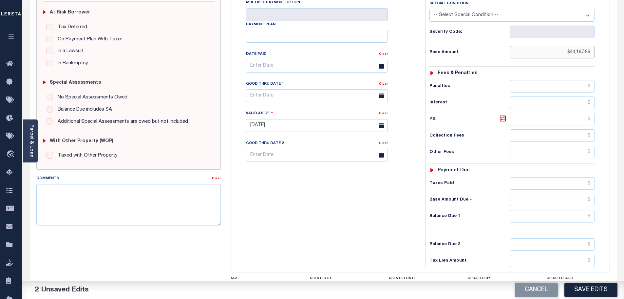
type input "$44,167.96"
click at [546, 213] on input "text" at bounding box center [552, 216] width 85 height 12
type input "$49,094.81"
click at [506, 119] on icon at bounding box center [503, 118] width 6 height 6
type input "$4,926.85"
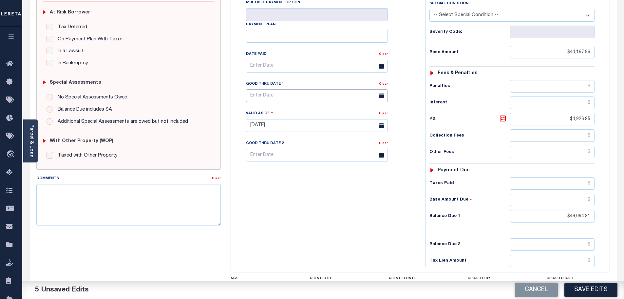
click at [264, 104] on body "Home OMS Detail Payment History Tax Line Detail" at bounding box center [312, 109] width 624 height 481
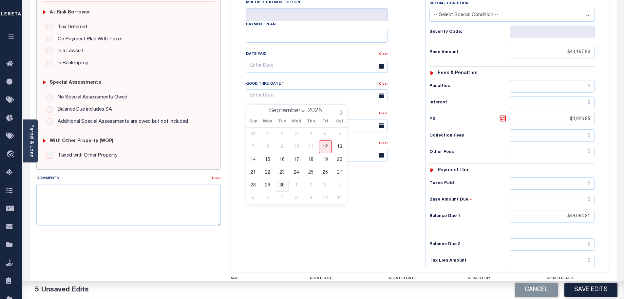
click at [278, 186] on span "30" at bounding box center [282, 185] width 13 height 13
type input "[DATE]"
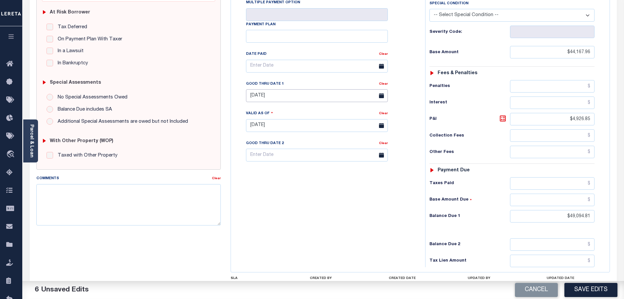
scroll to position [0, 0]
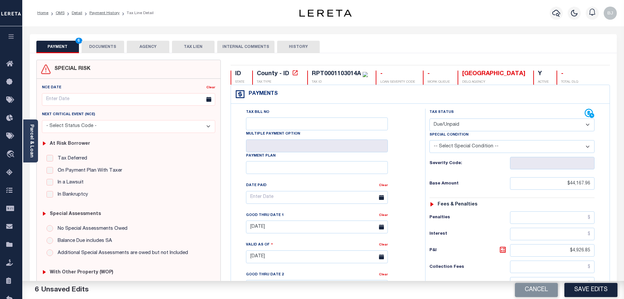
drag, startPoint x: 100, startPoint y: 49, endPoint x: 108, endPoint y: 54, distance: 9.2
click at [100, 49] on button "DOCUMENTS" at bounding box center [103, 47] width 43 height 12
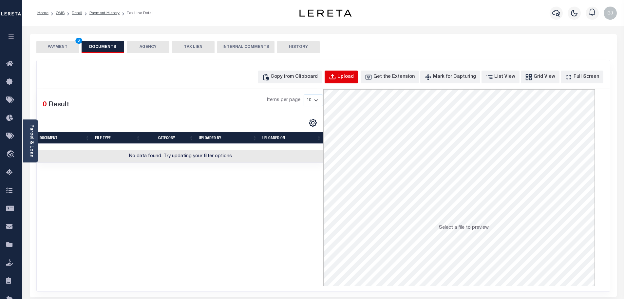
click at [350, 75] on div "Upload" at bounding box center [346, 76] width 16 height 7
select select "POP"
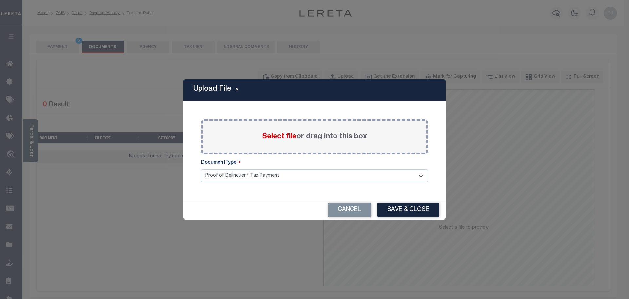
click at [278, 136] on span "Select file" at bounding box center [279, 136] width 34 height 7
click at [0, 0] on input "Select file or drag into this box" at bounding box center [0, 0] width 0 height 0
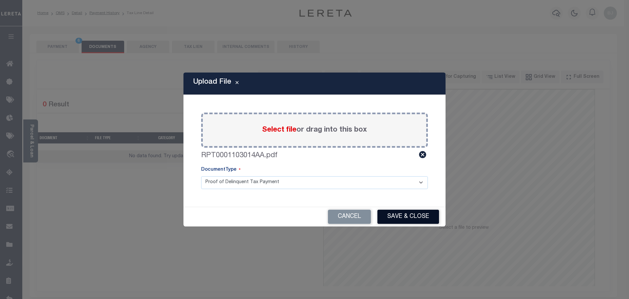
click at [405, 215] on button "Save & Close" at bounding box center [409, 216] width 62 height 14
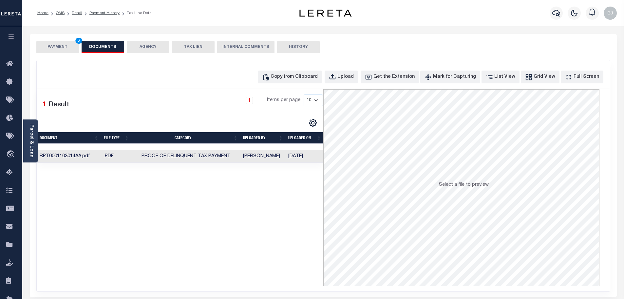
click at [63, 50] on button "PAYMENT 6" at bounding box center [57, 47] width 43 height 12
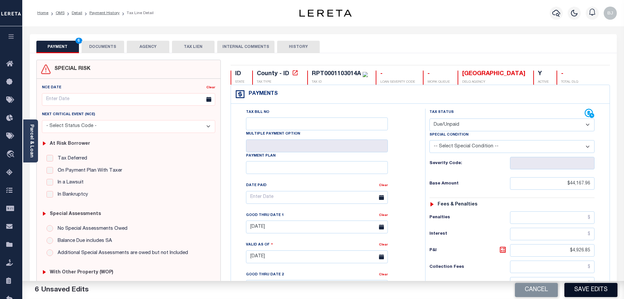
click at [588, 294] on button "Save Edits" at bounding box center [591, 289] width 53 height 14
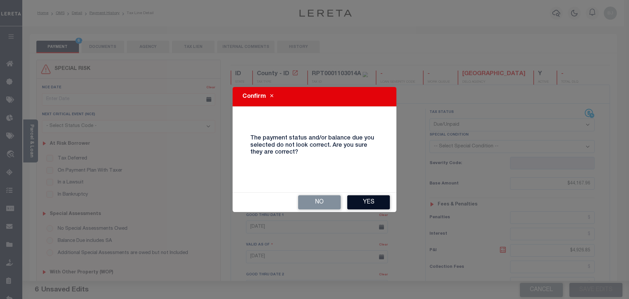
click at [365, 205] on button "Yes" at bounding box center [368, 202] width 43 height 14
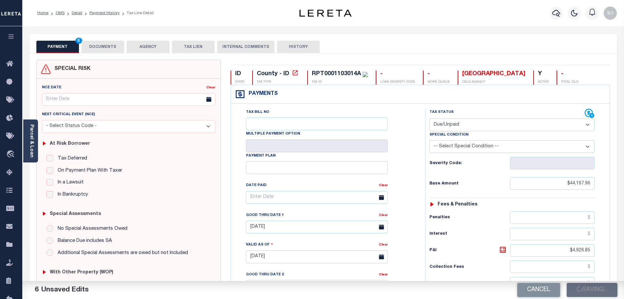
checkbox input "false"
type input "$44,167.96"
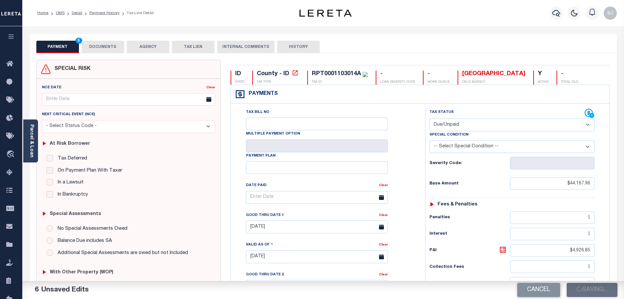
type input "$4,926.85"
type input "$49,094.81"
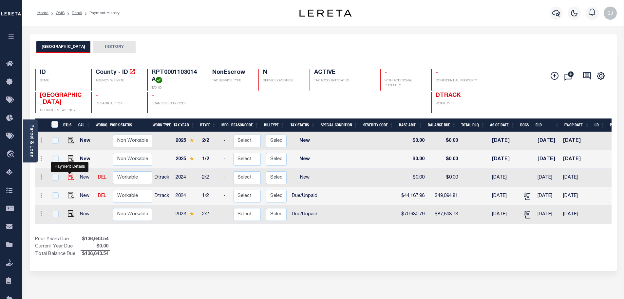
click at [69, 180] on img "" at bounding box center [71, 176] width 7 height 7
checkbox input "true"
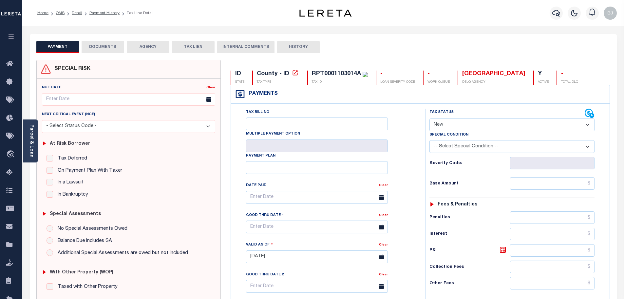
click at [459, 126] on select "- Select Status Code - Open Due/Unpaid Paid Incomplete No Tax Due Internal Refu…" at bounding box center [512, 124] width 165 height 13
select select "DUE"
click at [430, 119] on select "- Select Status Code - Open Due/Unpaid Paid Incomplete No Tax Due Internal Refu…" at bounding box center [512, 124] width 165 height 13
type input "[DATE]"
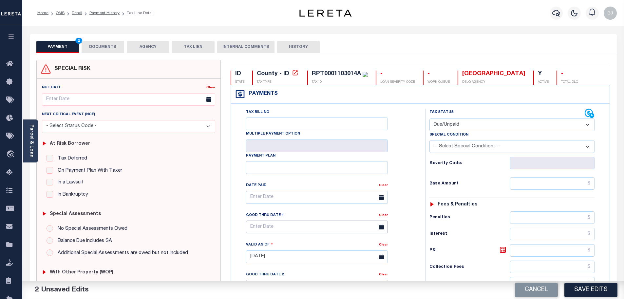
click at [274, 232] on input "text" at bounding box center [317, 226] width 142 height 13
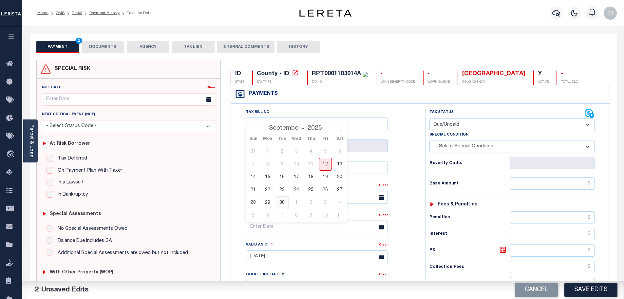
click at [287, 204] on span "30" at bounding box center [282, 202] width 13 height 13
type input "09/30/2025"
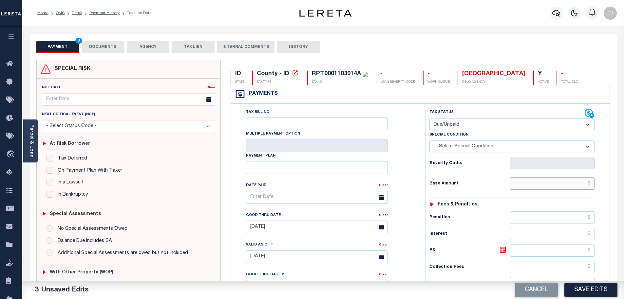
click at [531, 189] on input "text" at bounding box center [552, 183] width 85 height 12
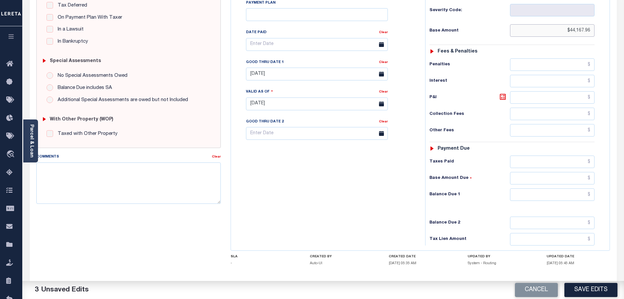
scroll to position [164, 0]
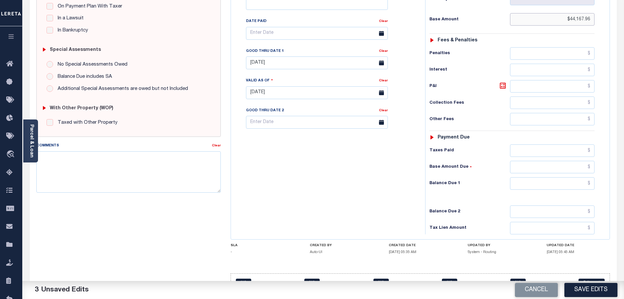
type input "$44,167.96"
click at [556, 181] on input "text" at bounding box center [552, 183] width 85 height 12
type input "$49,094.81"
click at [503, 89] on icon at bounding box center [503, 86] width 8 height 8
type input "$4,926.85"
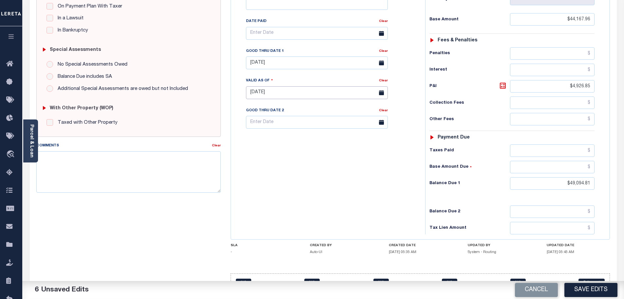
click at [252, 89] on input "09/12/2025" at bounding box center [317, 92] width 142 height 13
click at [224, 87] on div "SPECIAL RISK NCE Date Clear - Select Status Code -" at bounding box center [128, 99] width 195 height 407
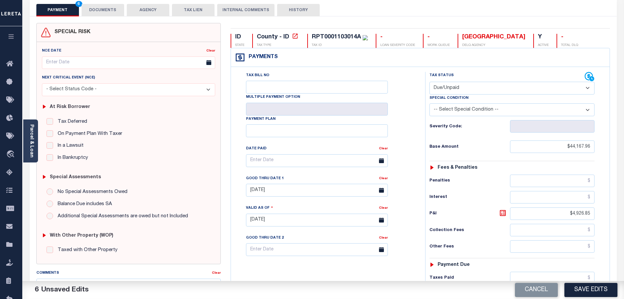
scroll to position [33, 0]
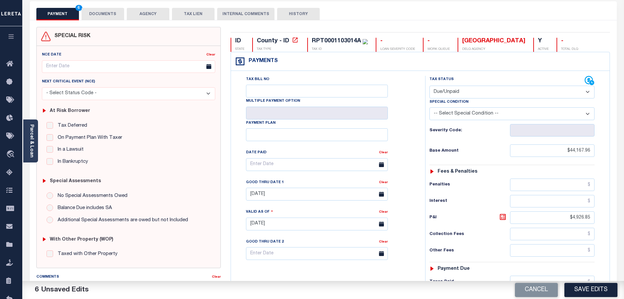
click at [92, 27] on div "SPECIAL RISK NCE Date Clear" at bounding box center [323, 229] width 587 height 418
click at [97, 13] on button "DOCUMENTS" at bounding box center [103, 14] width 43 height 12
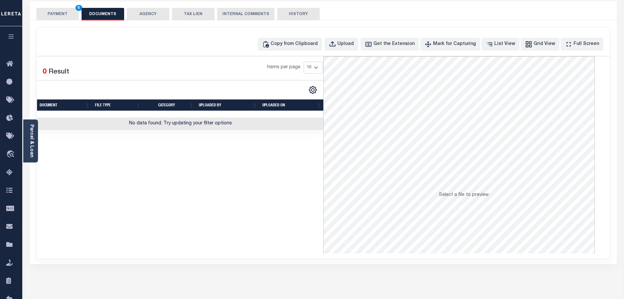
click at [67, 13] on button "PAYMENT 6" at bounding box center [57, 14] width 43 height 12
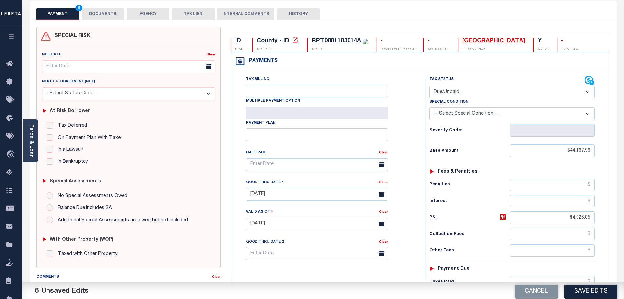
click at [95, 10] on button "DOCUMENTS" at bounding box center [103, 14] width 43 height 12
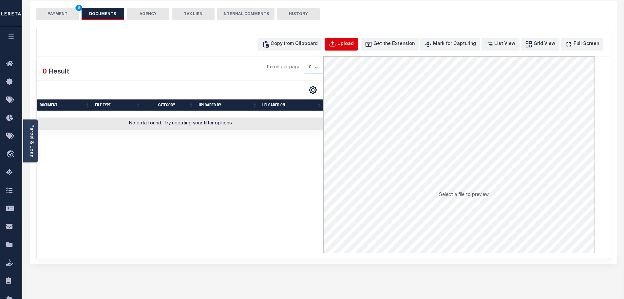
click at [339, 46] on button "Upload" at bounding box center [341, 44] width 33 height 13
select select "POP"
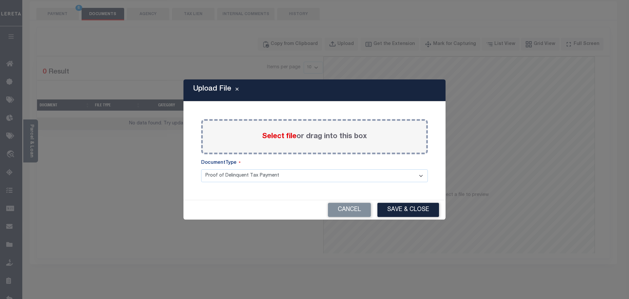
click at [273, 136] on span "Select file" at bounding box center [279, 136] width 34 height 7
click at [0, 0] on input "Select file or drag into this box" at bounding box center [0, 0] width 0 height 0
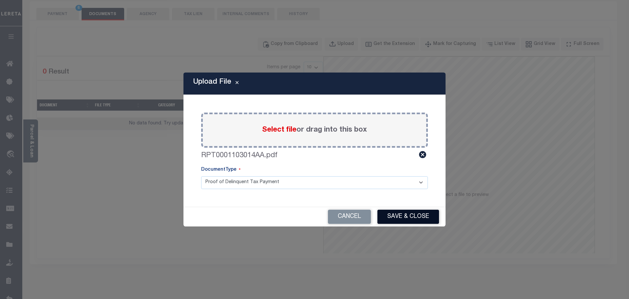
click at [404, 214] on button "Save & Close" at bounding box center [409, 216] width 62 height 14
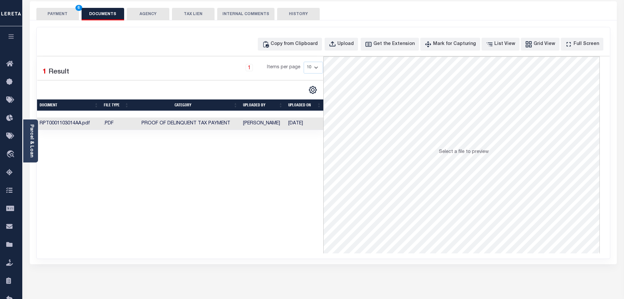
click at [66, 16] on button "PAYMENT 6" at bounding box center [57, 14] width 43 height 12
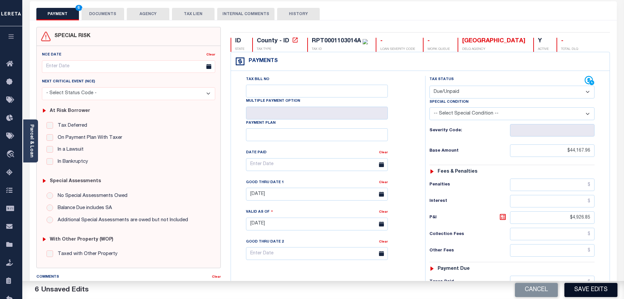
click at [584, 287] on button "Save Edits" at bounding box center [591, 289] width 53 height 14
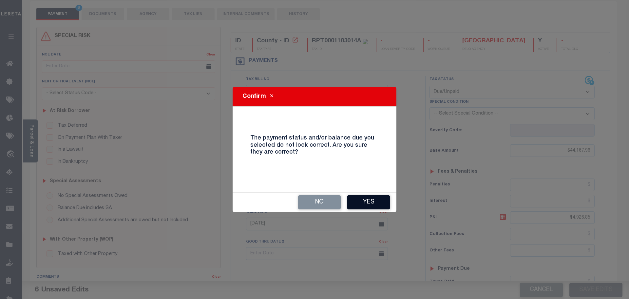
click at [373, 197] on button "Yes" at bounding box center [368, 202] width 43 height 14
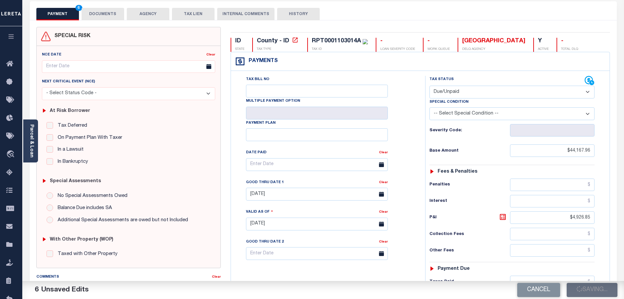
checkbox input "false"
type input "$44,167.96"
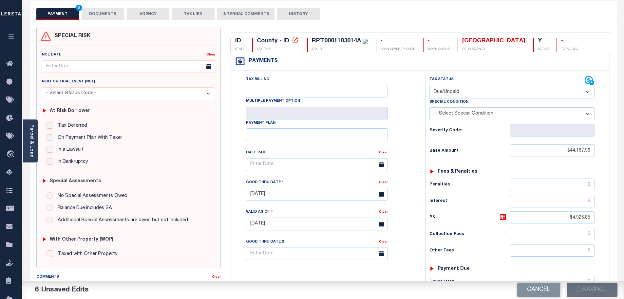
type input "$4,926.85"
type input "$49,094.81"
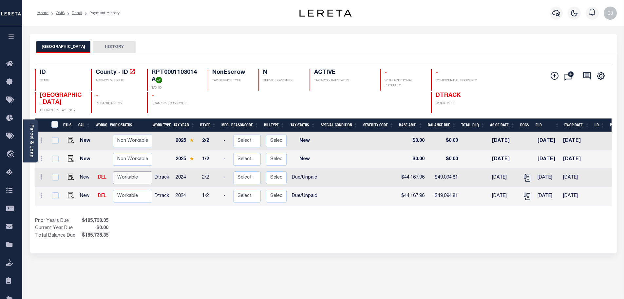
click at [126, 175] on select "Non Workable Workable" at bounding box center [132, 177] width 39 height 13
checkbox input "true"
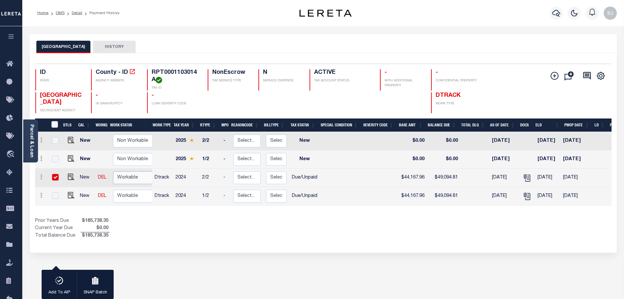
select select "true"
click at [113, 172] on select "Non Workable Workable" at bounding box center [132, 177] width 39 height 13
checkbox input "false"
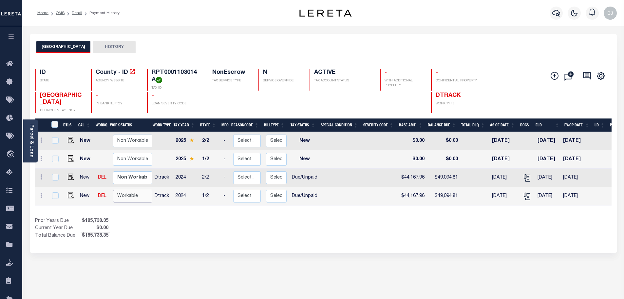
click at [133, 197] on select "Non Workable Workable" at bounding box center [132, 195] width 39 height 13
checkbox input "true"
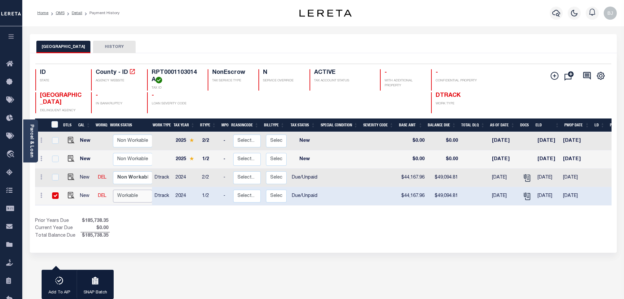
select select "true"
click at [113, 190] on select "Non Workable Workable" at bounding box center [132, 195] width 39 height 13
checkbox input "false"
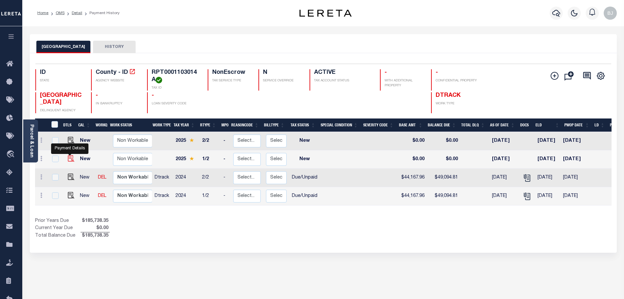
click at [71, 158] on img "" at bounding box center [71, 158] width 7 height 7
checkbox input "true"
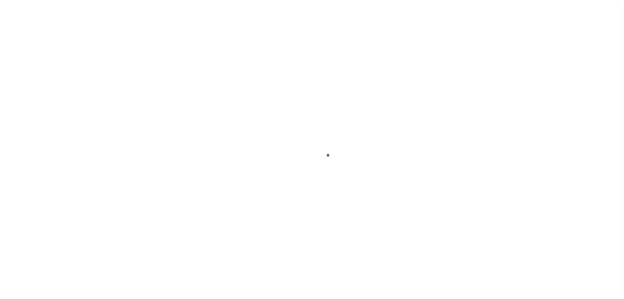
select select "NW2"
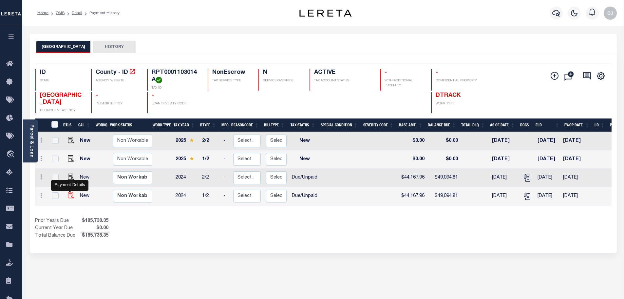
click at [69, 196] on img "" at bounding box center [71, 195] width 7 height 7
checkbox input "true"
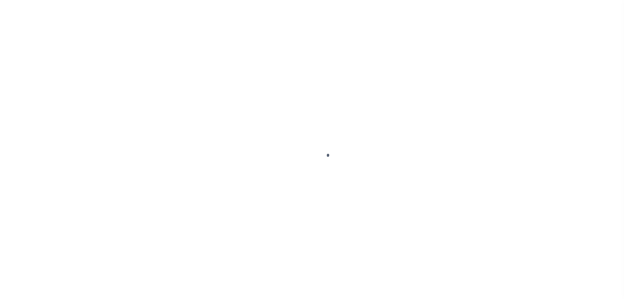
select select "DUE"
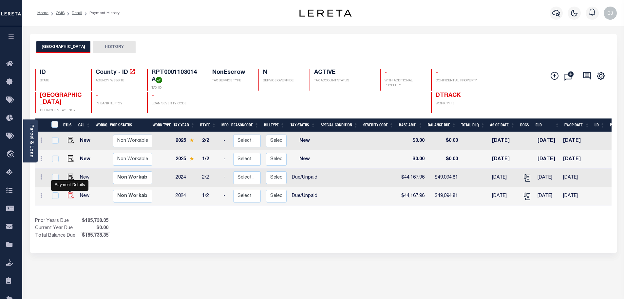
click at [70, 197] on img "" at bounding box center [71, 195] width 7 height 7
checkbox input "true"
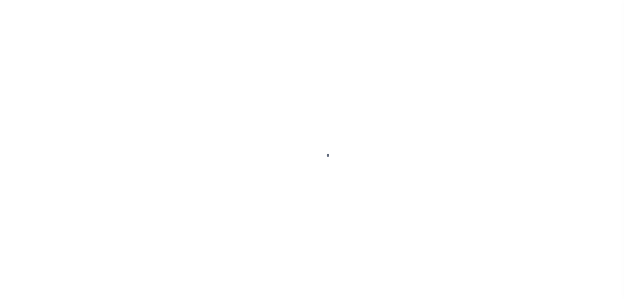
select select "DUE"
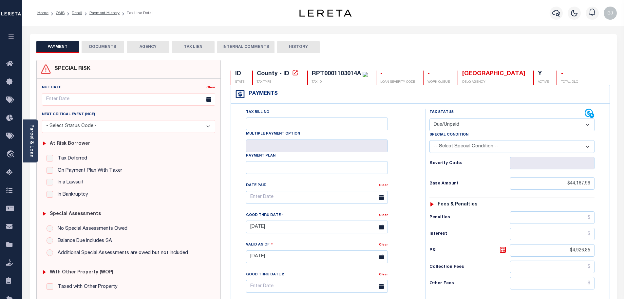
drag, startPoint x: 466, startPoint y: 142, endPoint x: 466, endPoint y: 145, distance: 3.7
click at [466, 142] on select "-- Select Special Condition -- 3RD PARTY TAX LIEN AGENCY TAX LIEN (A.K.A Inside…" at bounding box center [512, 146] width 165 height 13
select select "18"
click at [430, 141] on select "-- Select Special Condition -- 3RD PARTY TAX LIEN AGENCY TAX LIEN (A.K.A Inside…" at bounding box center [512, 146] width 165 height 13
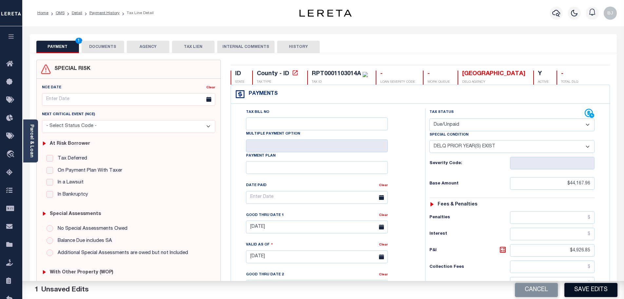
click at [588, 286] on button "Save Edits" at bounding box center [591, 289] width 53 height 14
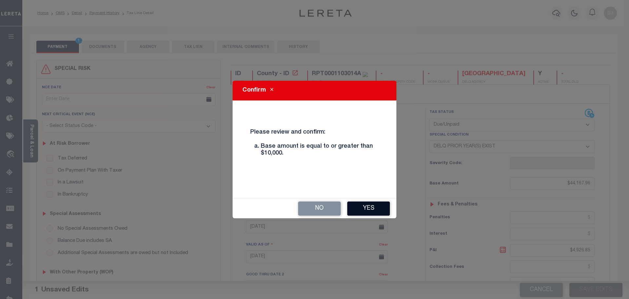
click at [379, 215] on button "Yes" at bounding box center [368, 208] width 43 height 14
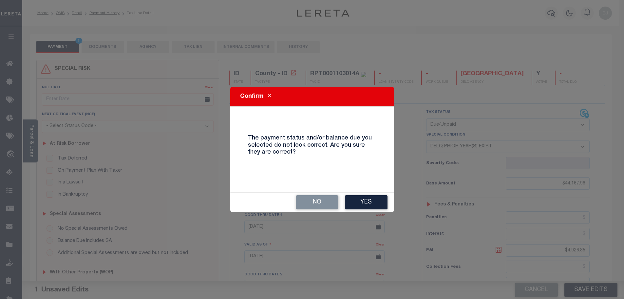
click at [369, 210] on div "No Yes" at bounding box center [312, 201] width 164 height 19
click at [371, 203] on button "Yes" at bounding box center [366, 202] width 43 height 14
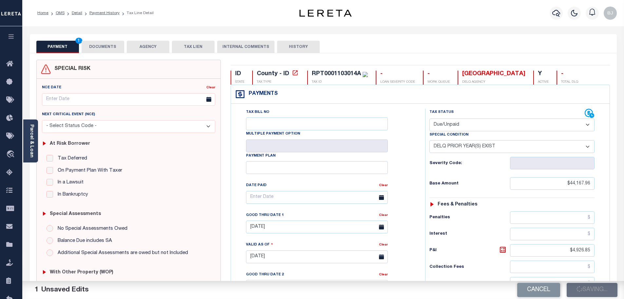
checkbox input "false"
type input "0"
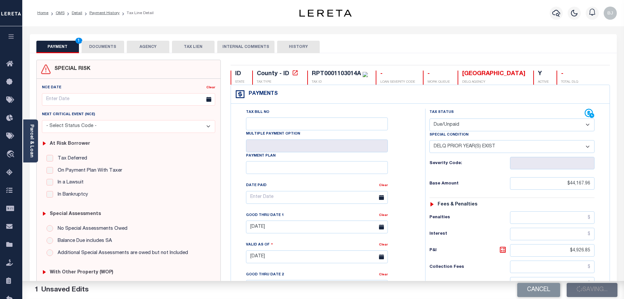
type input "$44,167.96"
type input "$4,926.85"
type input "$49,094.81"
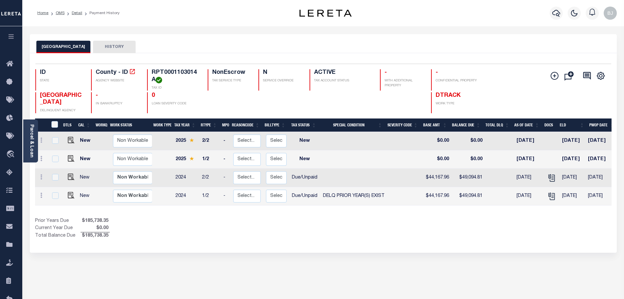
click at [415, 31] on div "Parcel & Loan Loan Details 3801218022603 LOAN NO" at bounding box center [323, 215] width 597 height 378
click at [558, 15] on icon "button" at bounding box center [556, 13] width 8 height 7
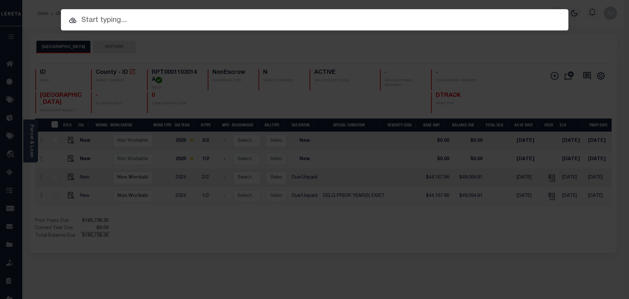
paste input "9512"
type input "9512"
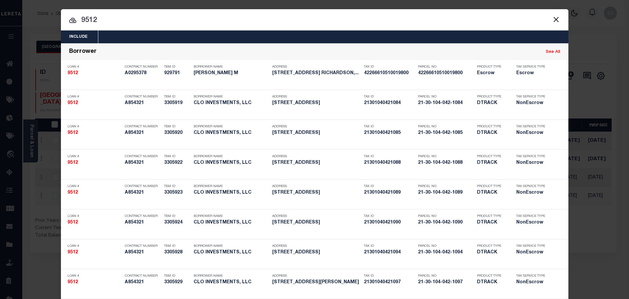
click at [140, 24] on input "9512" at bounding box center [315, 20] width 508 height 11
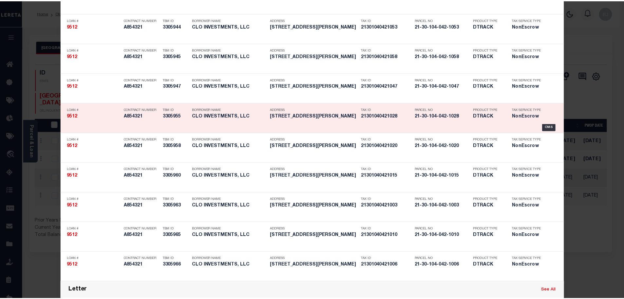
scroll to position [524, 0]
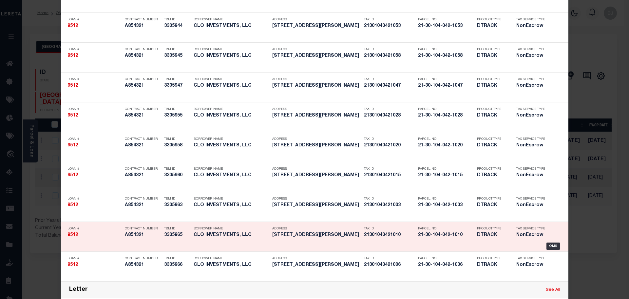
click at [418, 232] on h5 "21-30-104-042-1010" at bounding box center [446, 235] width 56 height 6
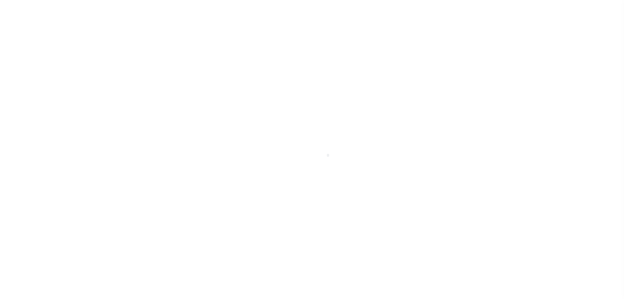
select select "NonEscrow"
type input "7219 S [PERSON_NAME] #4A"
select select
type input "[GEOGRAPHIC_DATA], IL 60649"
type input "a0k8Y00000dDsax"
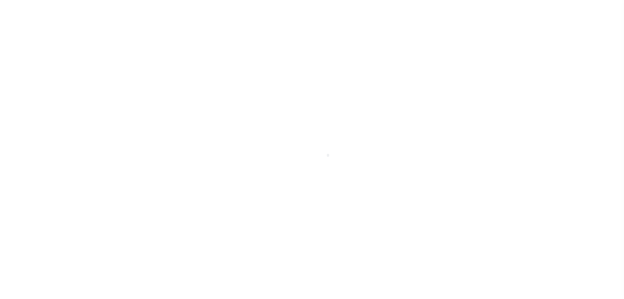
type input "IL"
select select
type textarea "LEGAL REQUIRED"
select select "25066"
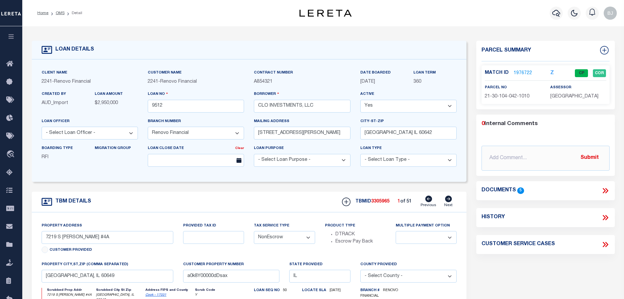
click at [526, 69] on p "1976722" at bounding box center [523, 72] width 18 height 7
click at [527, 70] on link "1976722" at bounding box center [523, 73] width 18 height 7
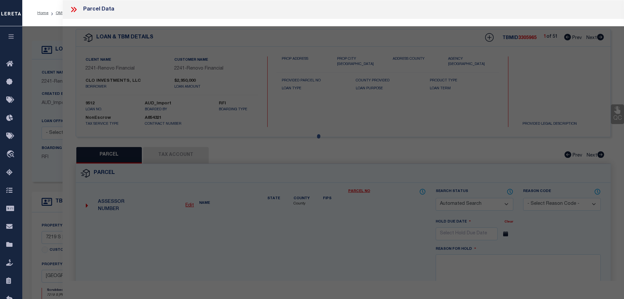
checkbox input "false"
select select "CP"
type input "CLO INVESTMENTS LLC"
select select "AGW"
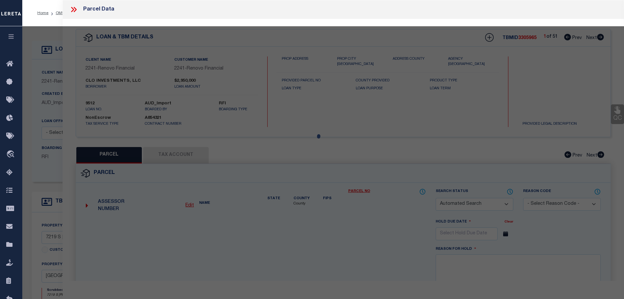
select select
type input "[STREET_ADDRESS][PERSON_NAME]"
checkbox input "false"
type input "[GEOGRAPHIC_DATA], IL 60649"
type textarea "Subdivision Doc #0011197262 STR 30-38-15 UNIT 72194A [GEOGRAPHIC_DATA]"
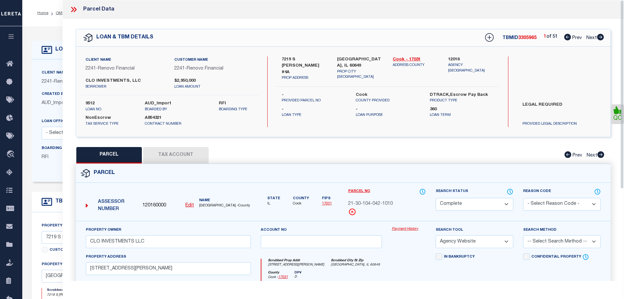
click at [410, 226] on link "Payment History" at bounding box center [409, 229] width 34 height 6
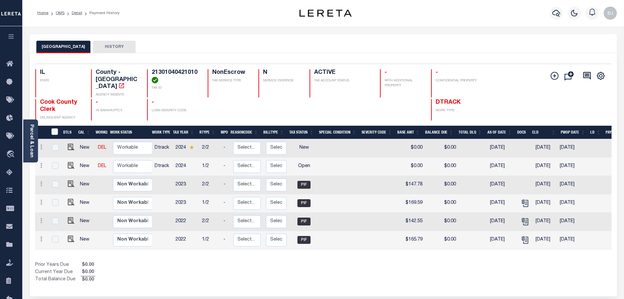
click at [406, 3] on div "Profile Sign out" at bounding box center [497, 13] width 245 height 23
